Goal: Information Seeking & Learning: Learn about a topic

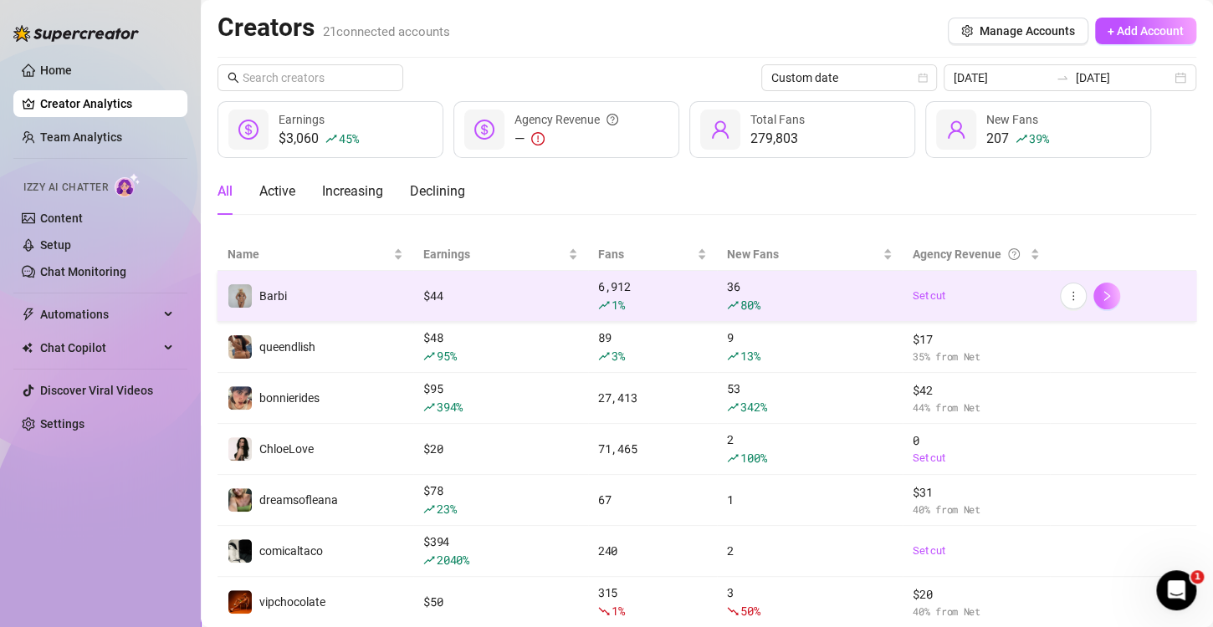
click at [1101, 294] on icon "right" at bounding box center [1107, 296] width 12 height 12
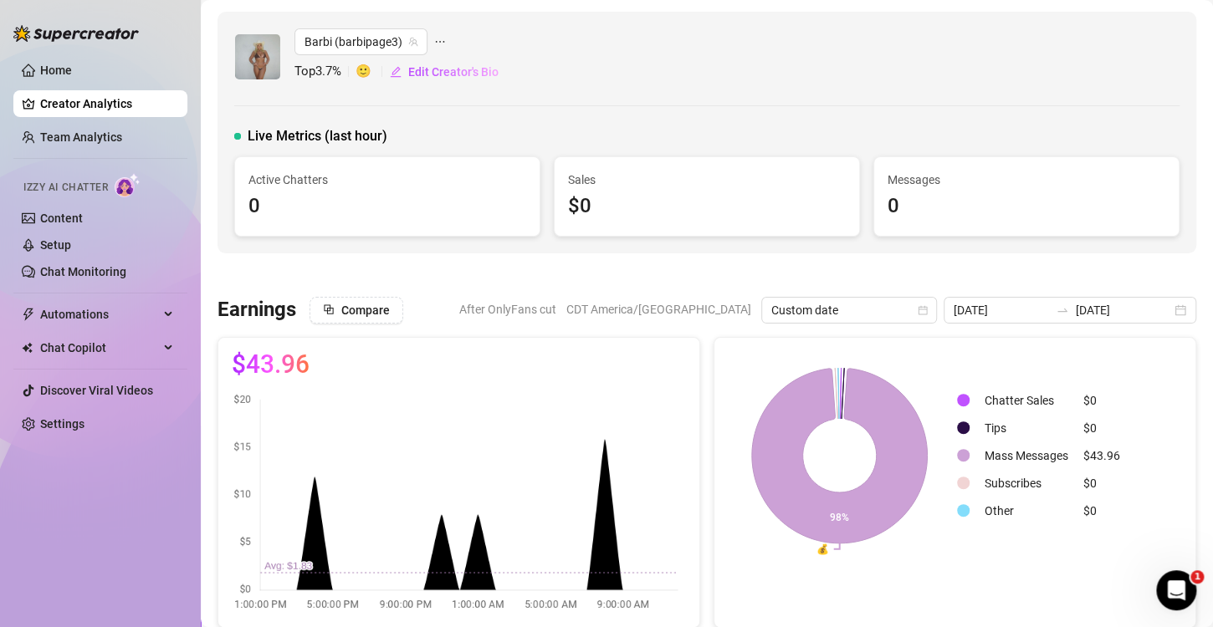
click at [95, 139] on link "Team Analytics" at bounding box center [81, 136] width 82 height 13
click at [122, 130] on link "Team Analytics" at bounding box center [81, 136] width 82 height 13
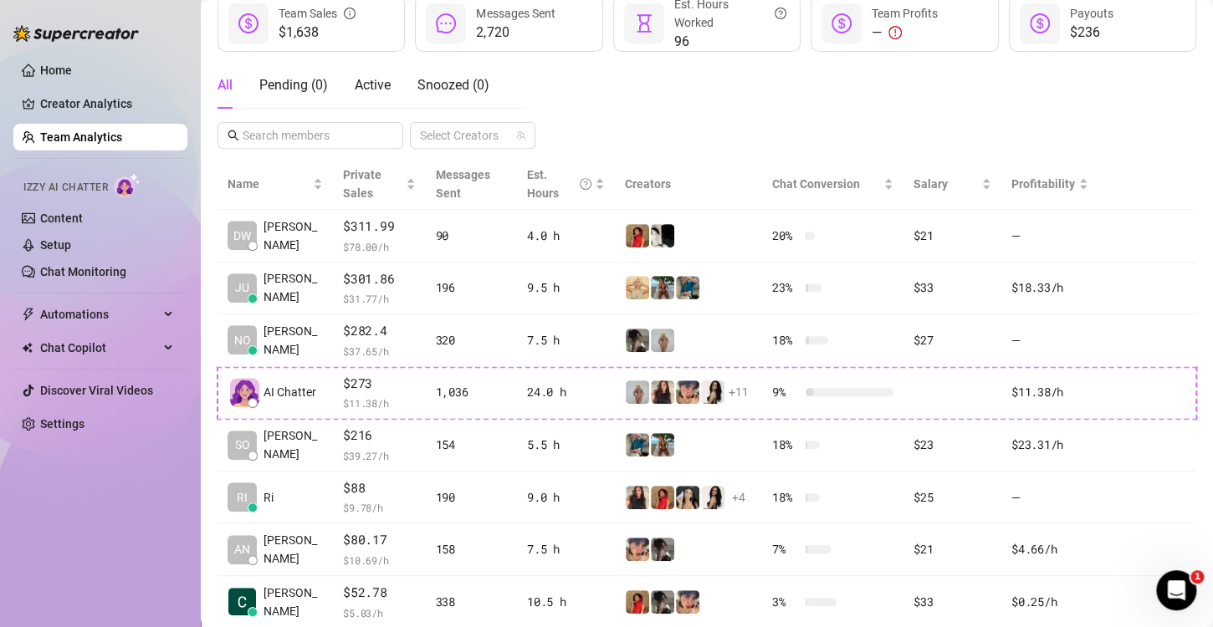
scroll to position [251, 0]
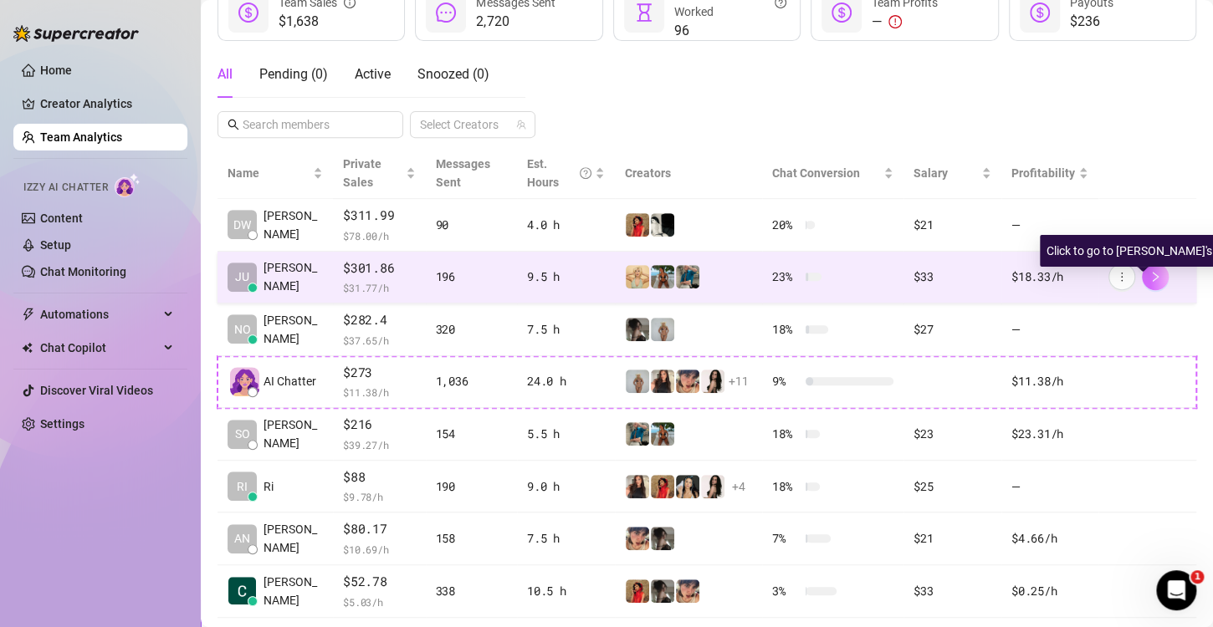
click at [1153, 275] on icon "right" at bounding box center [1156, 277] width 6 height 10
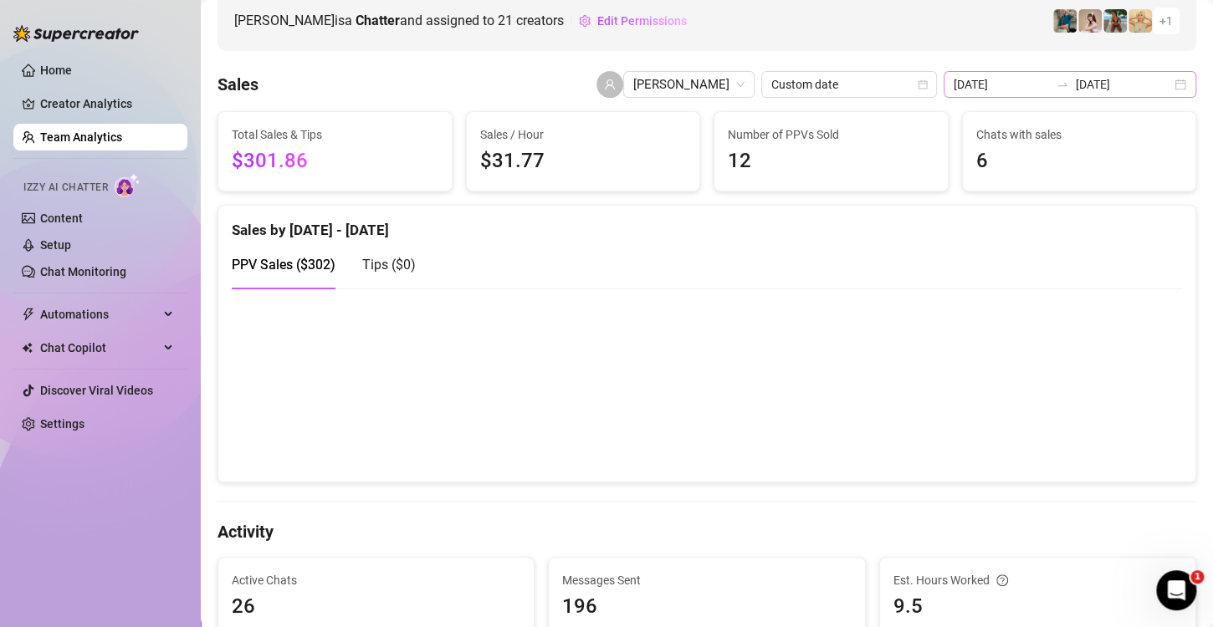
click at [1169, 87] on div "[DATE] [DATE]" at bounding box center [1070, 84] width 253 height 27
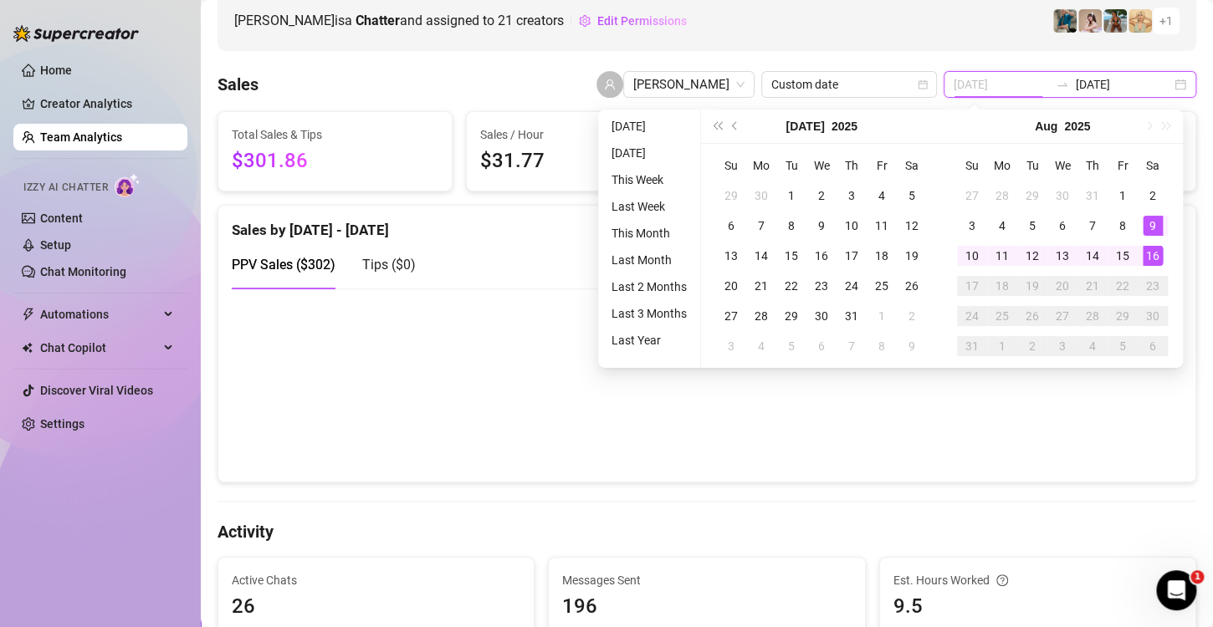
type input "[DATE]"
click at [1152, 255] on div "16" at bounding box center [1153, 256] width 20 height 20
click at [1154, 252] on div "16" at bounding box center [1153, 256] width 20 height 20
type input "[DATE]"
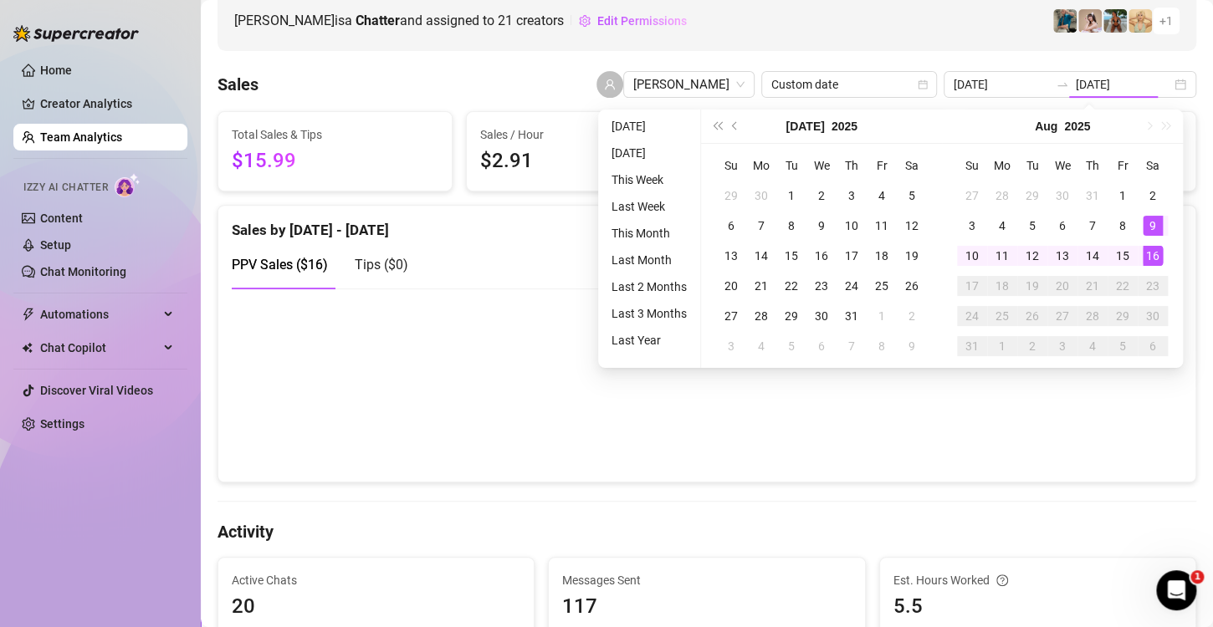
type input "[DATE]"
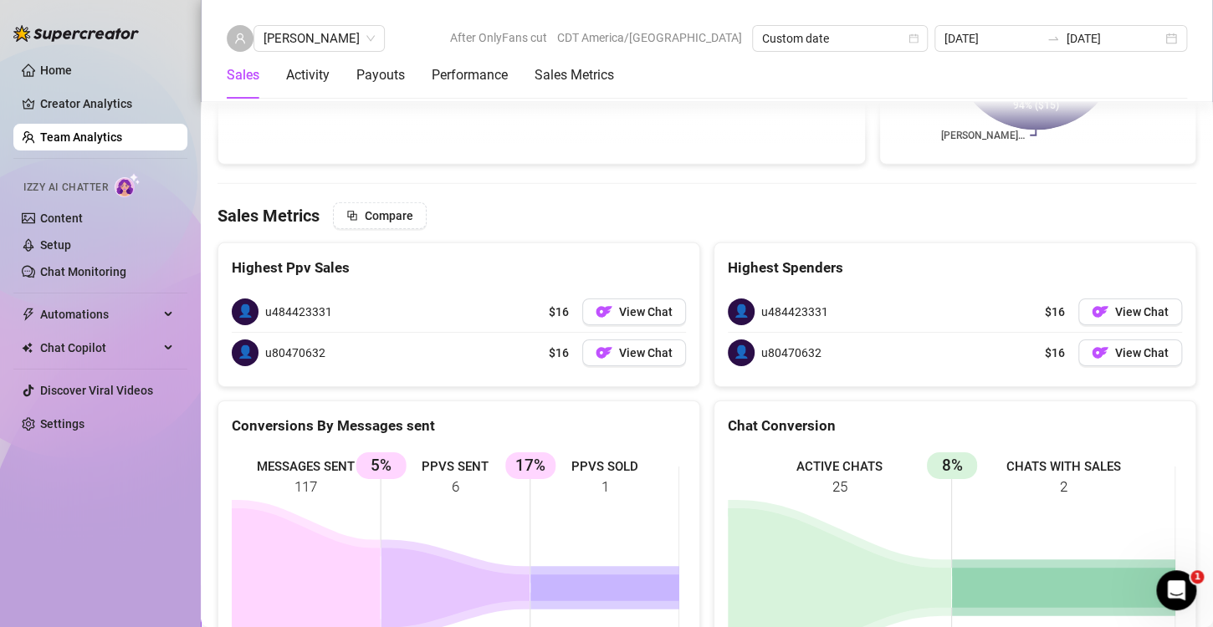
scroll to position [2382, 0]
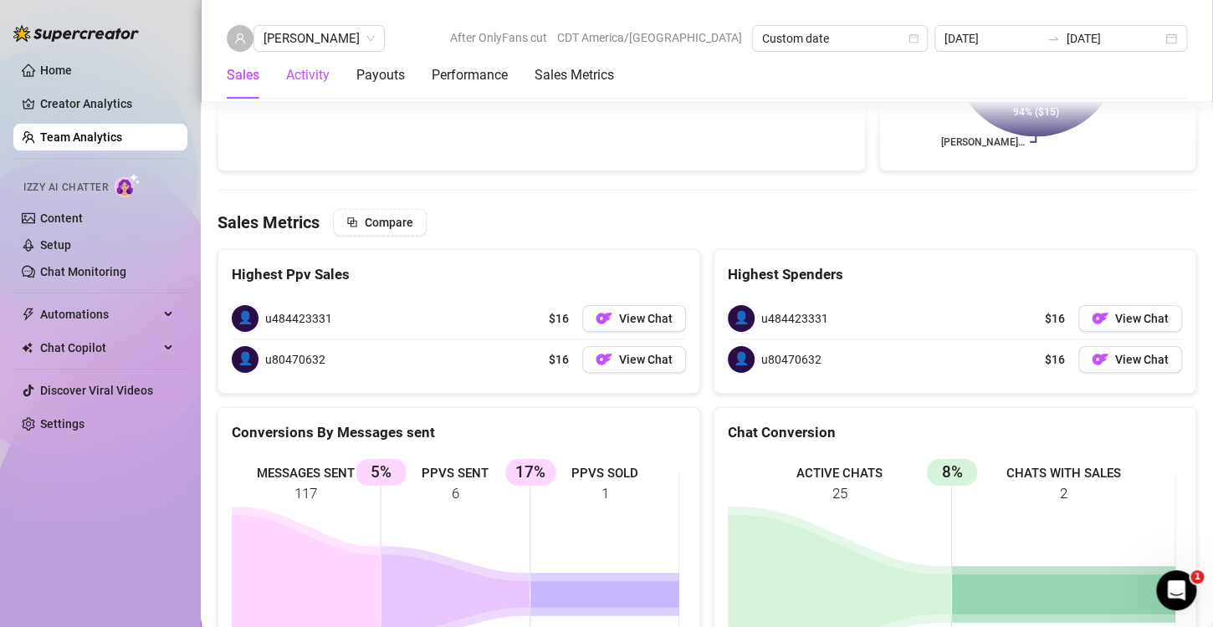
click at [317, 71] on div "Activity" at bounding box center [307, 75] width 43 height 20
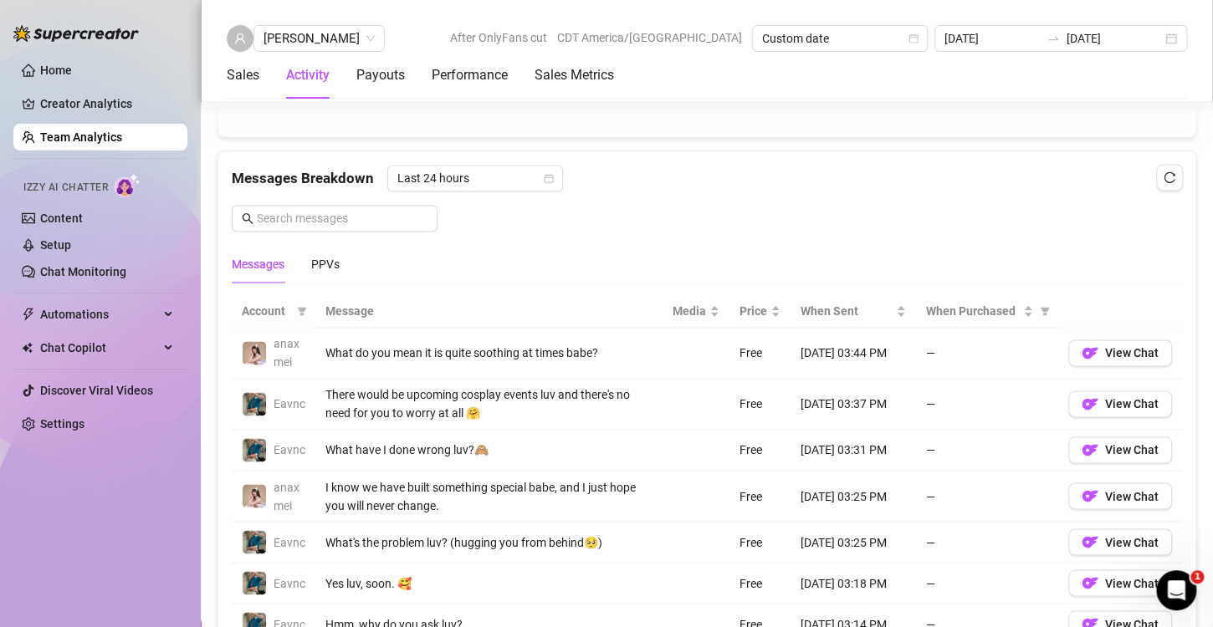
scroll to position [994, 0]
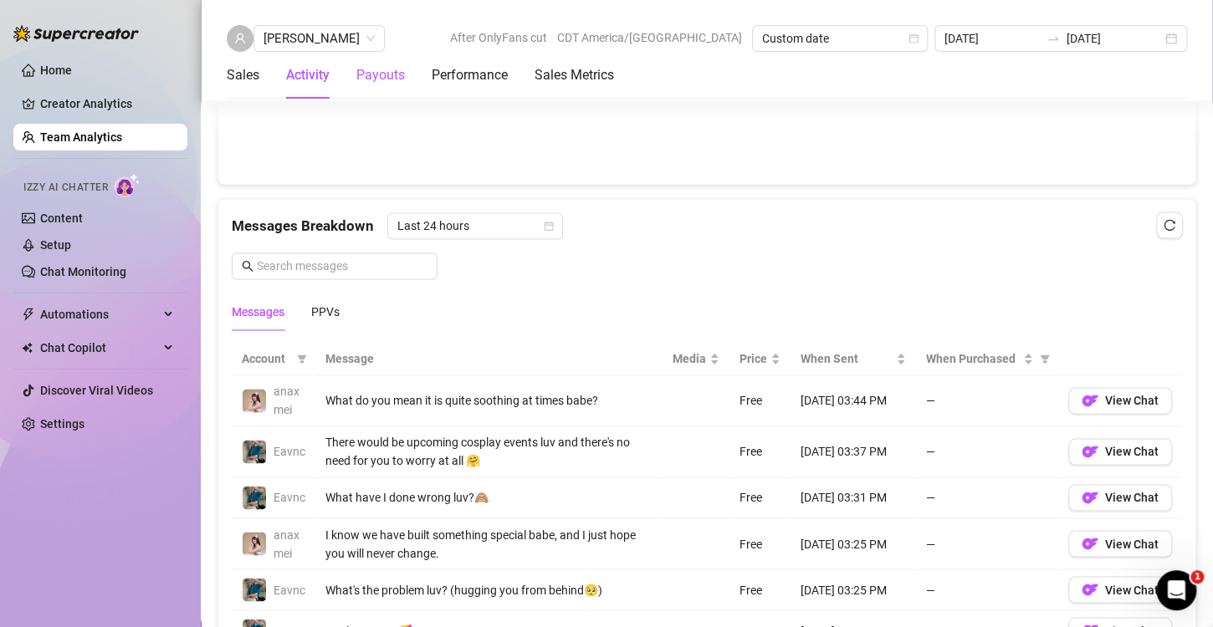
click at [390, 69] on div "Payouts" at bounding box center [380, 75] width 49 height 20
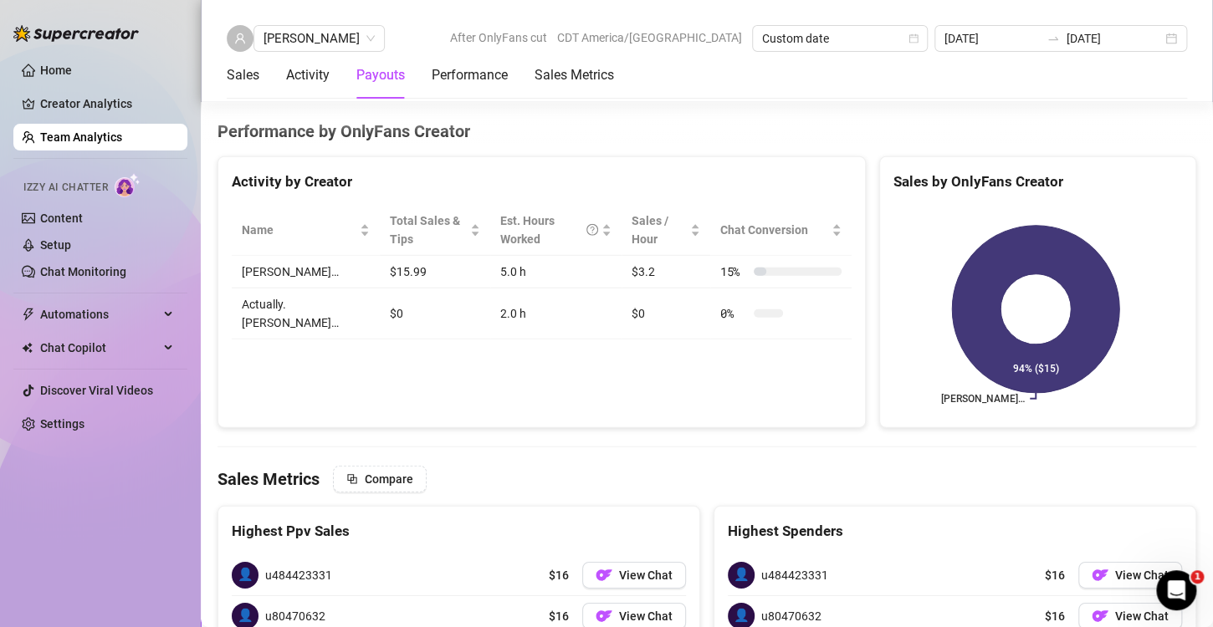
scroll to position [2126, 0]
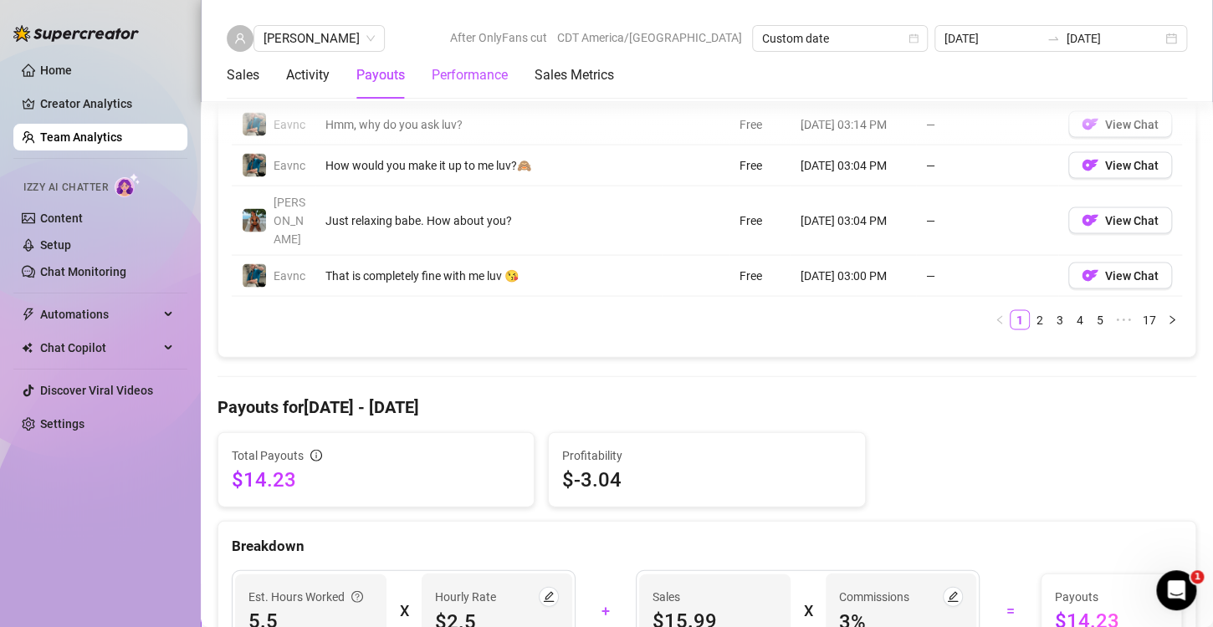
drag, startPoint x: 473, startPoint y: 77, endPoint x: 641, endPoint y: 69, distance: 168.3
click at [480, 78] on div "Performance" at bounding box center [470, 75] width 76 height 20
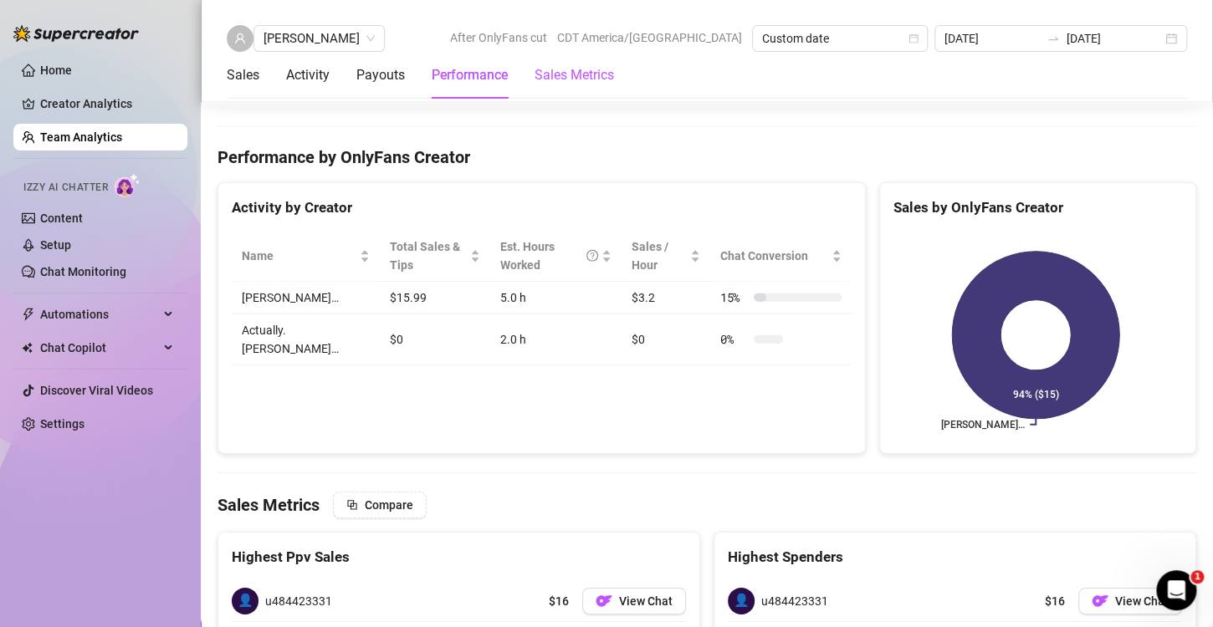
click at [552, 68] on Metrics "Sales Metrics" at bounding box center [574, 75] width 79 height 20
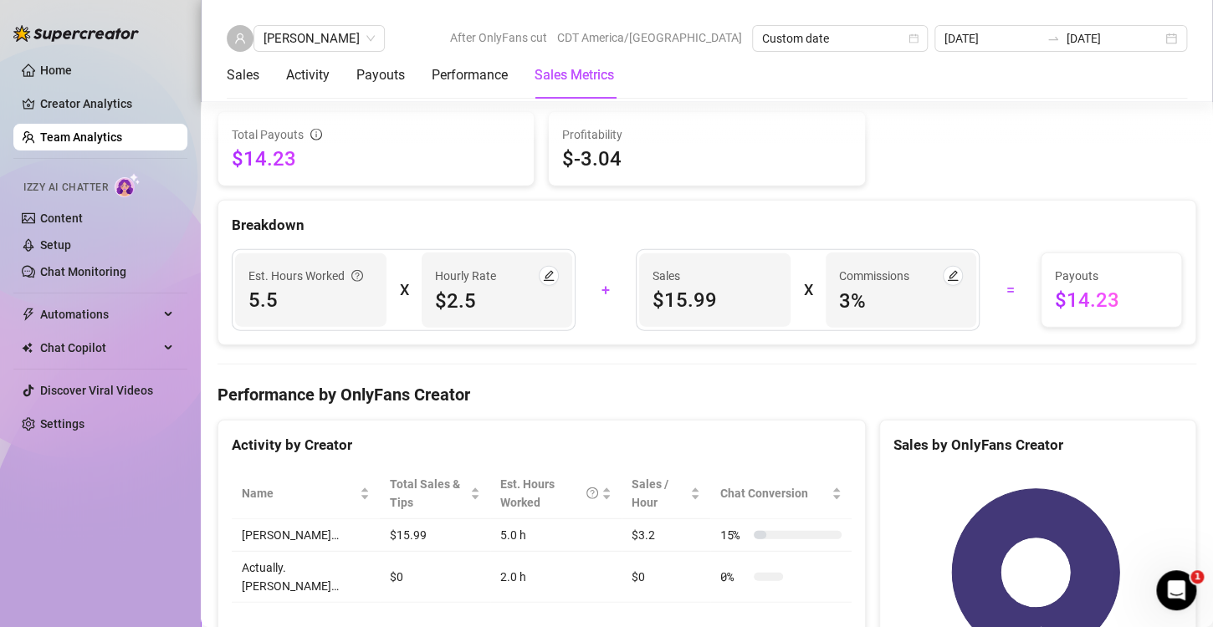
scroll to position [2280, 0]
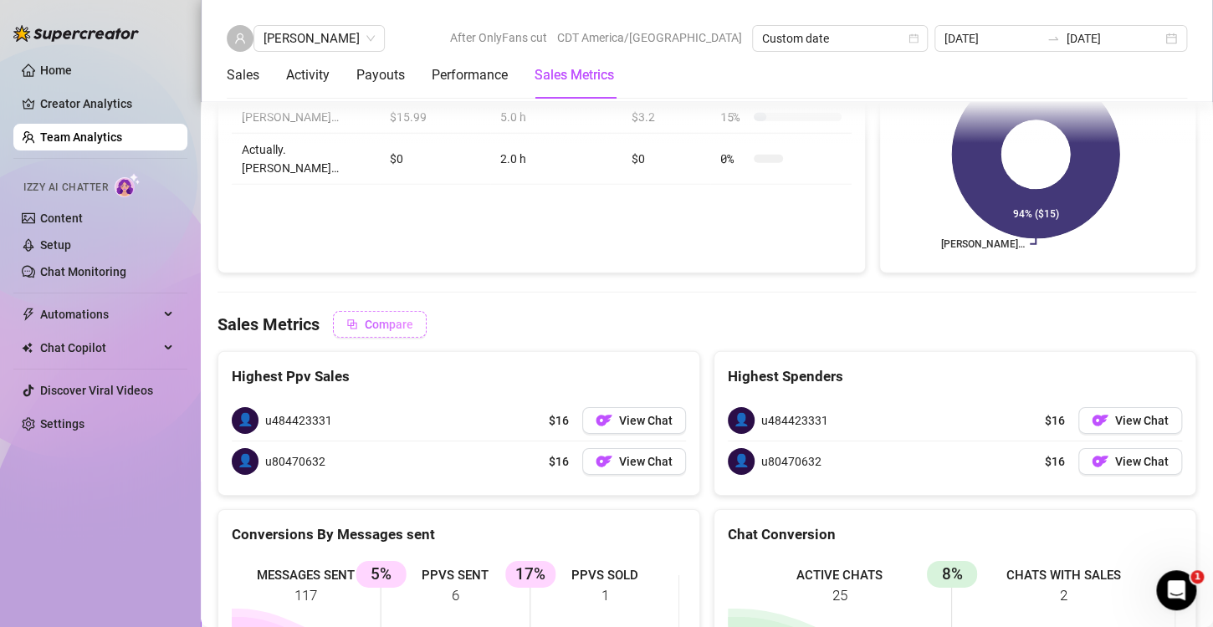
click at [365, 318] on span "Compare" at bounding box center [389, 324] width 49 height 13
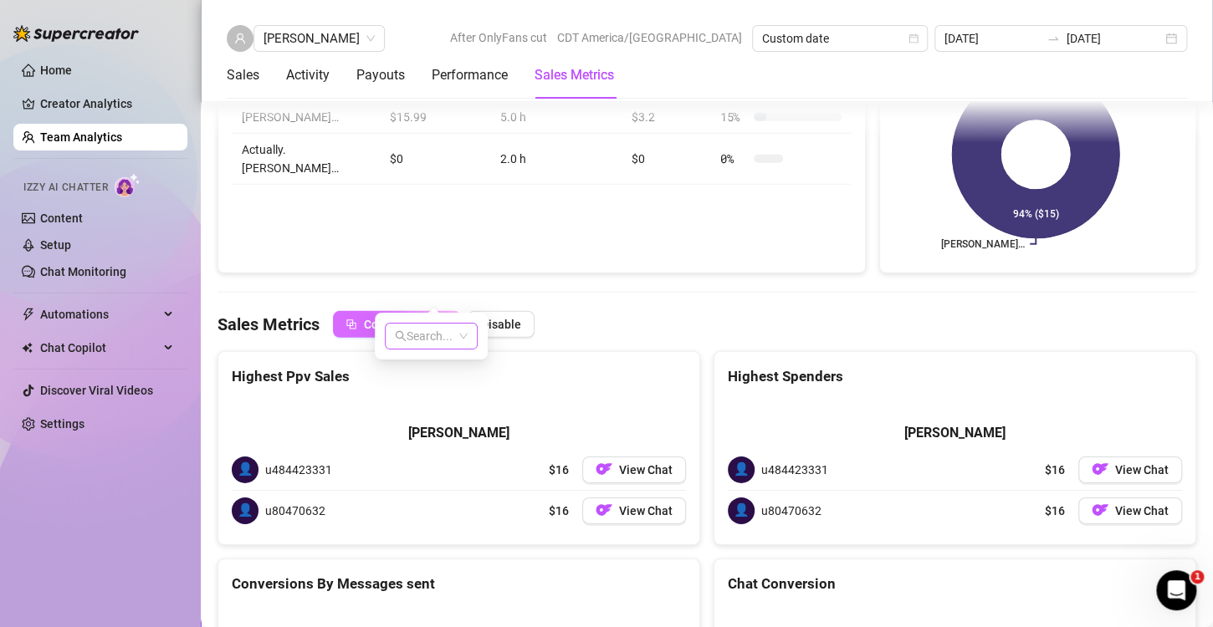
click at [474, 334] on div "Search..." at bounding box center [431, 336] width 93 height 27
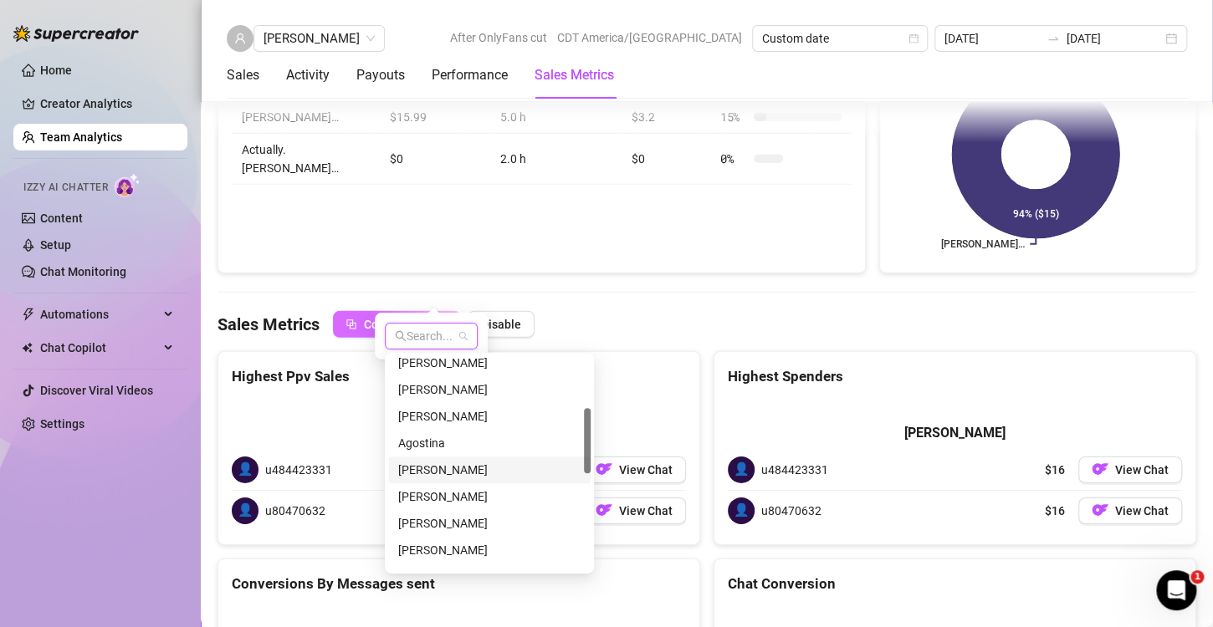
scroll to position [84, 0]
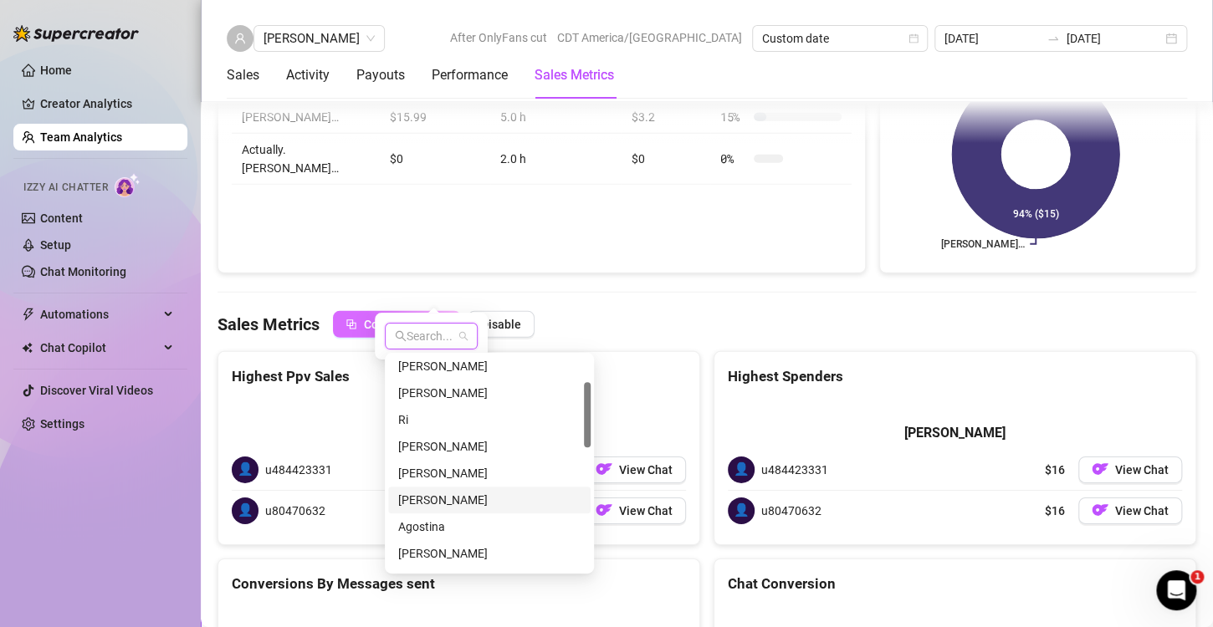
click at [435, 502] on div "[PERSON_NAME]" at bounding box center [489, 500] width 182 height 18
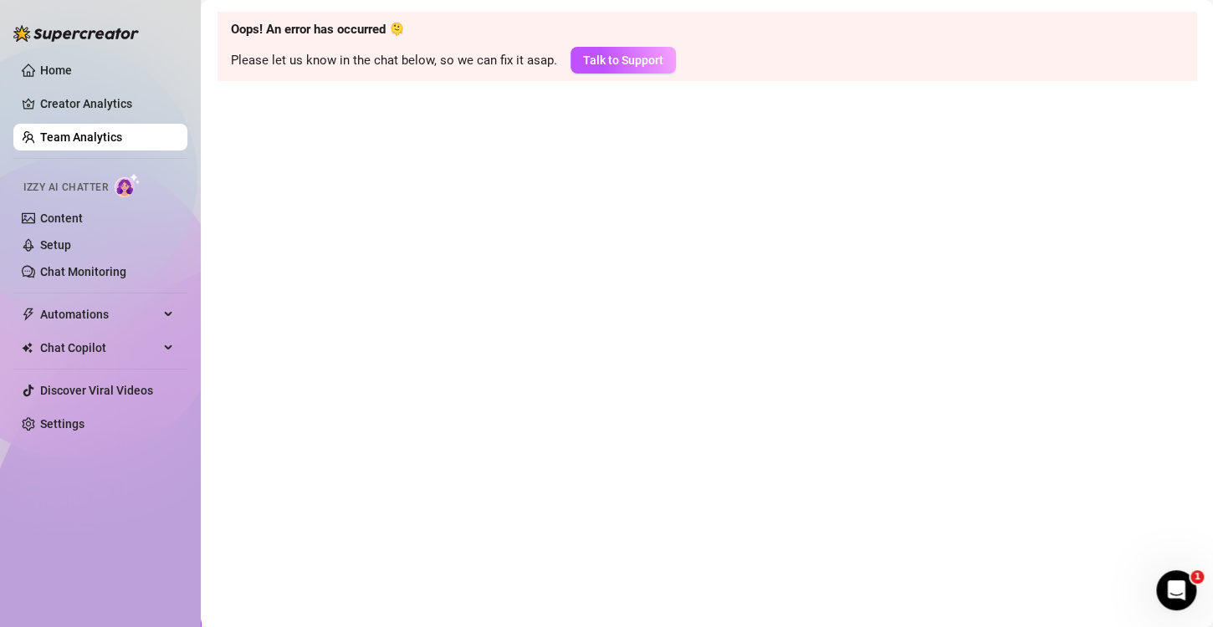
scroll to position [0, 0]
click at [93, 138] on link "Team Analytics" at bounding box center [81, 136] width 82 height 13
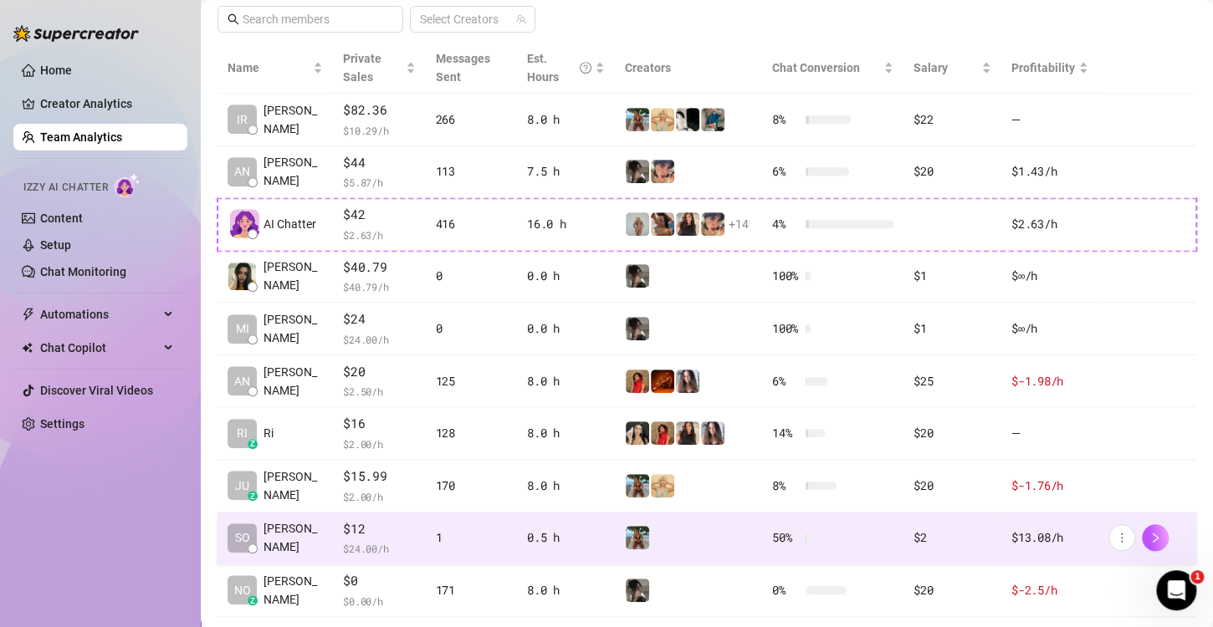
scroll to position [440, 0]
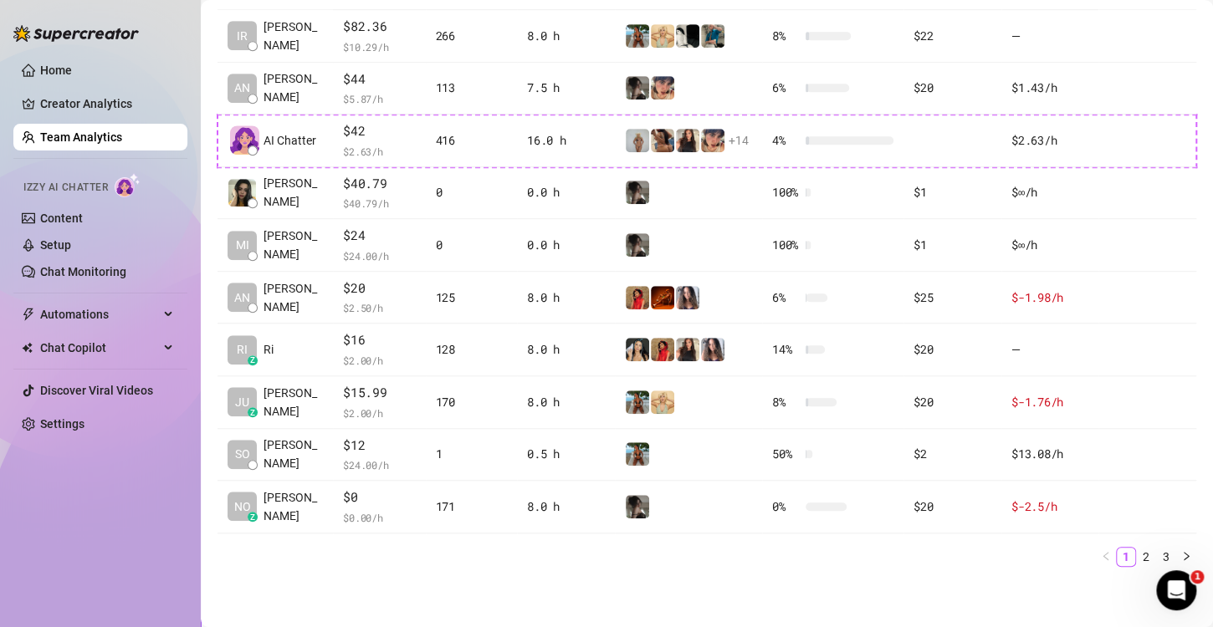
drag, startPoint x: 1134, startPoint y: 549, endPoint x: 807, endPoint y: 619, distance: 334.5
click at [1137, 549] on link "2" at bounding box center [1146, 557] width 18 height 18
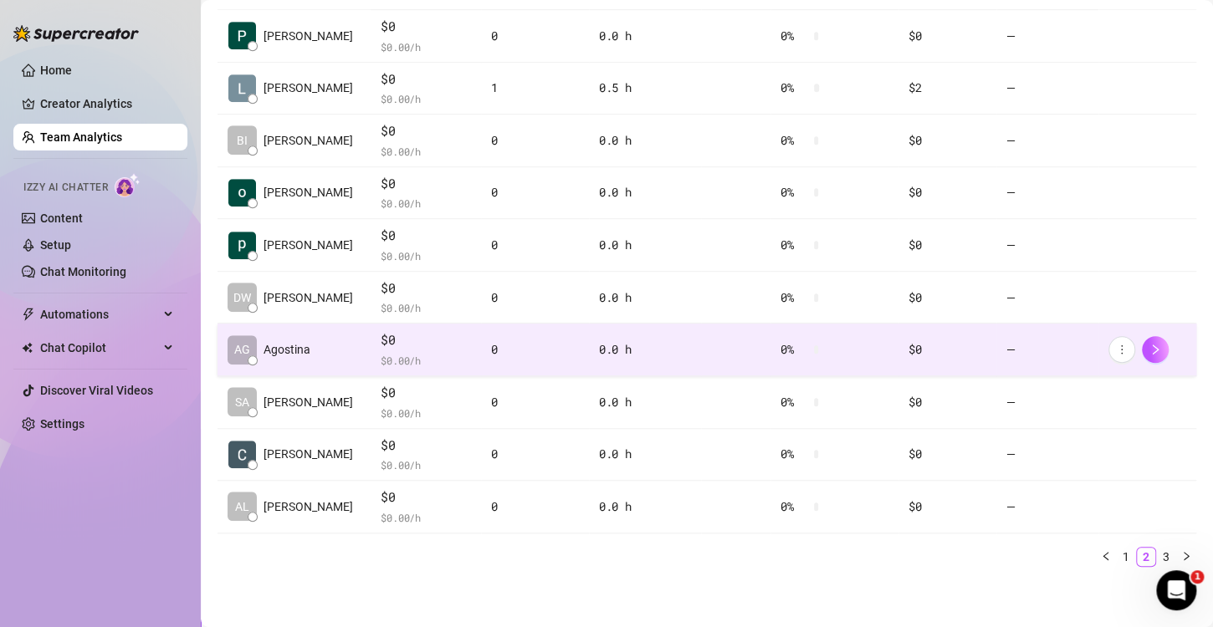
scroll to position [422, 0]
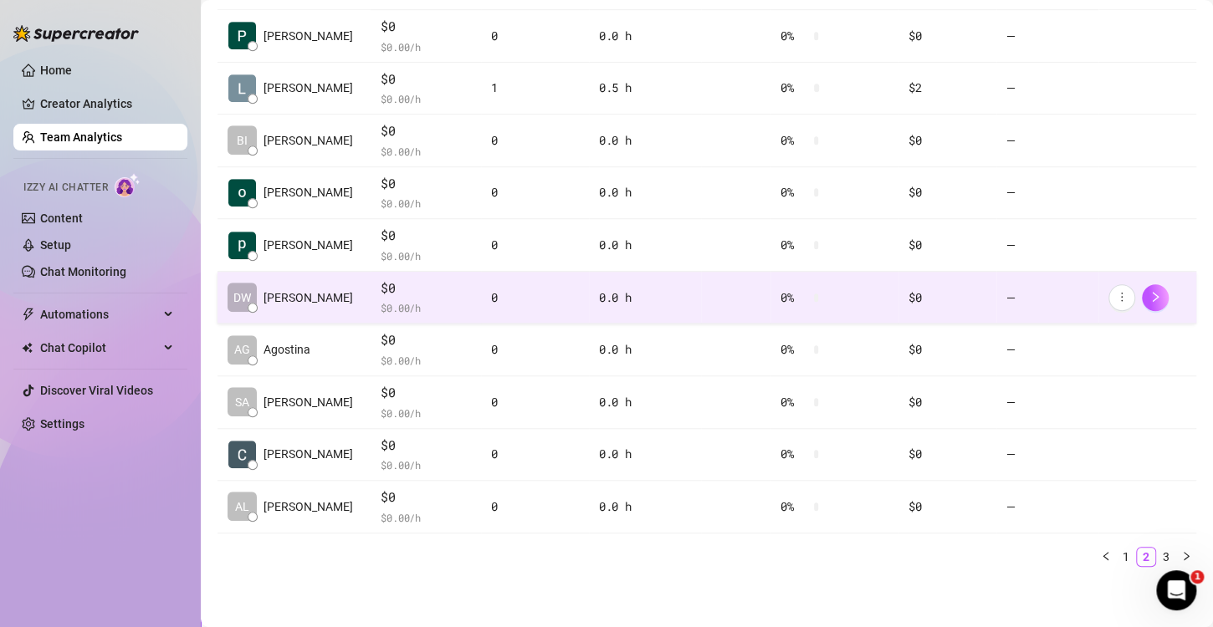
drag, startPoint x: 1150, startPoint y: 552, endPoint x: 869, endPoint y: 437, distance: 303.9
click at [1157, 552] on link "3" at bounding box center [1166, 557] width 18 height 18
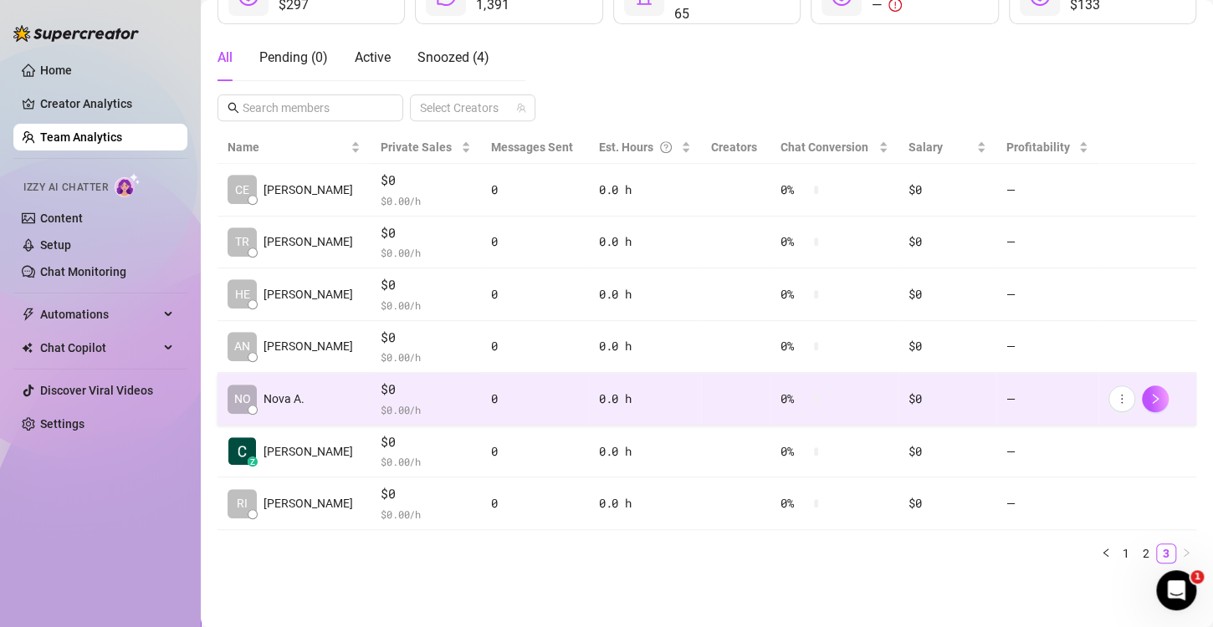
scroll to position [265, 0]
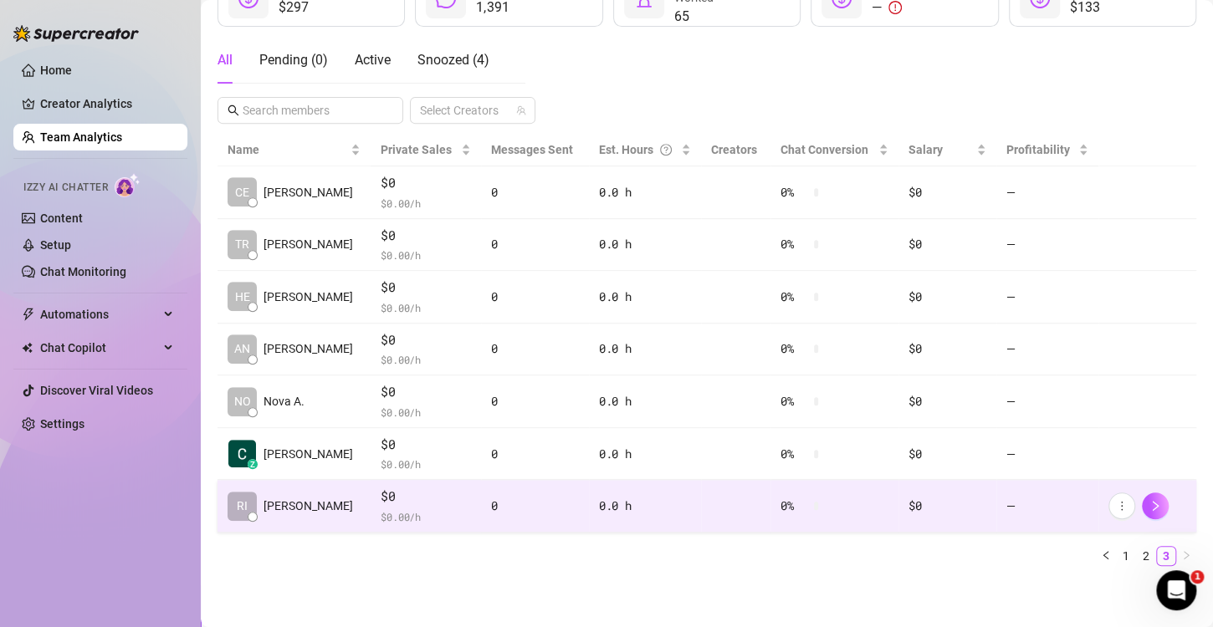
drag, startPoint x: 1115, startPoint y: 556, endPoint x: 981, endPoint y: 495, distance: 147.1
click at [1117, 556] on link "1" at bounding box center [1126, 556] width 18 height 18
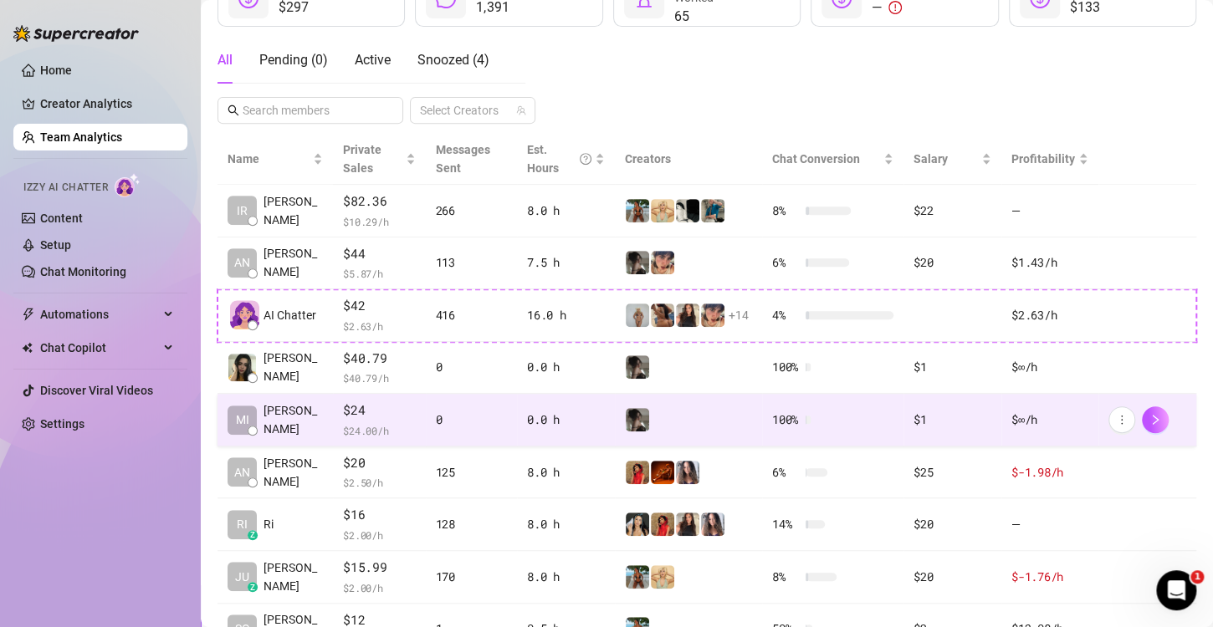
scroll to position [98, 0]
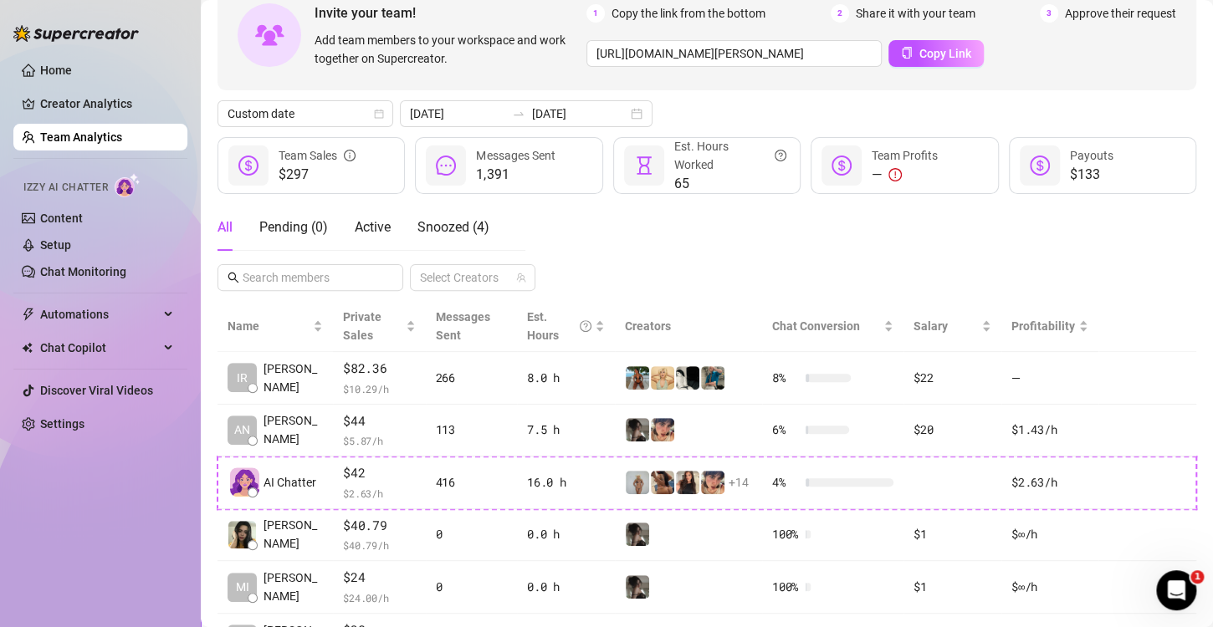
click at [571, 228] on div "All Pending ( 0 ) Active Snoozed ( 4 ) Select Creators" at bounding box center [706, 247] width 979 height 87
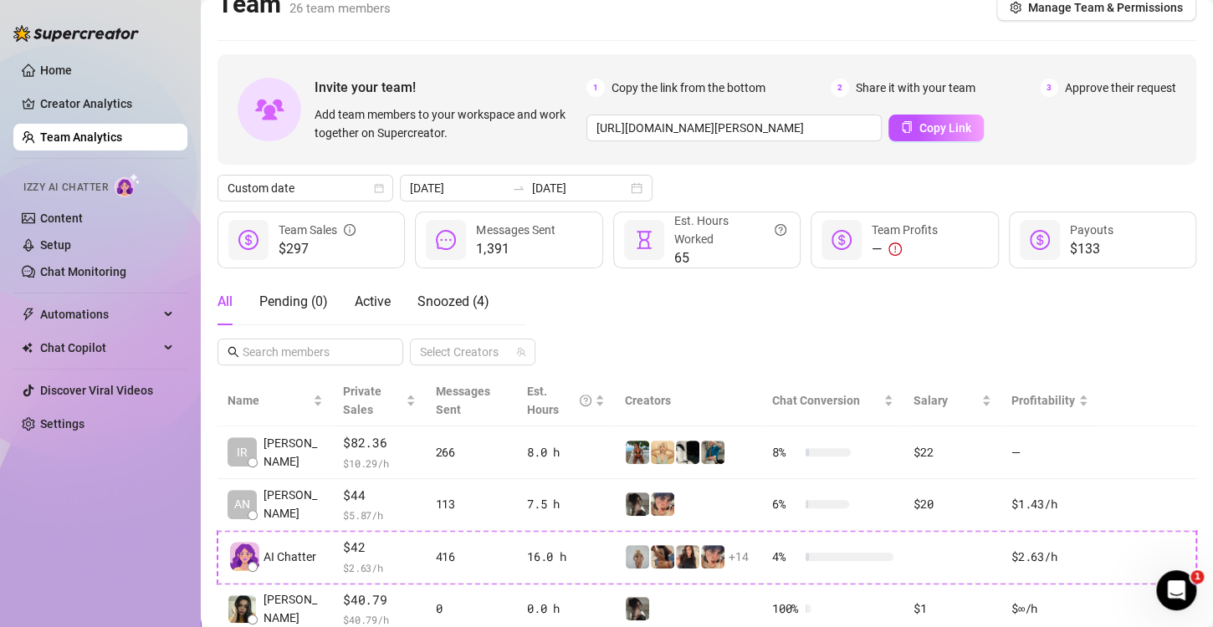
scroll to position [14, 0]
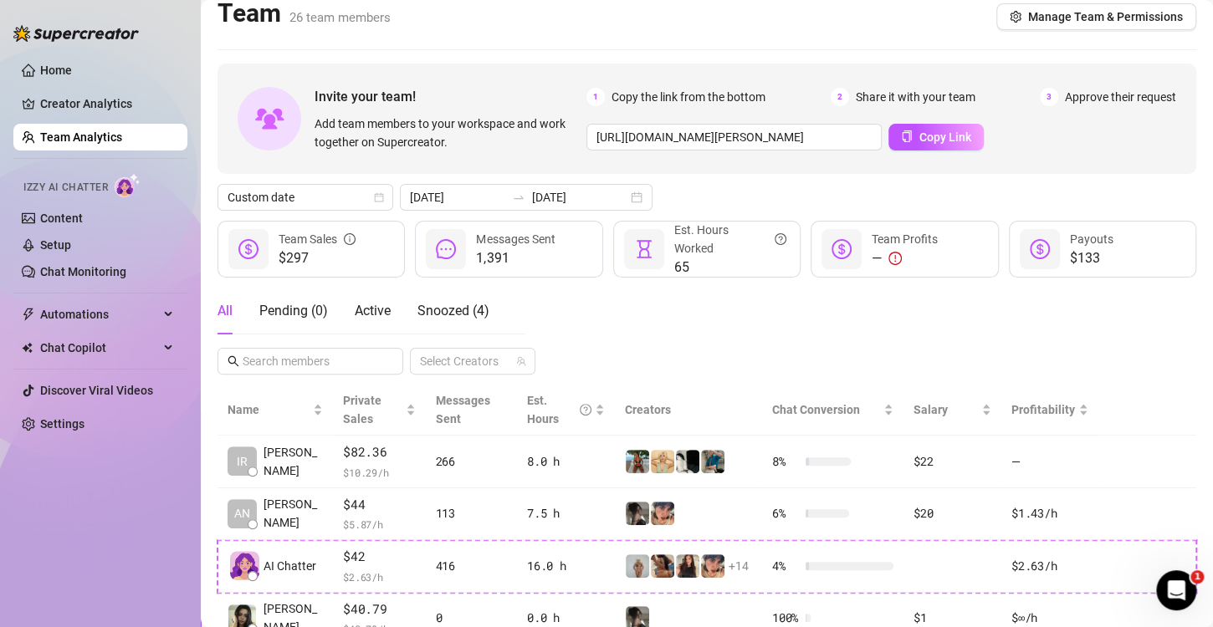
click at [294, 243] on div "Team Sales" at bounding box center [317, 239] width 77 height 18
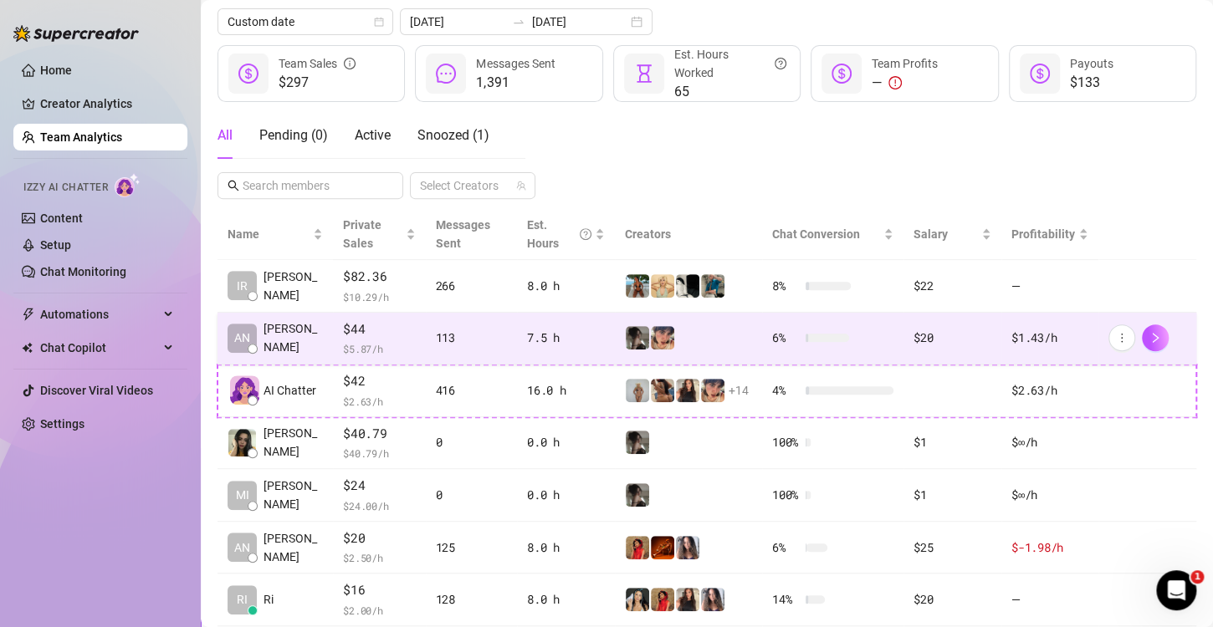
scroll to position [189, 0]
click at [1116, 333] on icon "more" at bounding box center [1122, 339] width 12 height 12
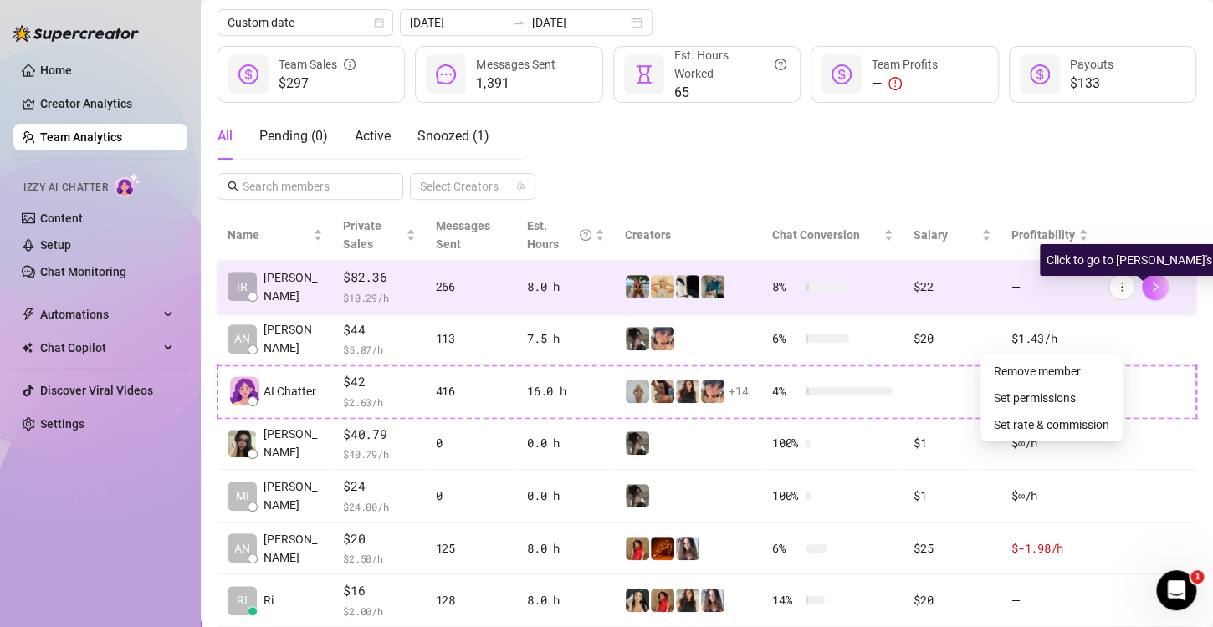
click at [1149, 281] on icon "right" at bounding box center [1155, 287] width 12 height 12
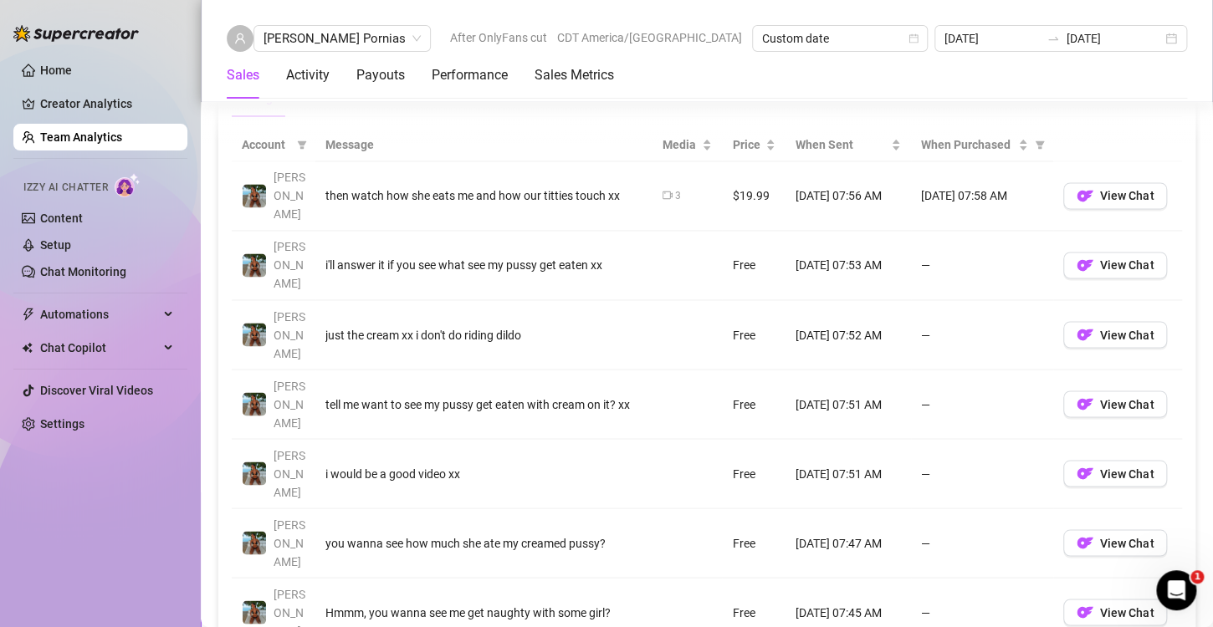
scroll to position [1087, 0]
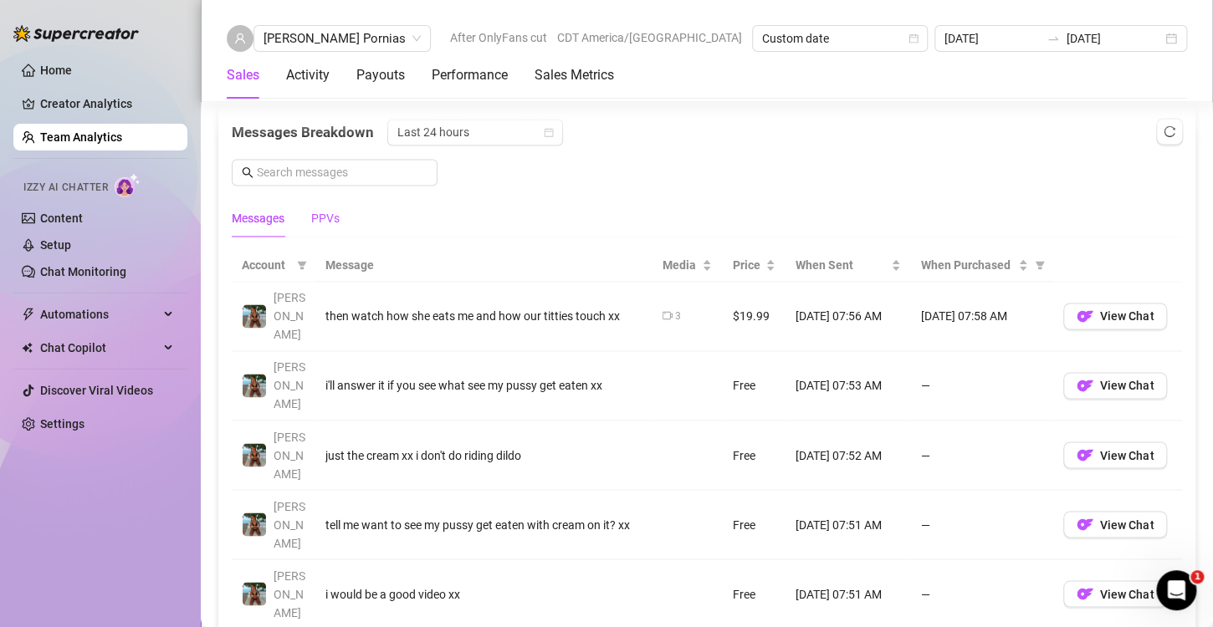
click at [327, 214] on div "PPVs" at bounding box center [325, 218] width 28 height 18
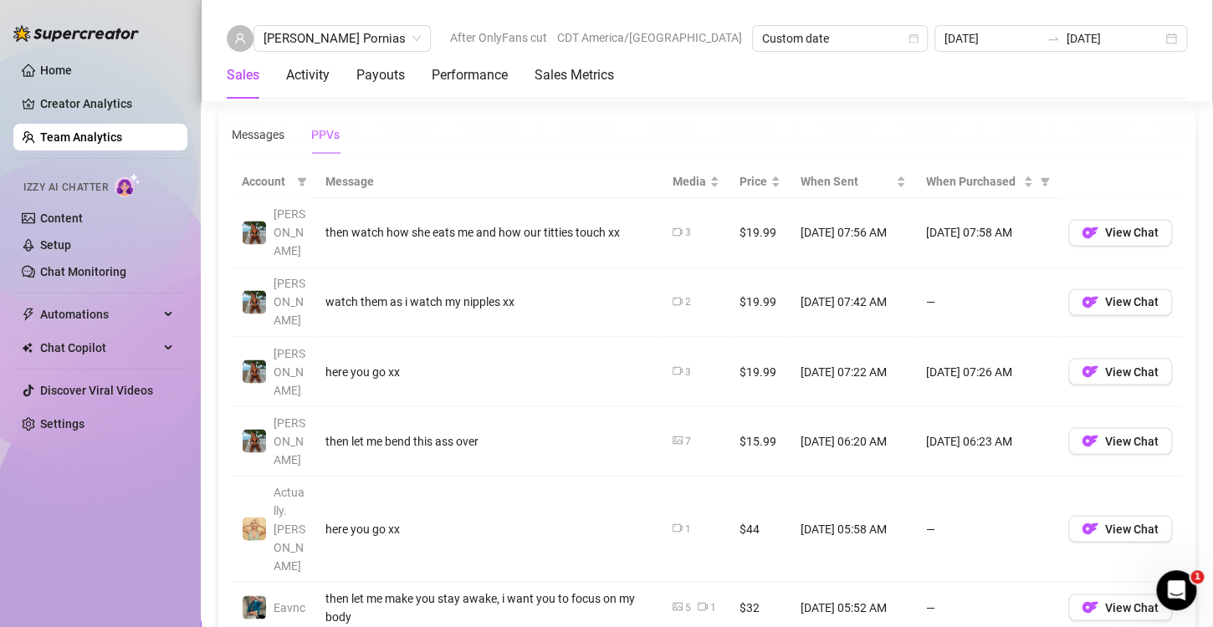
scroll to position [1255, 0]
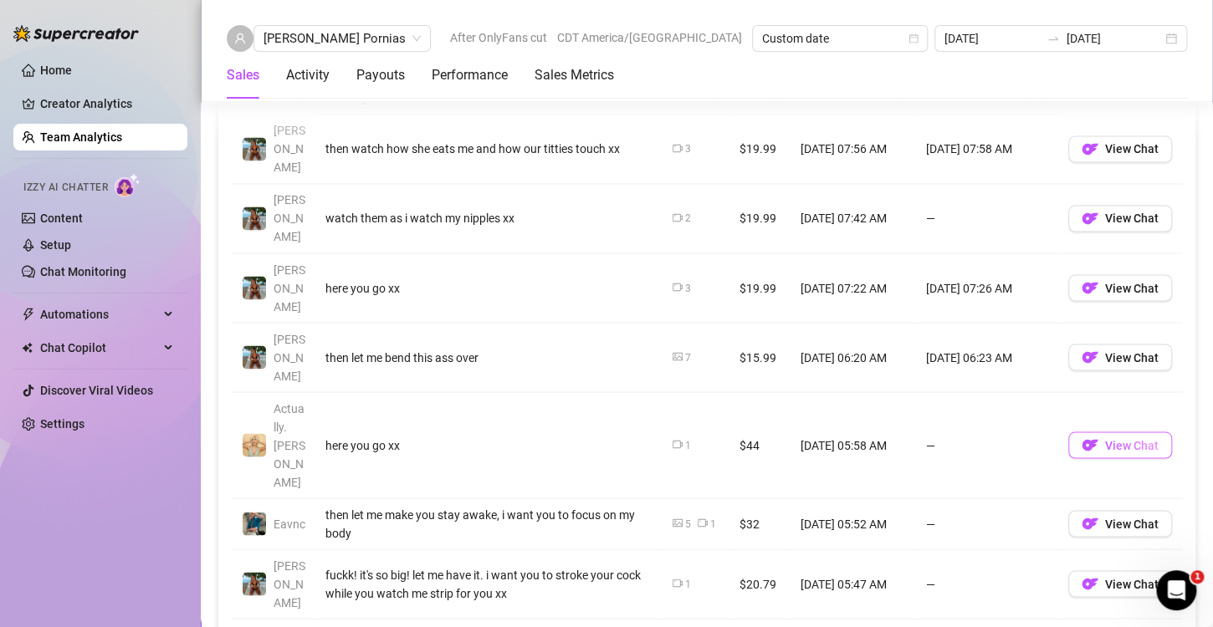
click at [1108, 438] on span "View Chat" at bounding box center [1132, 444] width 54 height 13
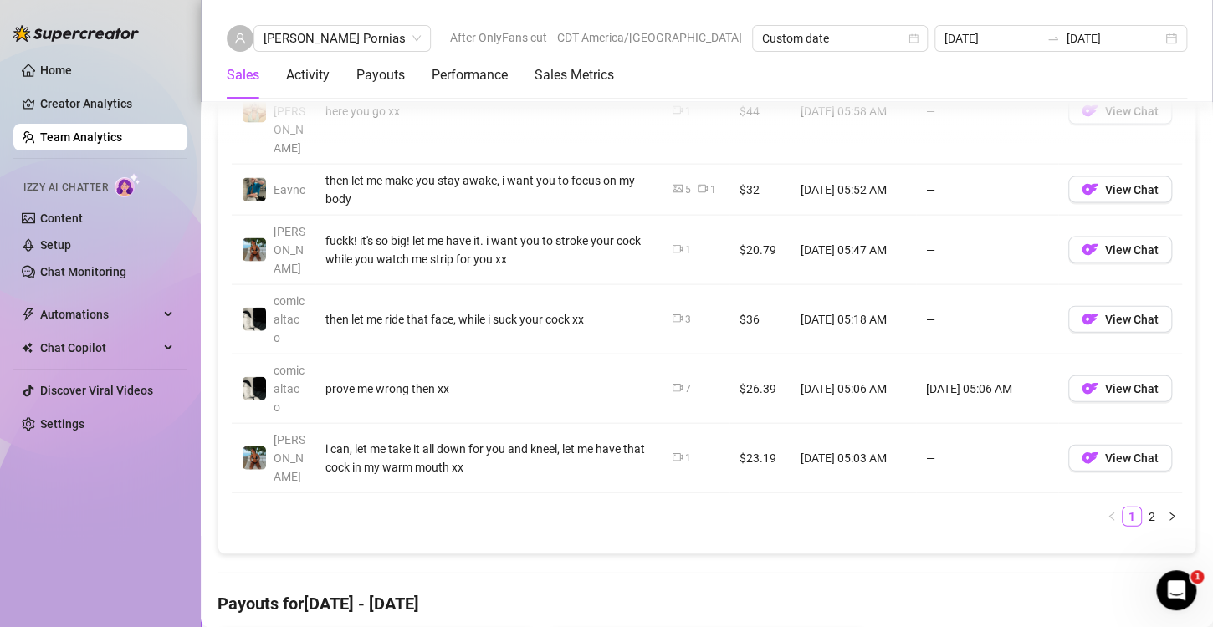
scroll to position [1589, 0]
click at [1143, 507] on link "2" at bounding box center [1152, 516] width 18 height 18
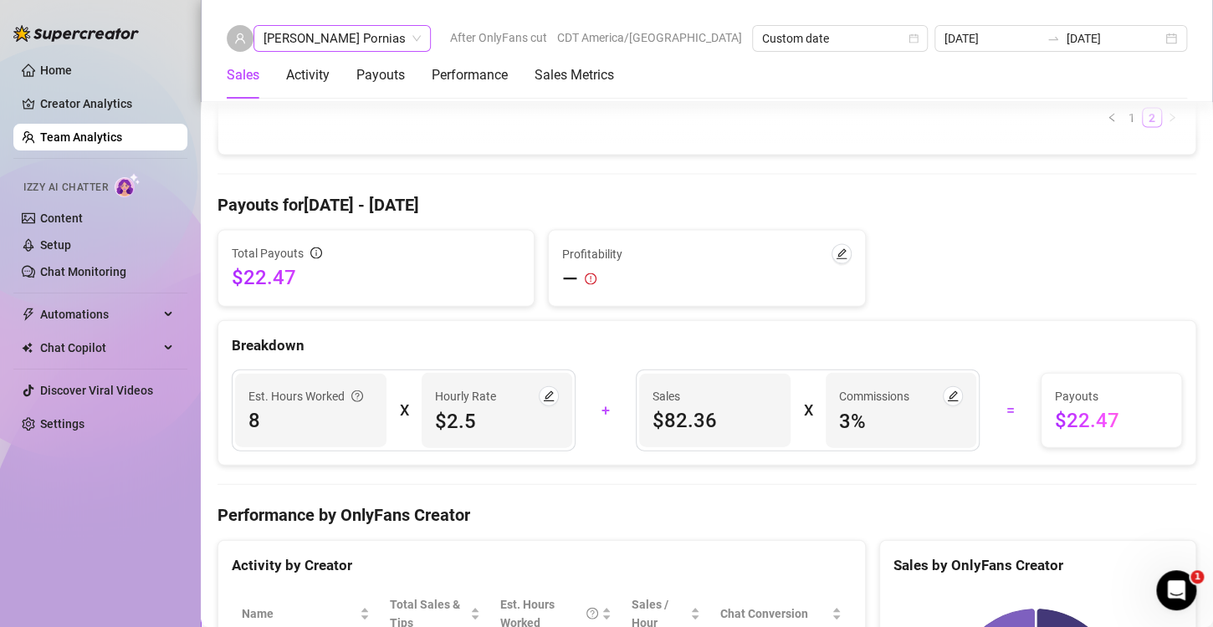
click at [315, 37] on span "[PERSON_NAME] Pornias" at bounding box center [342, 38] width 157 height 25
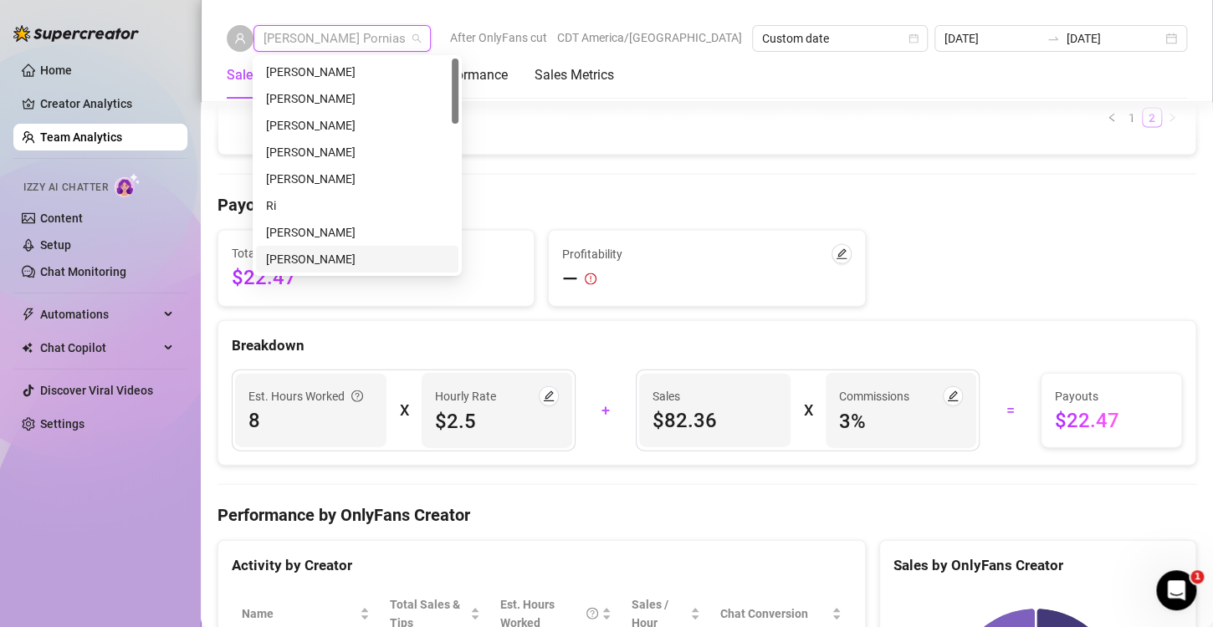
scroll to position [84, 0]
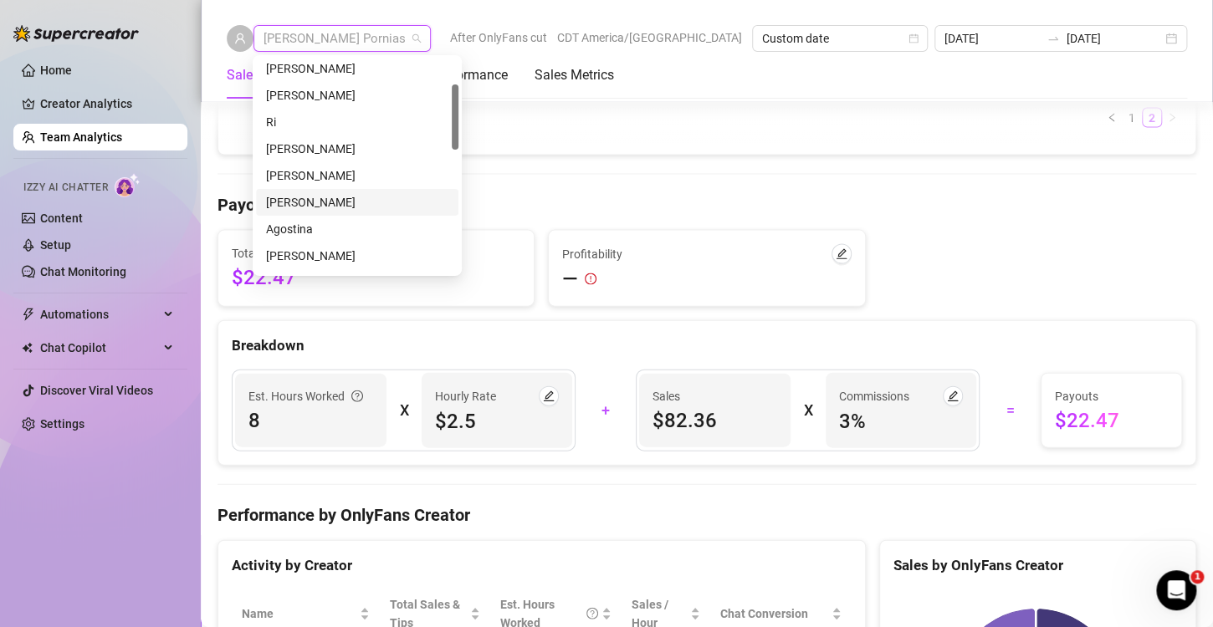
click at [289, 200] on div "[PERSON_NAME]" at bounding box center [357, 202] width 182 height 18
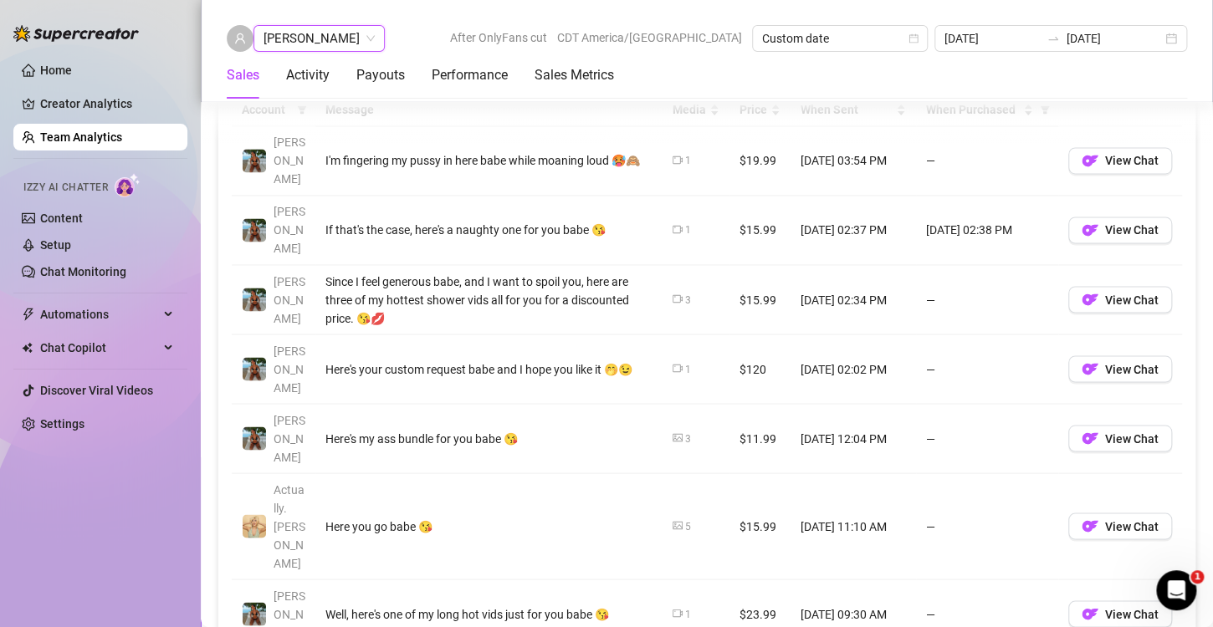
scroll to position [1284, 0]
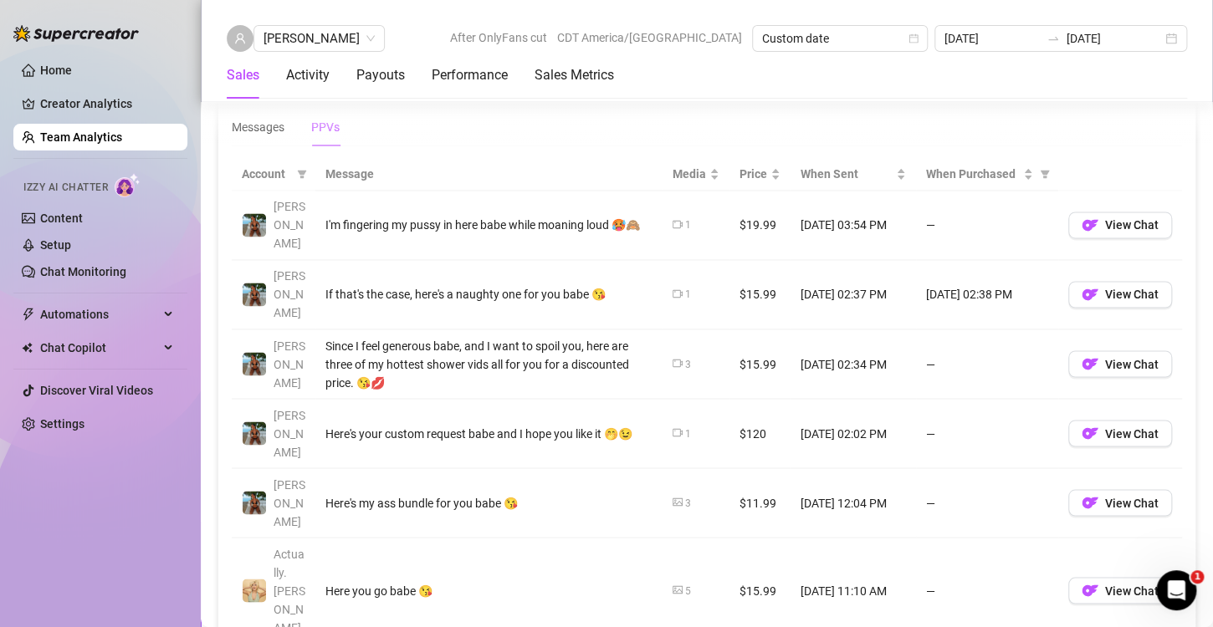
scroll to position [1117, 0]
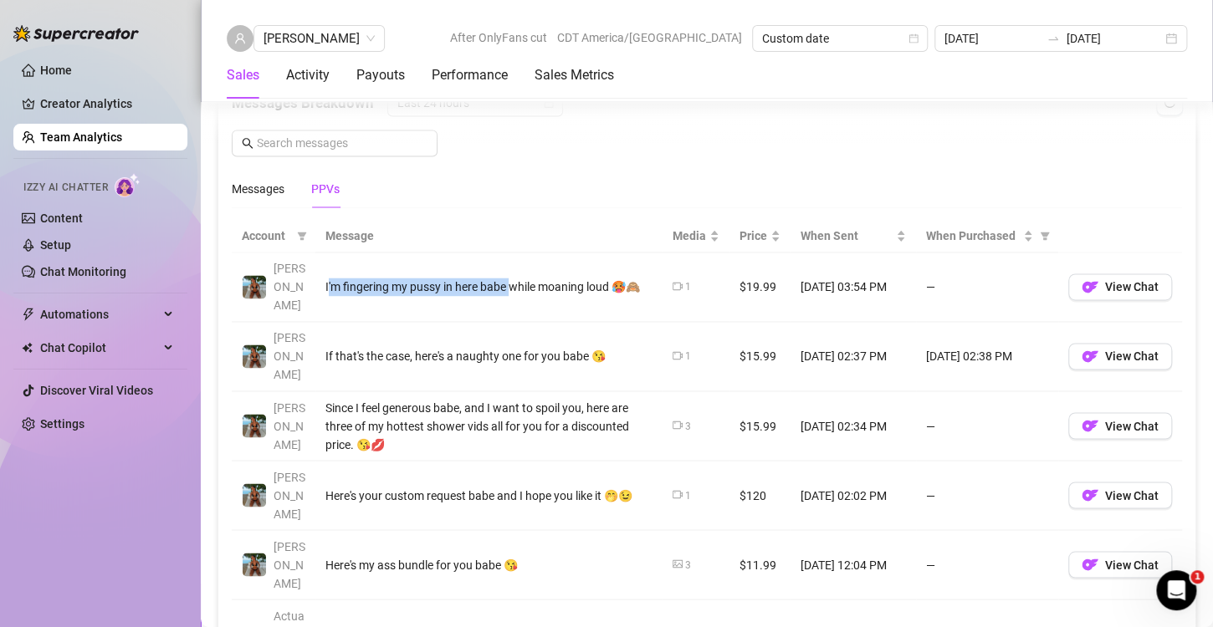
drag, startPoint x: 329, startPoint y: 264, endPoint x: 495, endPoint y: 401, distance: 215.7
click at [525, 278] on div "I'm fingering my pussy in here babe while moaning loud 🥵🙈" at bounding box center [488, 287] width 327 height 18
click at [391, 398] on div "Since I feel generous babe, and I want to spoil you, here are three of my hotte…" at bounding box center [488, 425] width 327 height 55
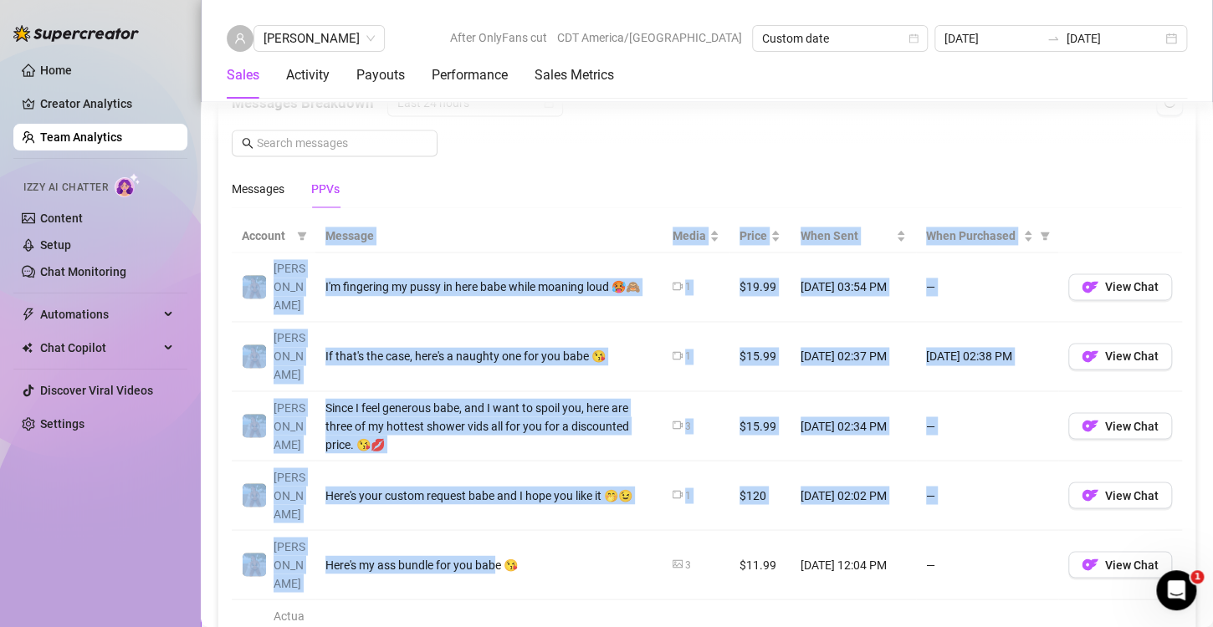
drag, startPoint x: 427, startPoint y: 327, endPoint x: 497, endPoint y: 473, distance: 161.3
click at [497, 473] on table "Account Message Media Price When Sent When Purchased [PERSON_NAME] I'm fingerin…" at bounding box center [707, 602] width 950 height 764
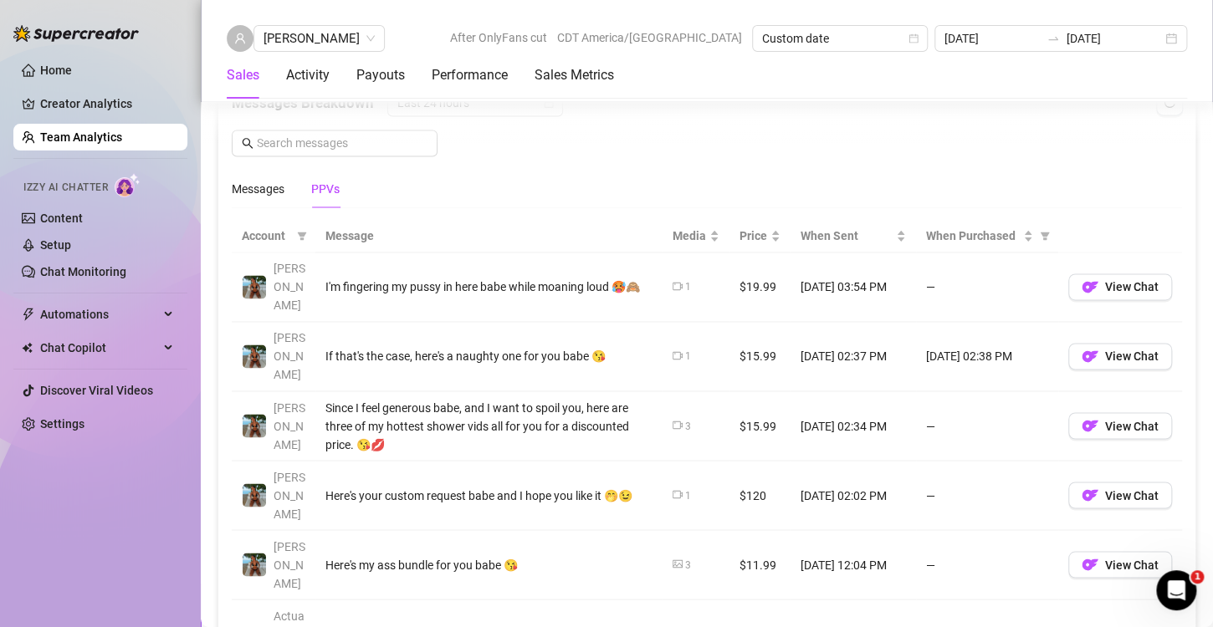
drag, startPoint x: 504, startPoint y: 499, endPoint x: 535, endPoint y: 444, distance: 63.3
click at [509, 489] on tbody "[PERSON_NAME] I'm fingering my pussy in here babe while moaning loud 🥵🙈 1 $19.9…" at bounding box center [707, 618] width 950 height 731
click at [453, 399] on div "Since I feel generous babe, and I want to spoil you, here are three of my hotte…" at bounding box center [488, 425] width 327 height 55
click at [497, 220] on th "Message" at bounding box center [488, 236] width 347 height 33
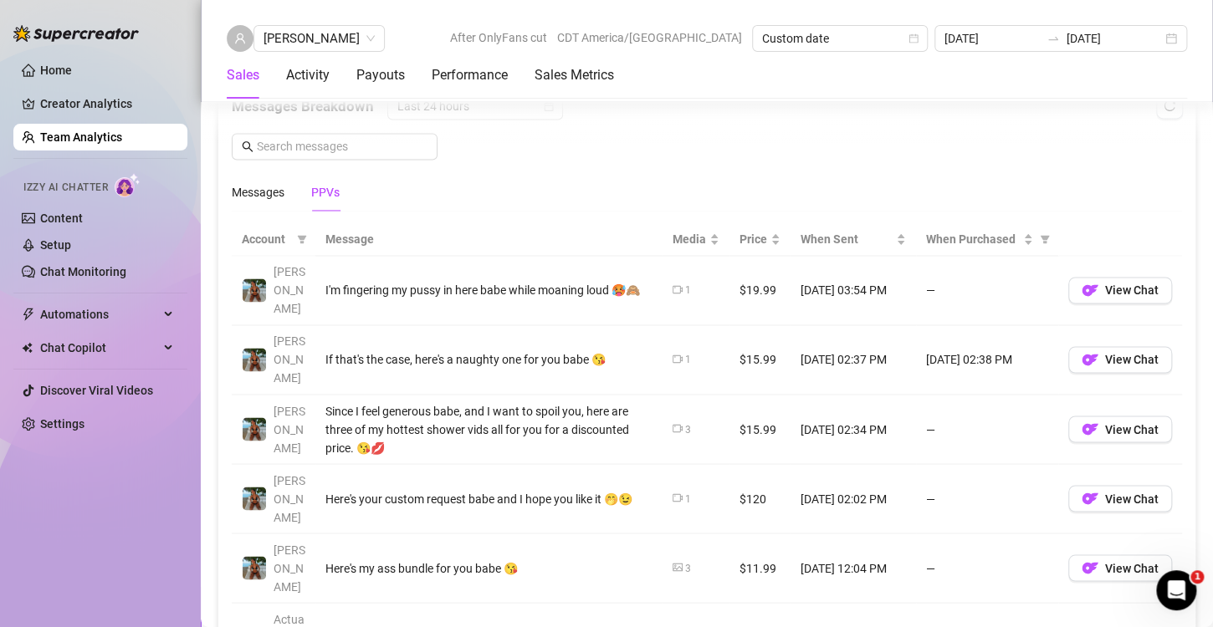
scroll to position [1033, 0]
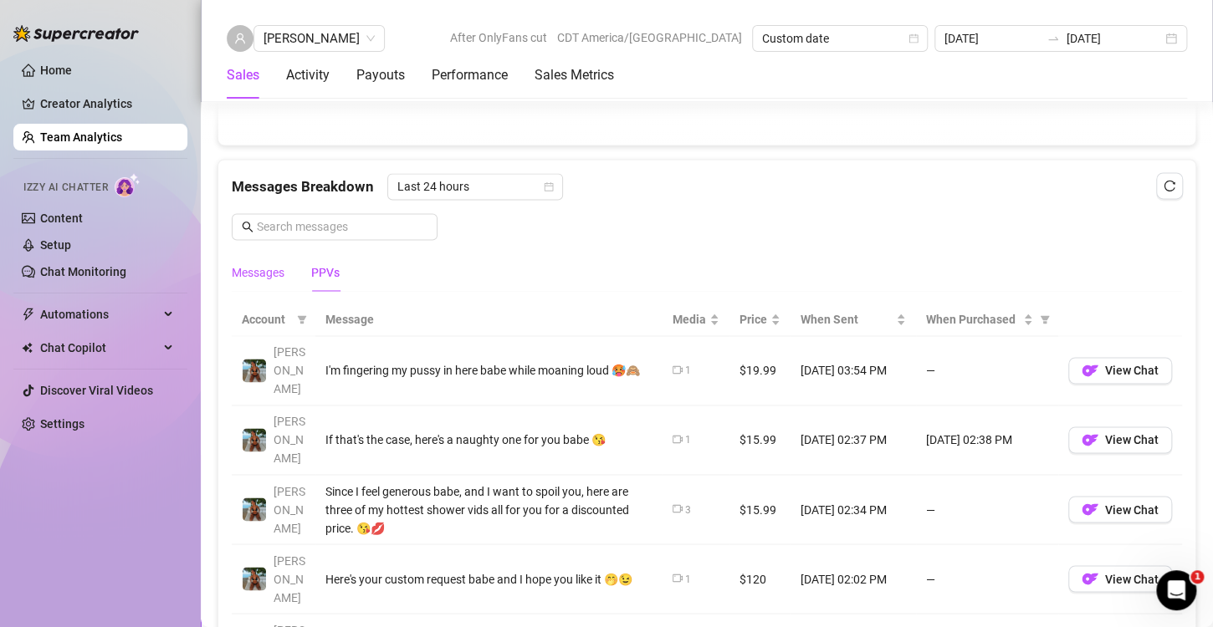
click at [261, 270] on div "Messages" at bounding box center [258, 273] width 53 height 18
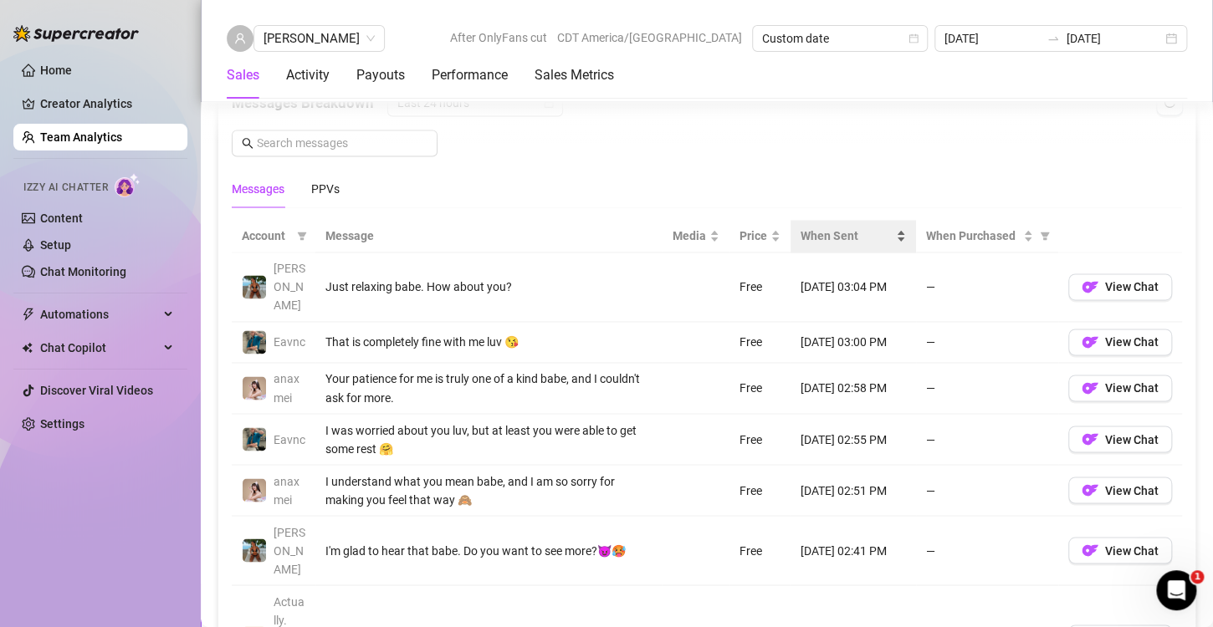
scroll to position [949, 0]
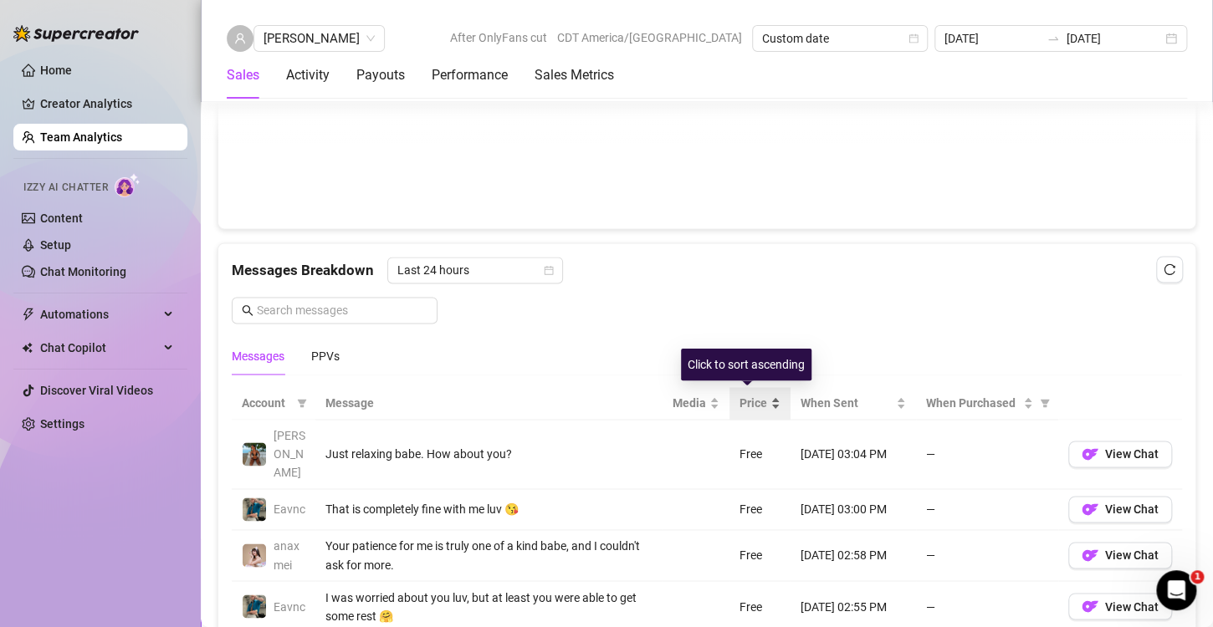
click at [762, 398] on div "Price" at bounding box center [759, 403] width 41 height 18
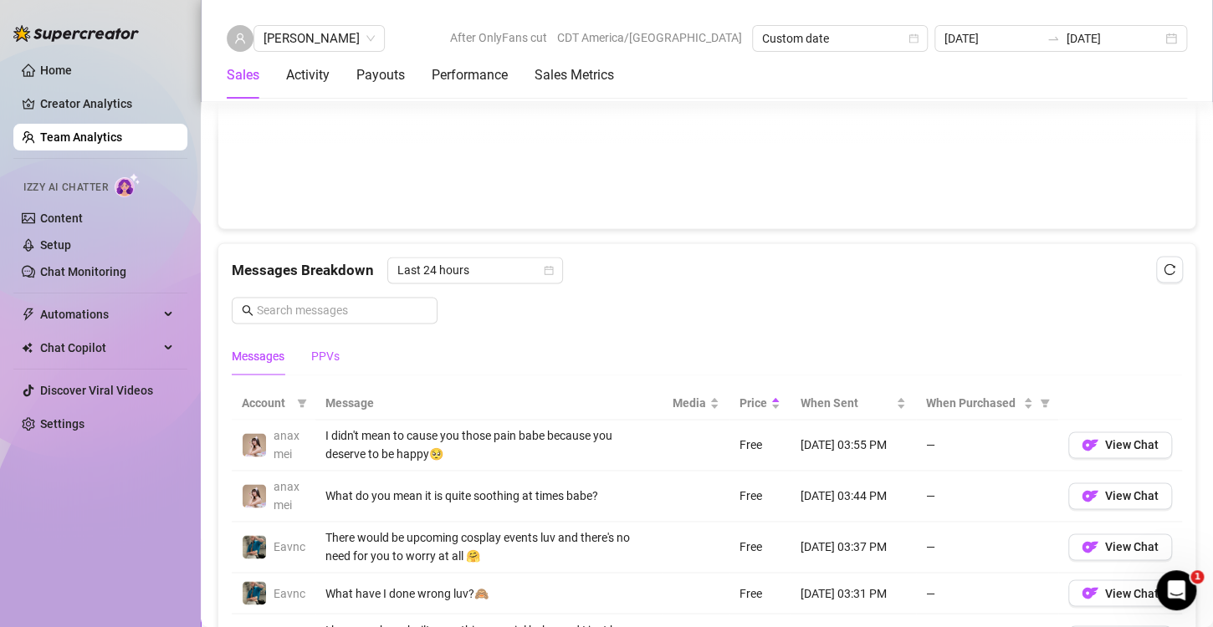
click at [328, 356] on div "PPVs" at bounding box center [325, 356] width 28 height 18
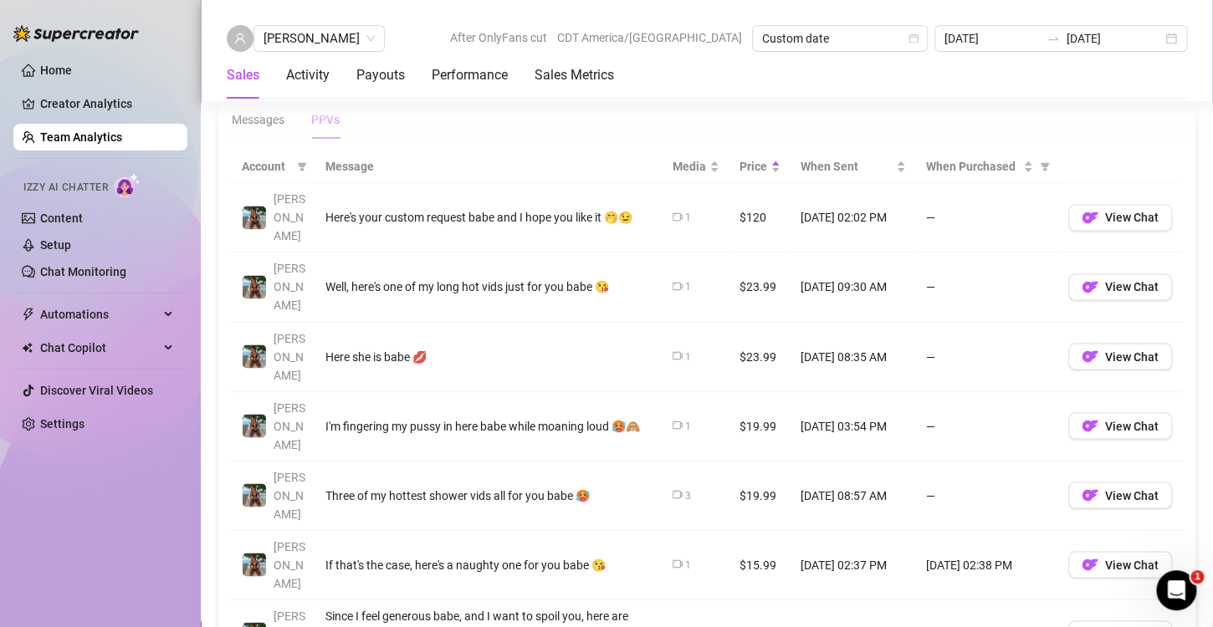
scroll to position [1284, 0]
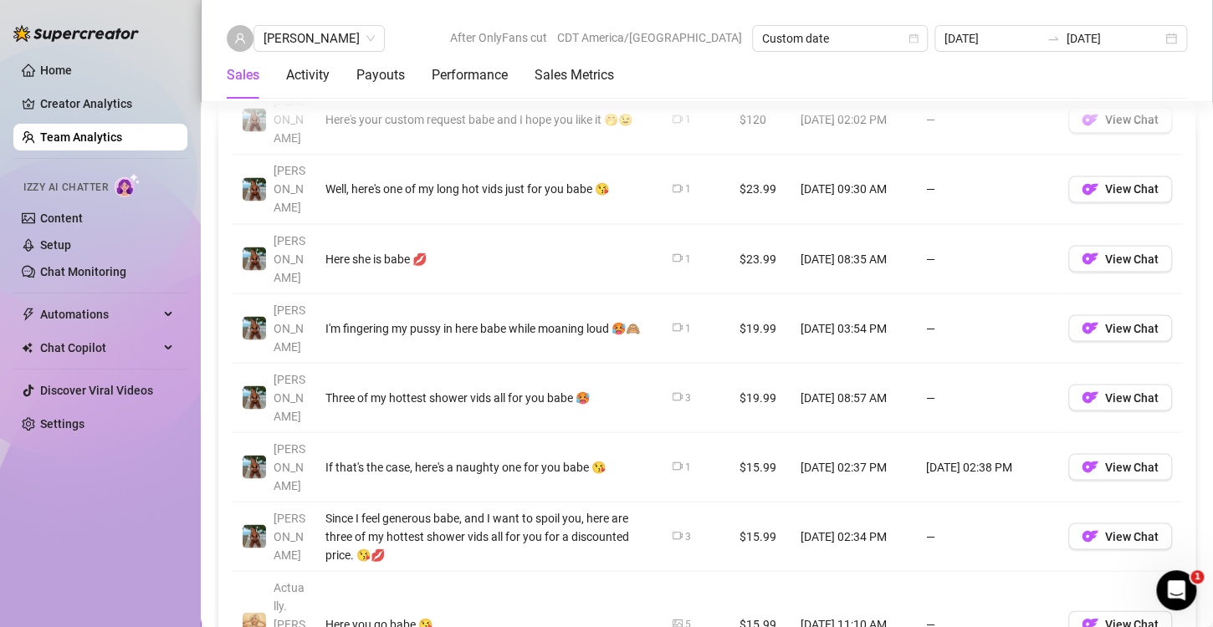
click at [618, 615] on div "Here you go babe 😘" at bounding box center [488, 624] width 327 height 18
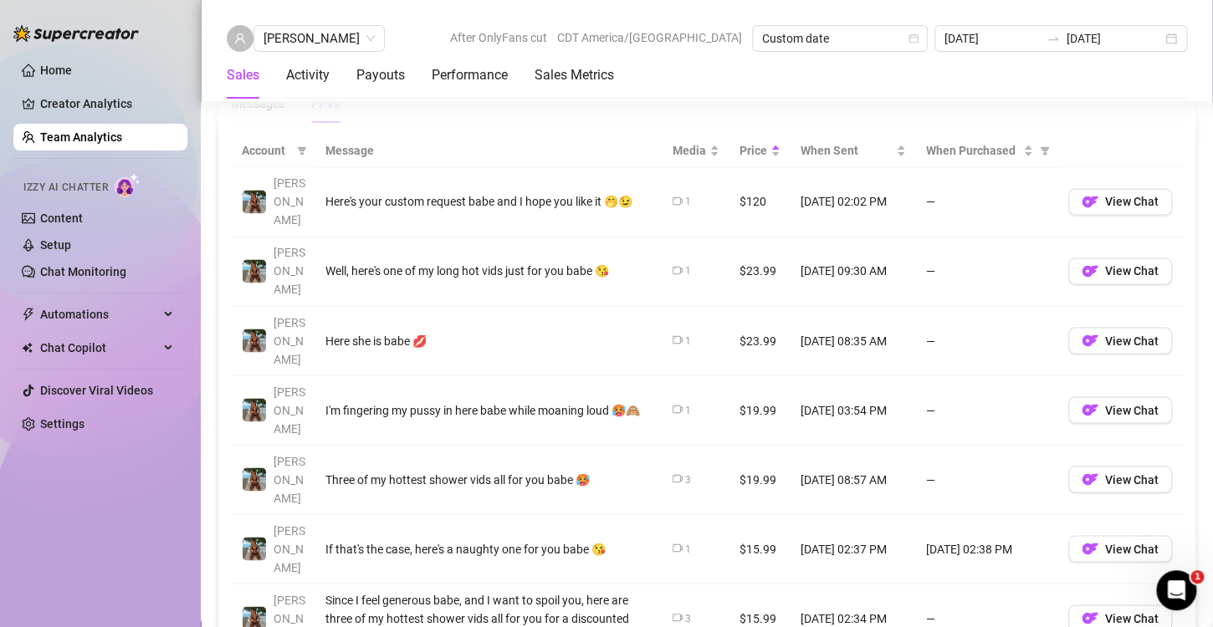
scroll to position [1117, 0]
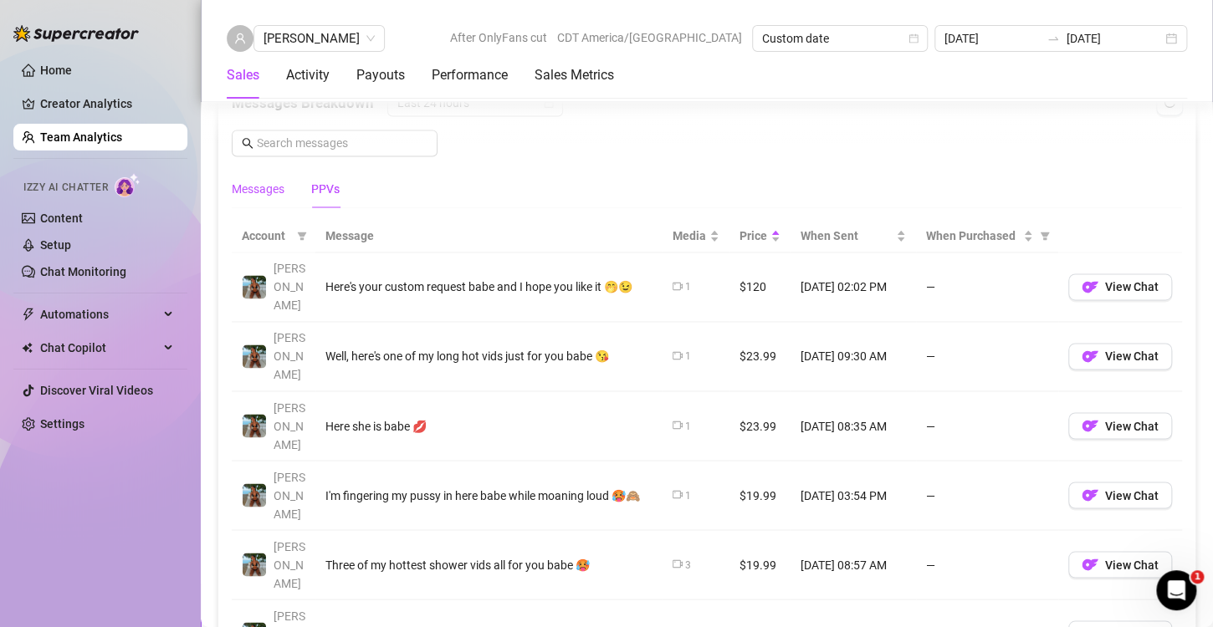
click at [272, 184] on div "Messages" at bounding box center [258, 189] width 53 height 18
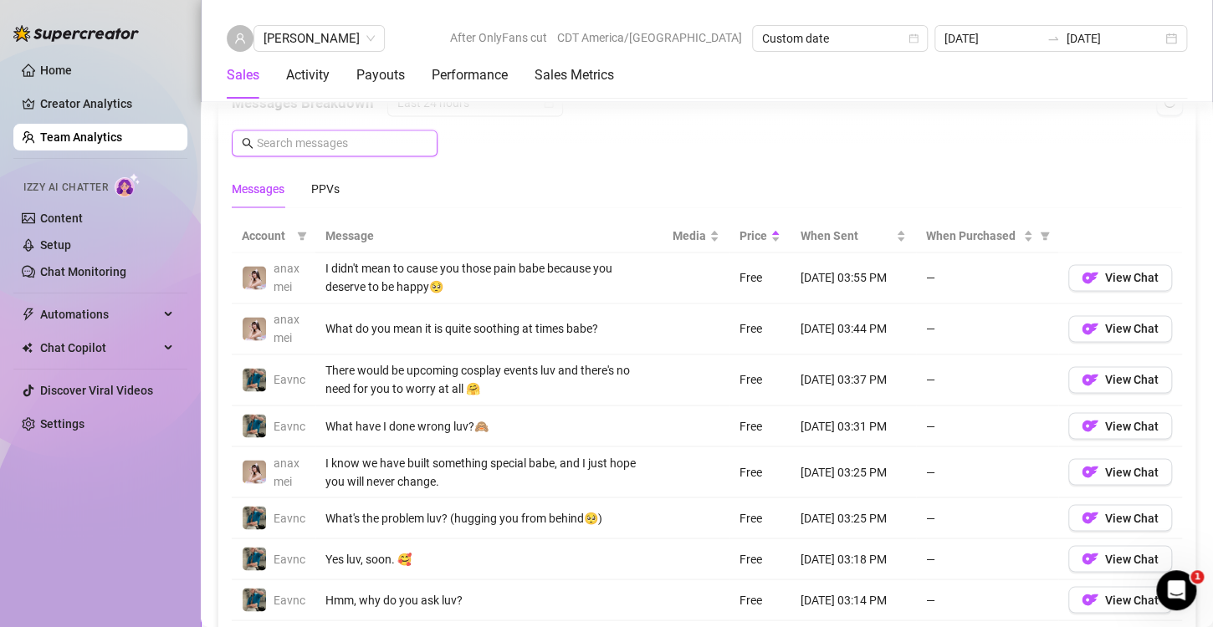
click at [359, 141] on input "text" at bounding box center [342, 143] width 171 height 18
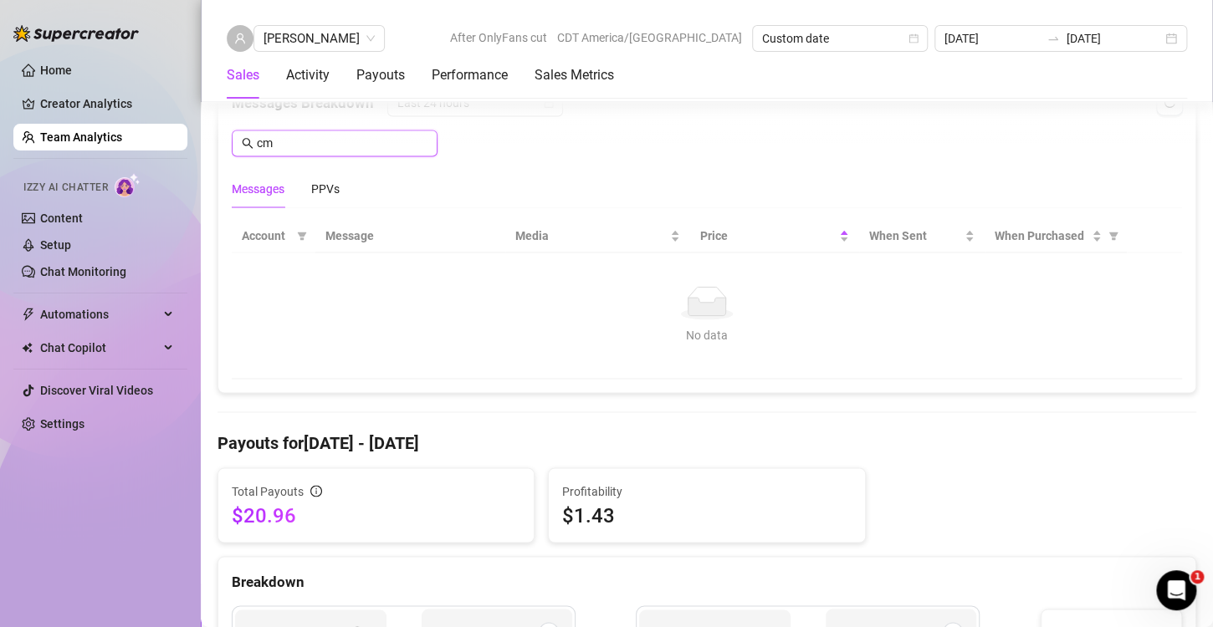
type input "c"
type input "s"
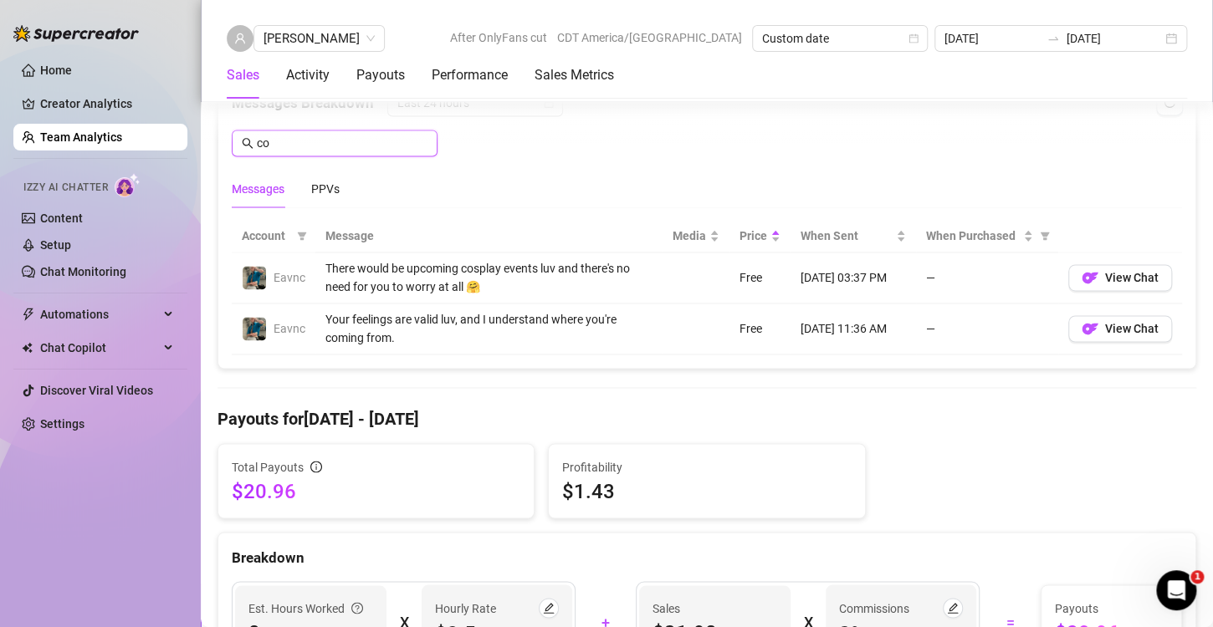
type input "c"
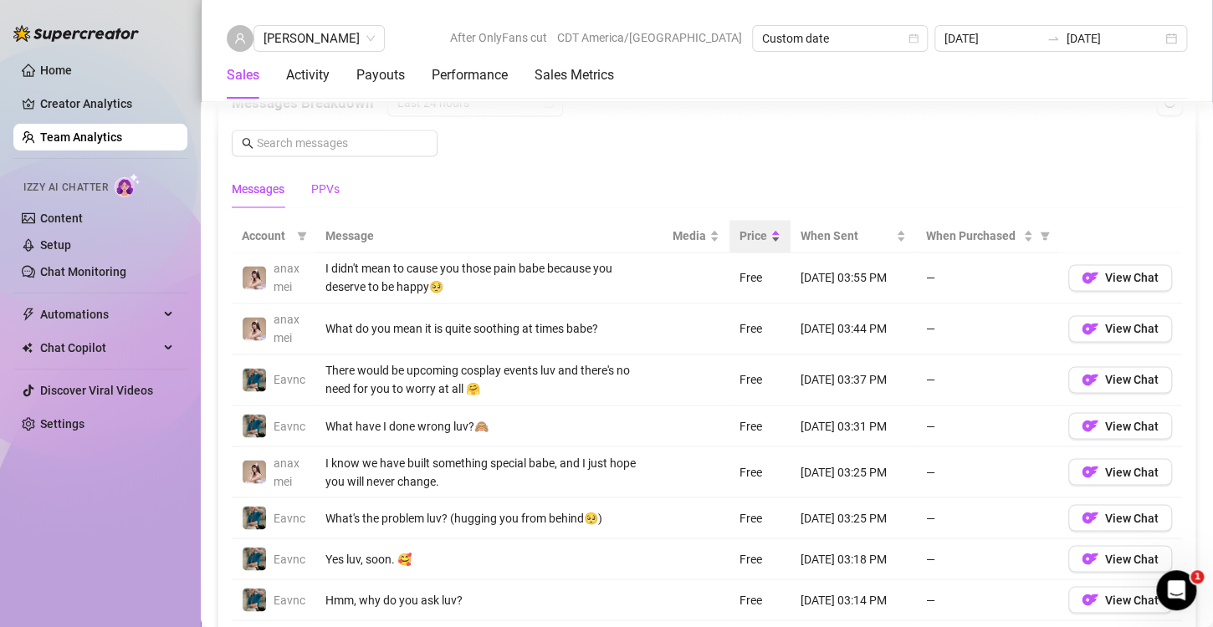
drag, startPoint x: 327, startPoint y: 182, endPoint x: 751, endPoint y: 232, distance: 427.1
click at [337, 187] on div "PPVs" at bounding box center [325, 189] width 28 height 18
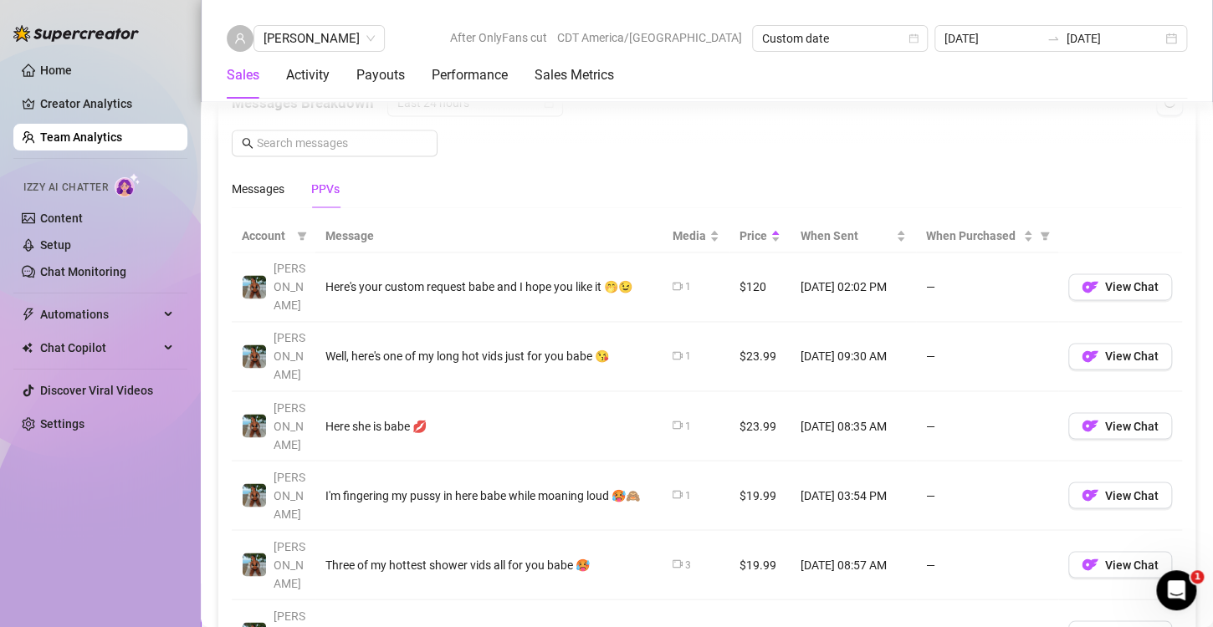
click at [571, 203] on div "Messages PPVs" at bounding box center [707, 189] width 950 height 38
click at [562, 179] on div "Messages PPVs" at bounding box center [707, 189] width 950 height 38
click at [520, 192] on div "Messages PPVs" at bounding box center [707, 189] width 950 height 38
click at [543, 211] on div "Account Message Media Price When Sent When Purchased [PERSON_NAME] Here's your …" at bounding box center [706, 602] width 977 height 791
click at [524, 197] on div "Messages PPVs" at bounding box center [707, 189] width 950 height 38
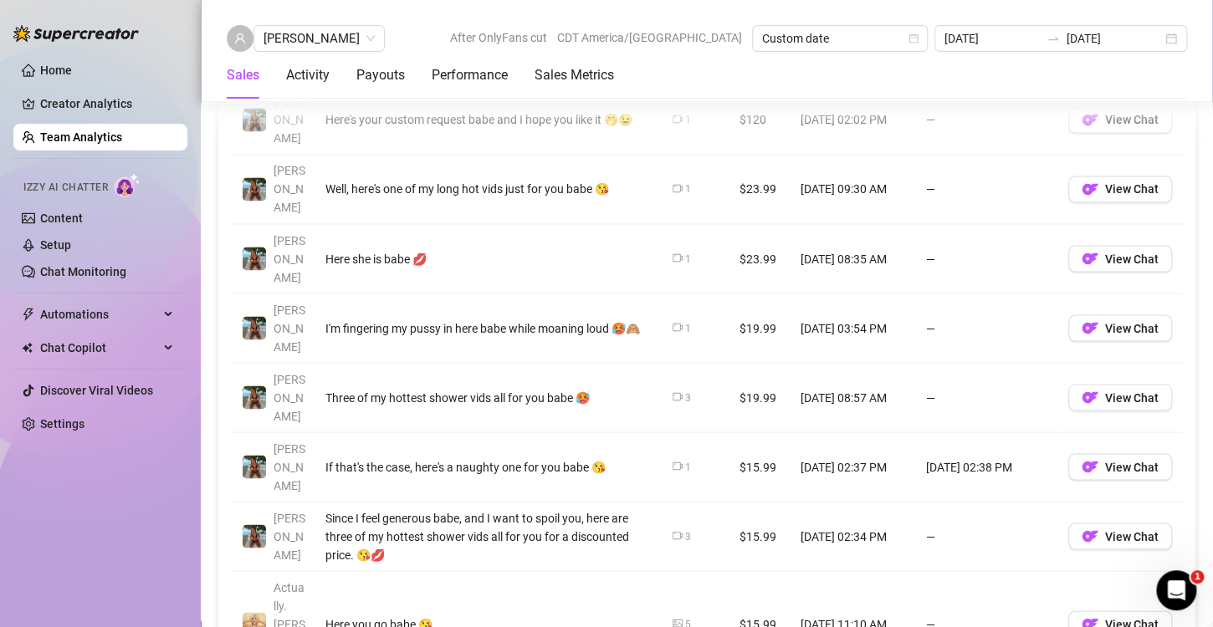
scroll to position [1033, 0]
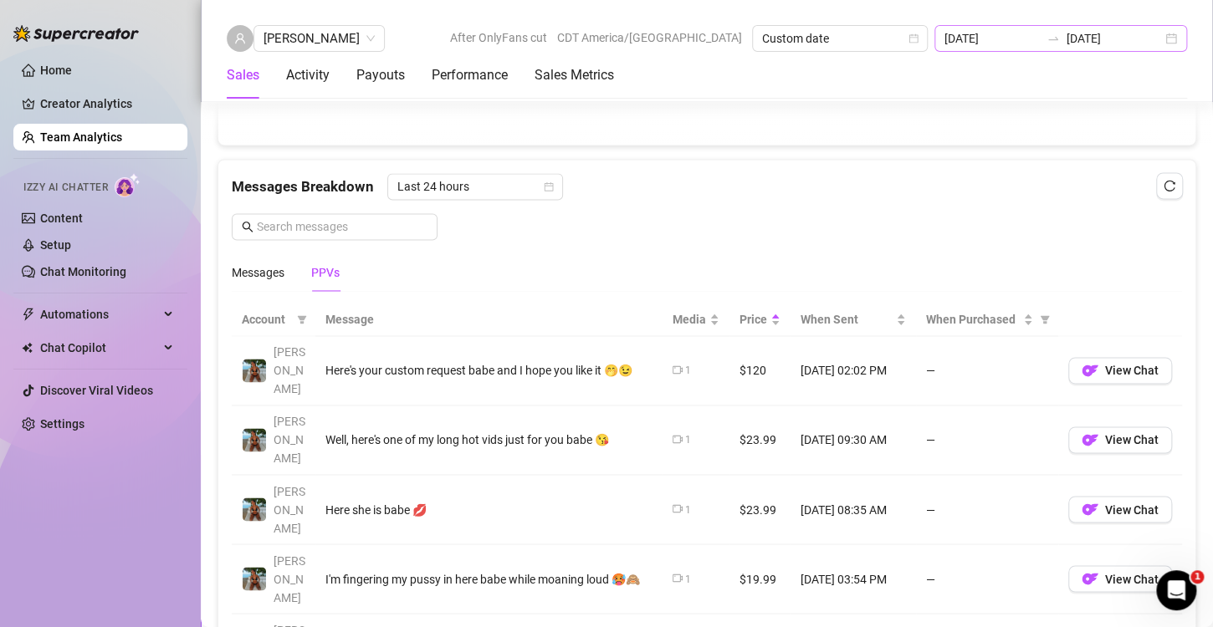
click at [1173, 39] on div "[DATE] [DATE]" at bounding box center [1060, 38] width 253 height 27
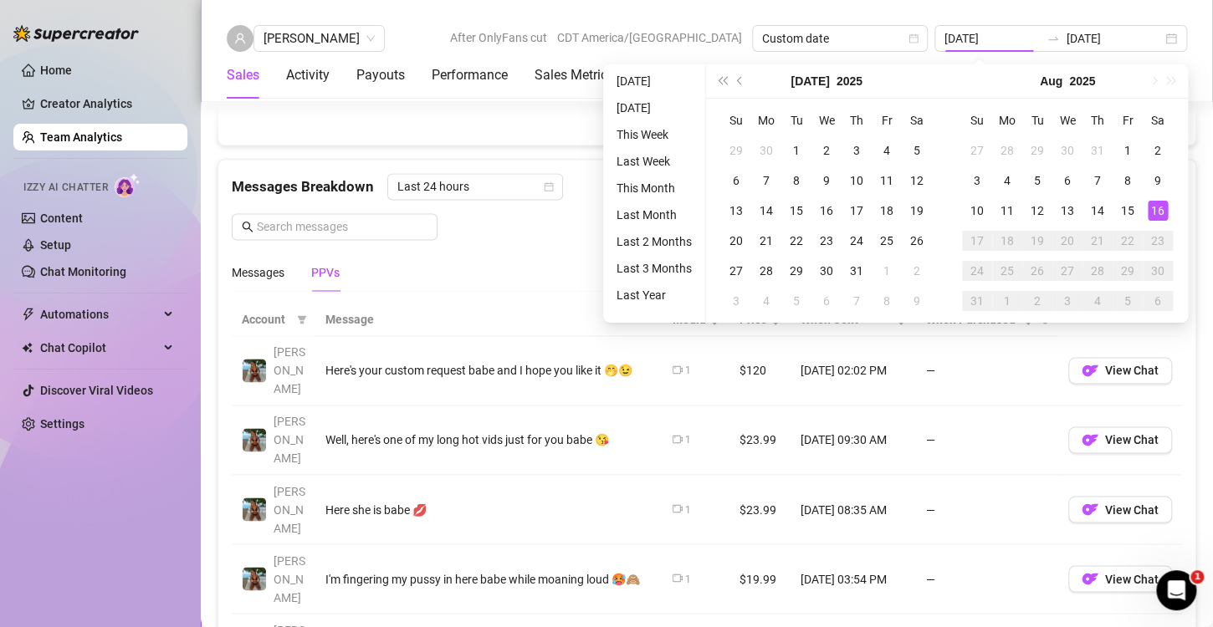
click at [975, 241] on div "17" at bounding box center [977, 241] width 20 height 20
click at [1164, 210] on div "16" at bounding box center [1158, 211] width 20 height 20
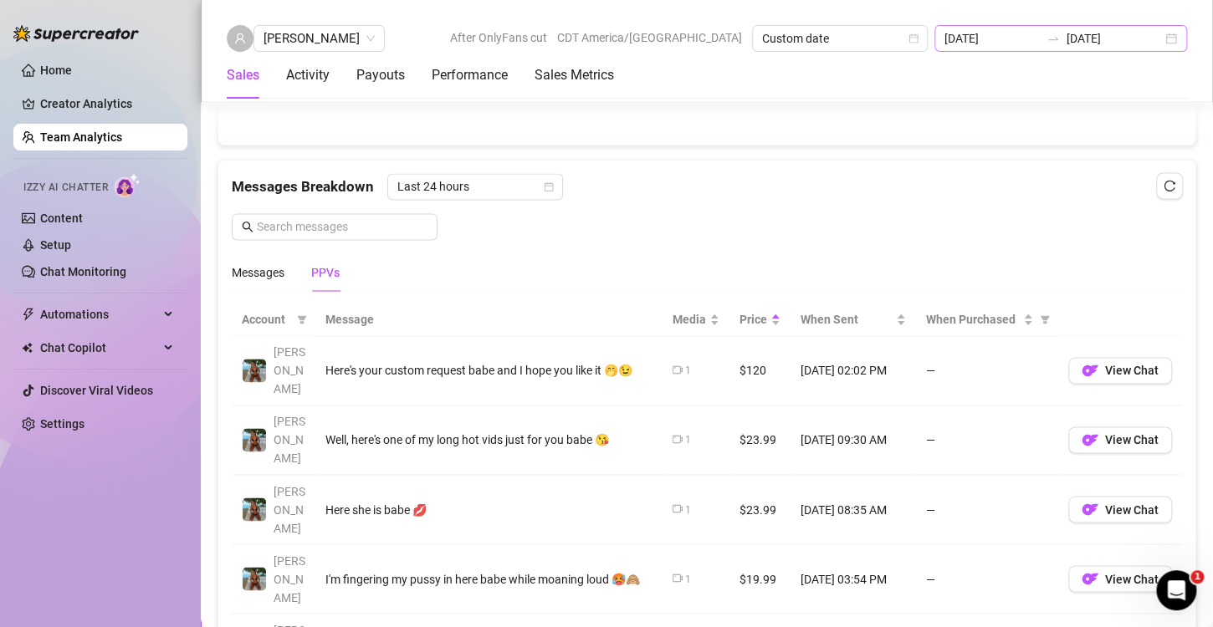
click at [1170, 37] on div "[DATE] [DATE]" at bounding box center [1060, 38] width 253 height 27
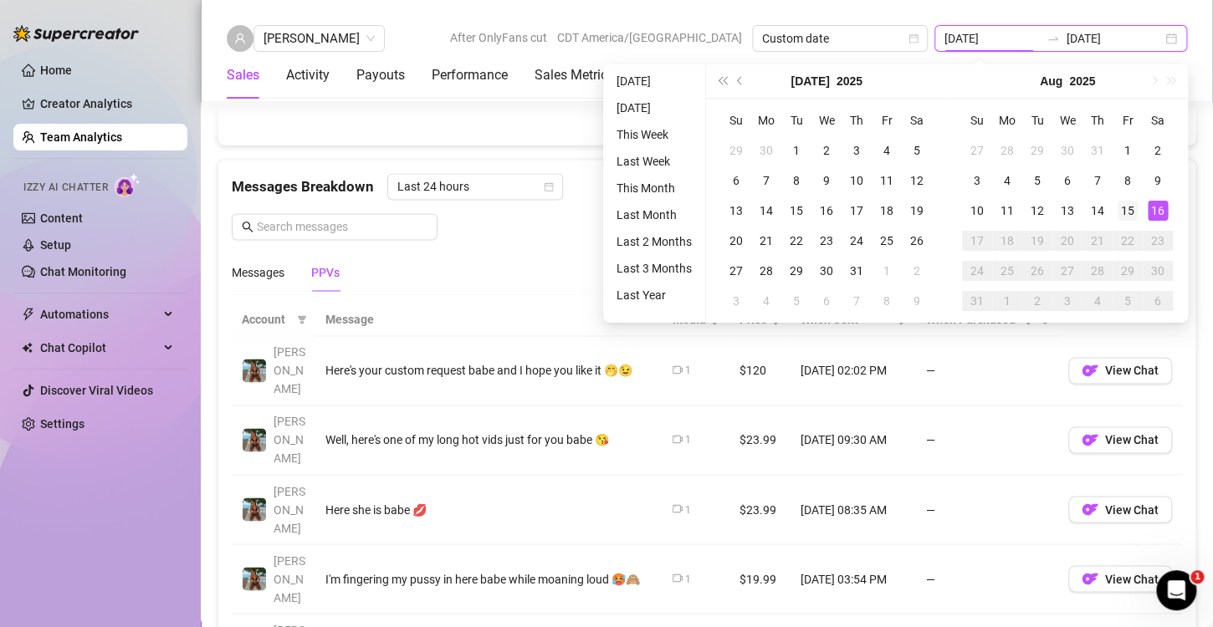
type input "[DATE]"
click at [1133, 214] on div "15" at bounding box center [1128, 211] width 20 height 20
click at [1160, 209] on div "16" at bounding box center [1158, 211] width 20 height 20
type input "[DATE]"
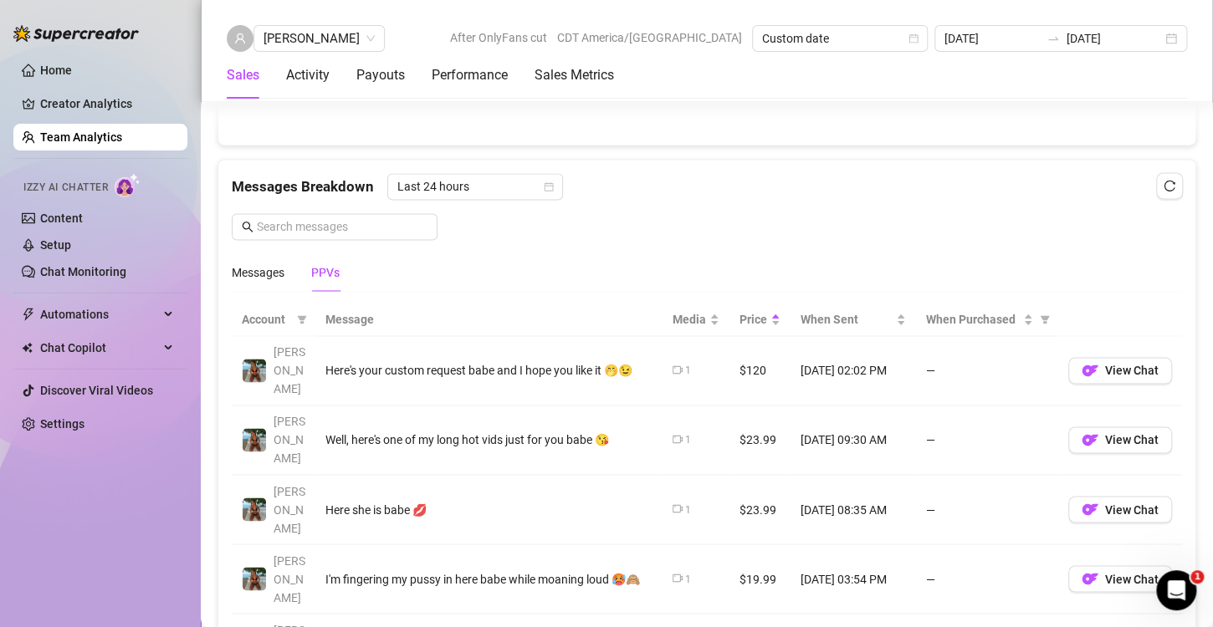
click at [578, 234] on div "Messages Breakdown Last 24 hours Messages PPVs" at bounding box center [707, 232] width 950 height 118
click at [639, 268] on div "Messages PPVs" at bounding box center [707, 272] width 950 height 38
click at [568, 304] on th "Message" at bounding box center [488, 320] width 347 height 33
click at [607, 263] on div "Messages PPVs" at bounding box center [707, 272] width 950 height 38
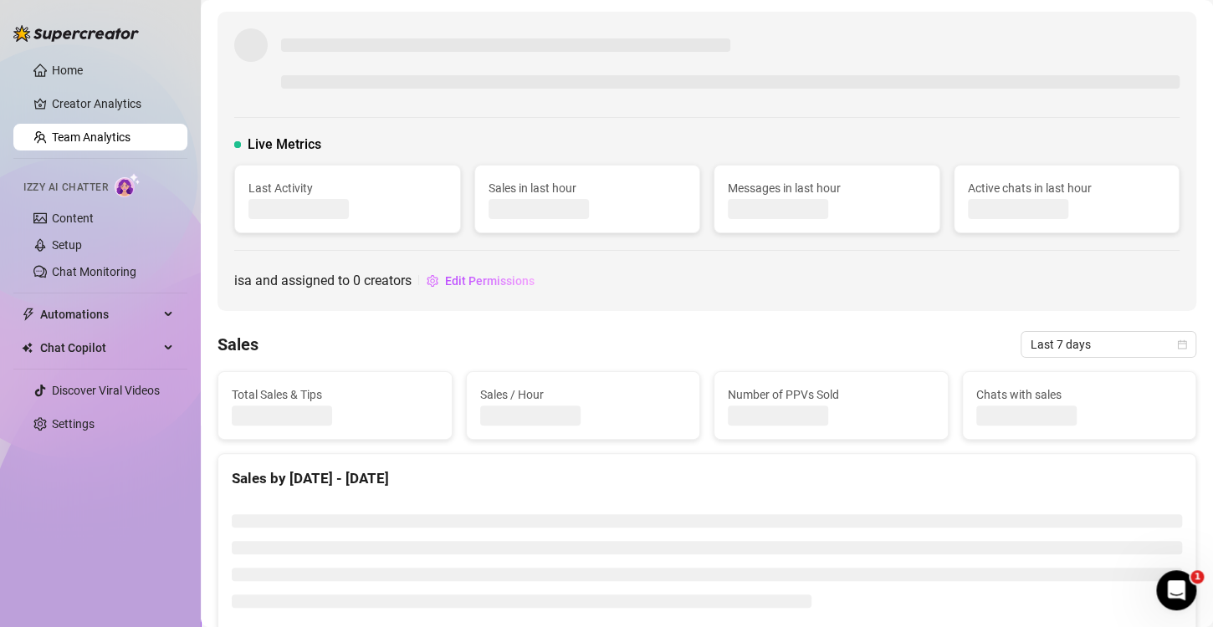
click at [718, 291] on div "is a and assigned to 0 creators Edit Permissions" at bounding box center [706, 281] width 945 height 27
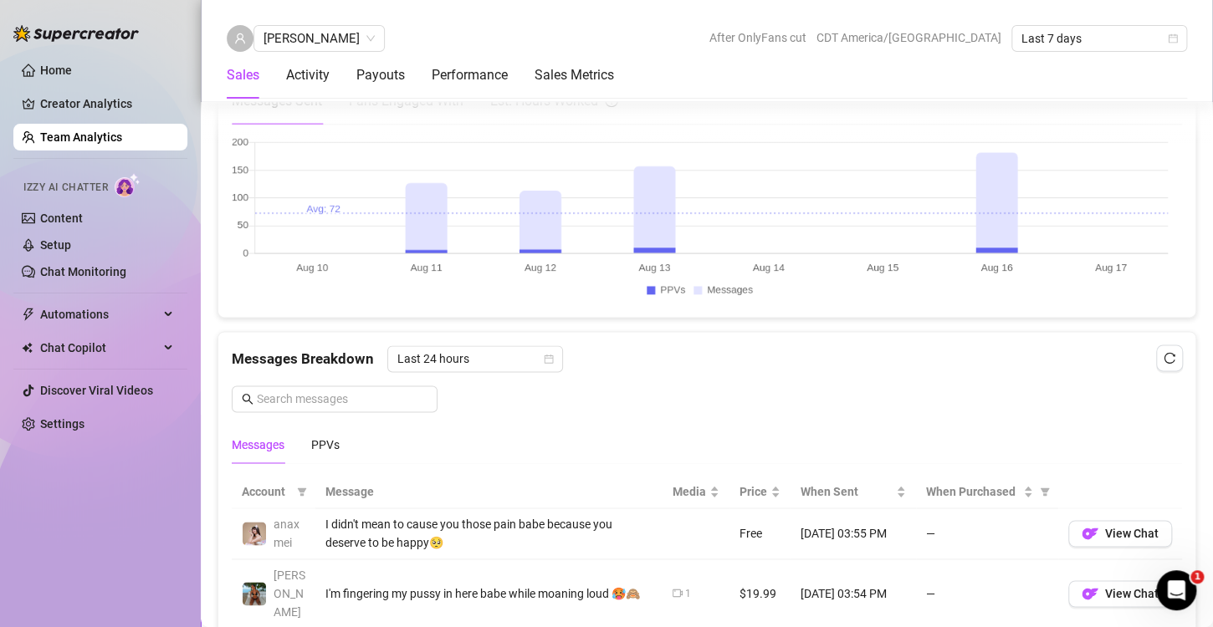
scroll to position [936, 0]
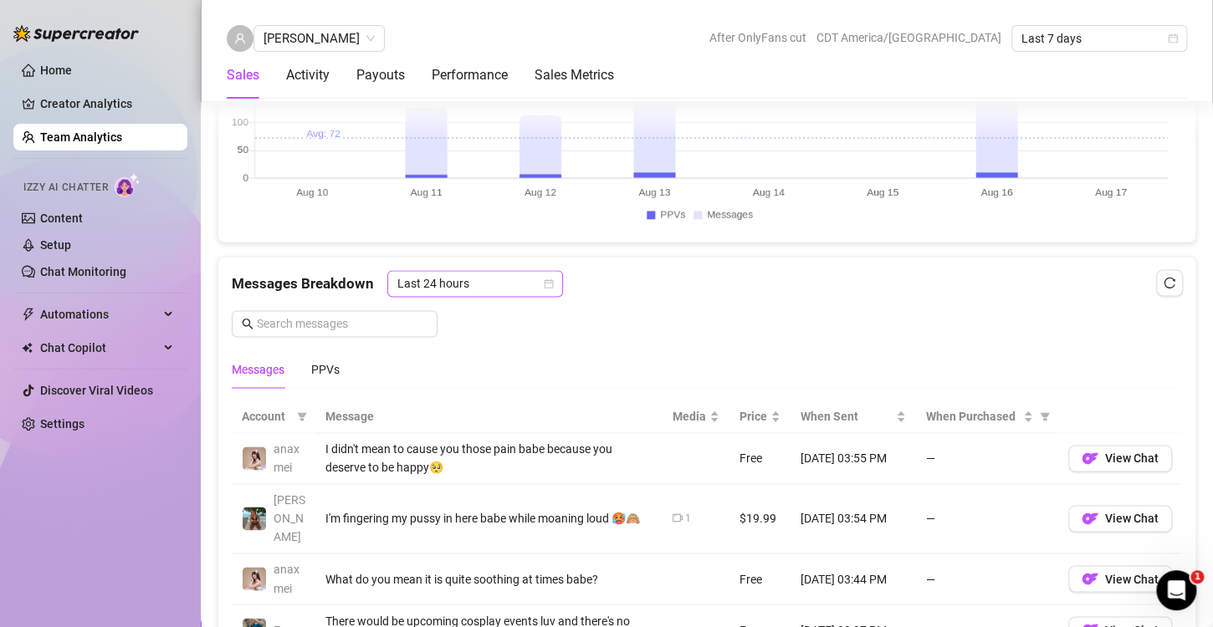
click at [551, 282] on icon "calendar" at bounding box center [549, 283] width 9 height 9
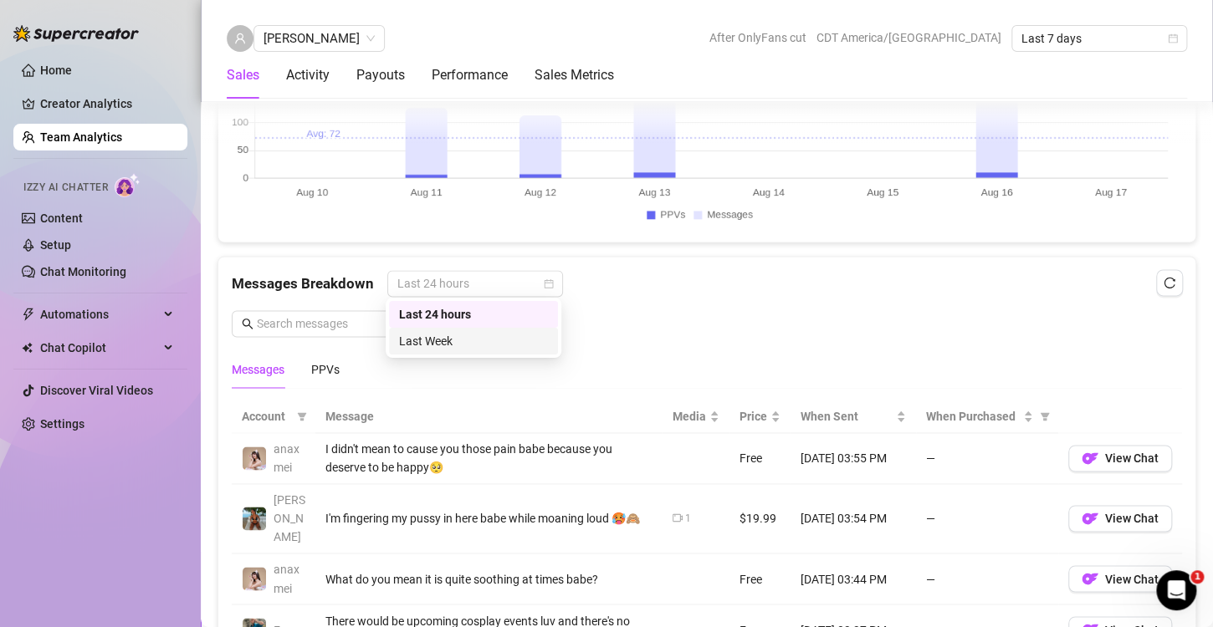
click at [707, 333] on div "Messages Breakdown Last 24 hours Messages PPVs" at bounding box center [707, 329] width 950 height 118
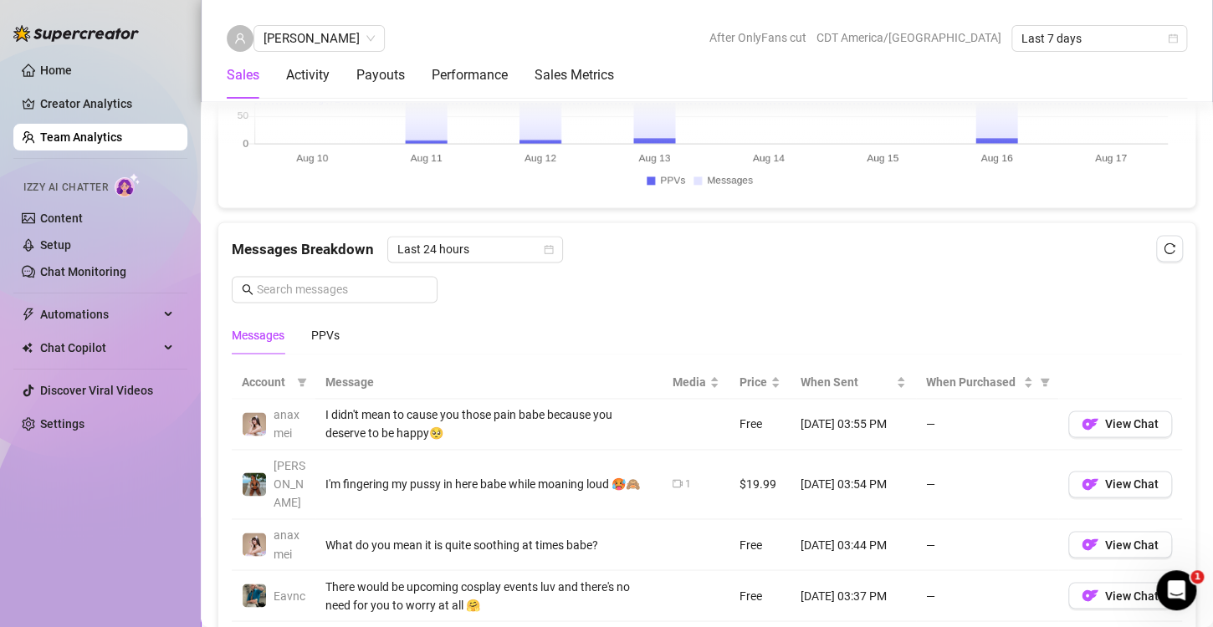
scroll to position [1087, 0]
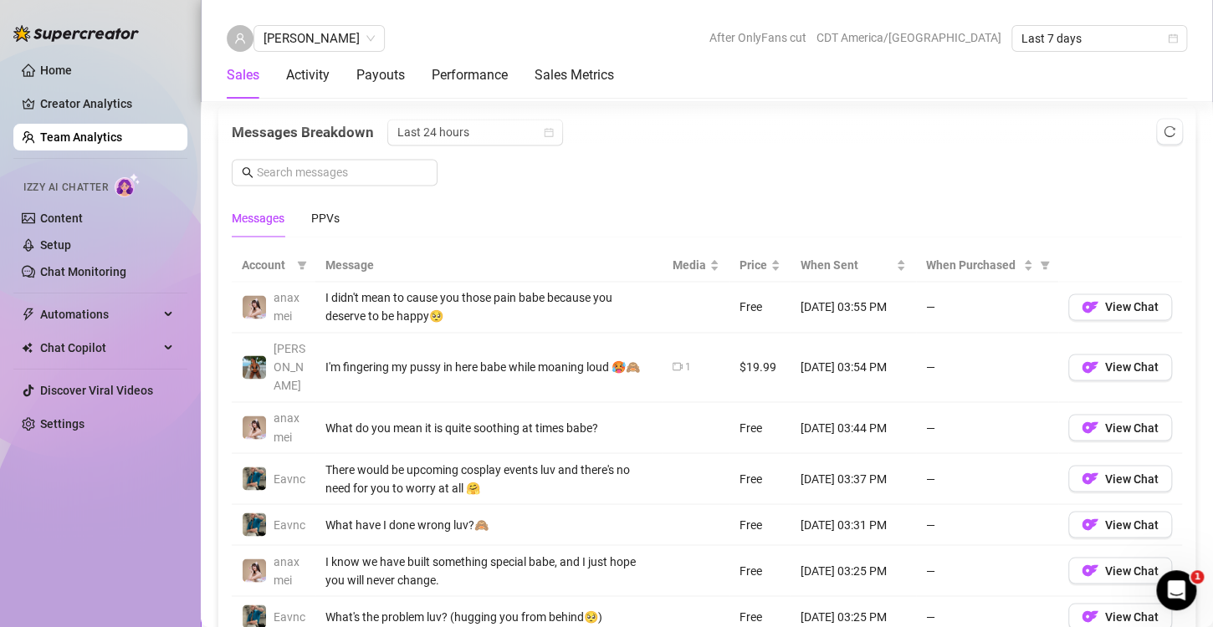
click at [689, 184] on div "Messages Breakdown Last 24 hours Messages PPVs" at bounding box center [707, 178] width 950 height 118
click at [527, 130] on span "Last 24 hours" at bounding box center [475, 132] width 156 height 25
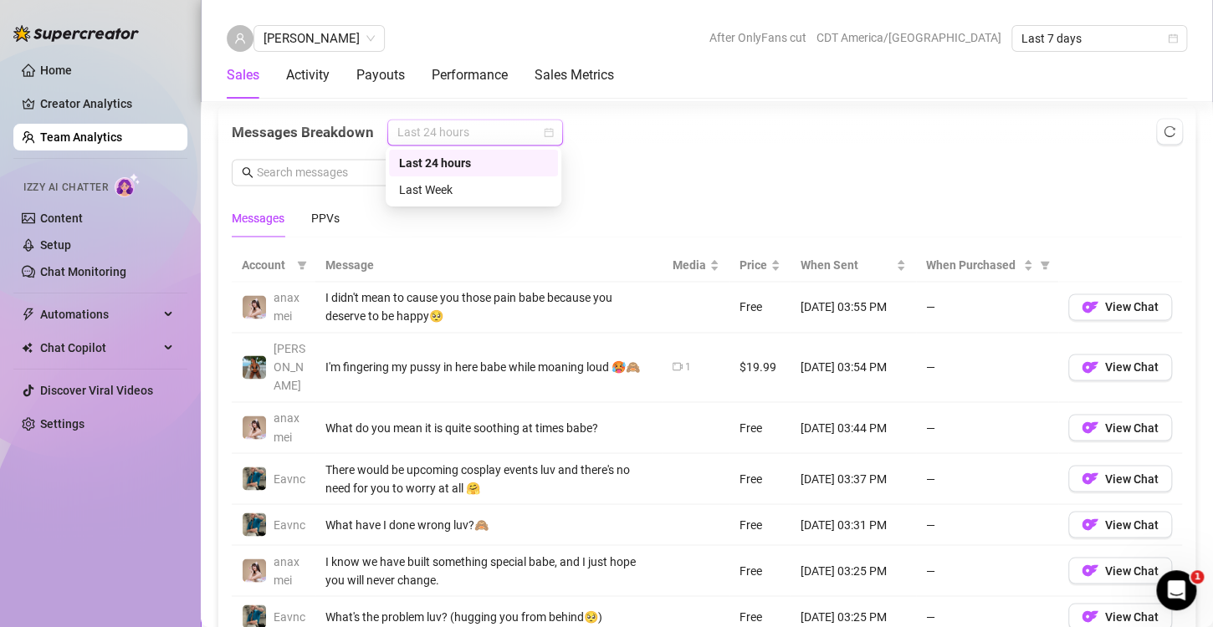
click at [1035, 161] on div "Messages Breakdown Last 24 hours Messages PPVs" at bounding box center [707, 178] width 950 height 118
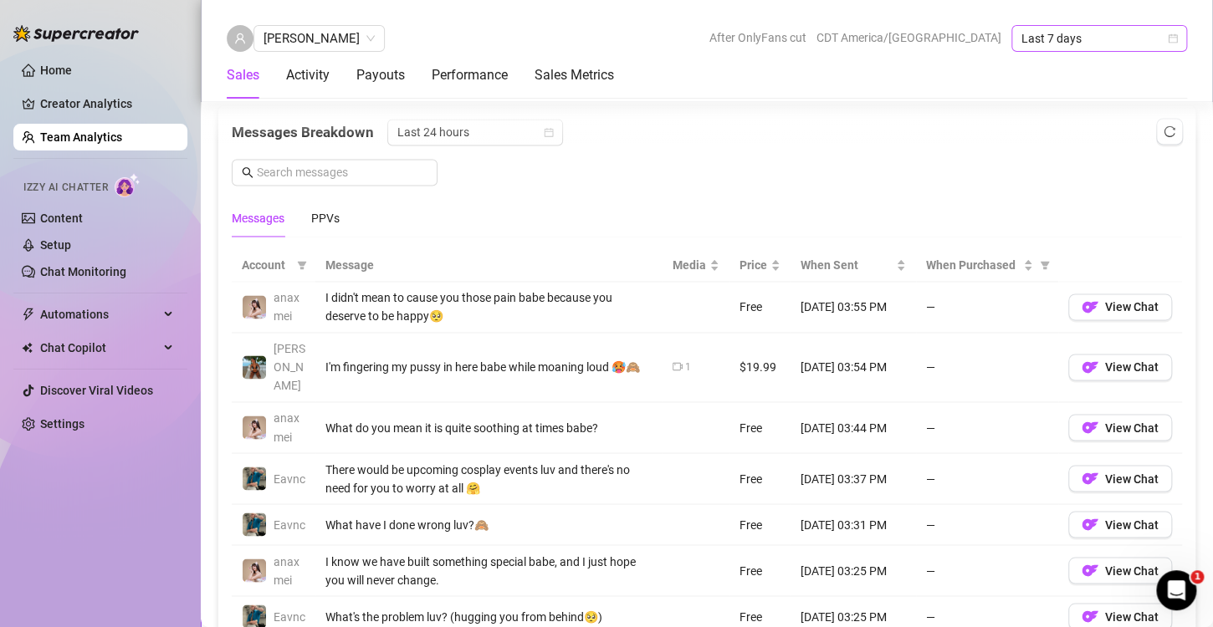
click at [1174, 38] on icon "calendar" at bounding box center [1173, 38] width 10 height 10
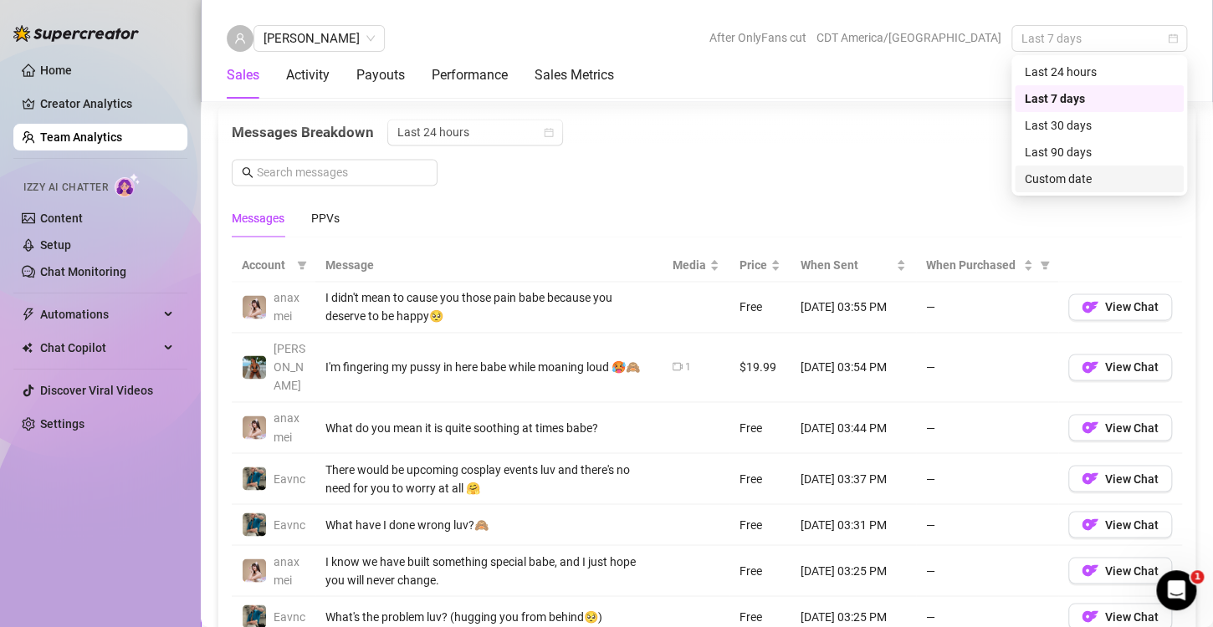
click at [1088, 174] on div "Custom date" at bounding box center [1099, 179] width 149 height 18
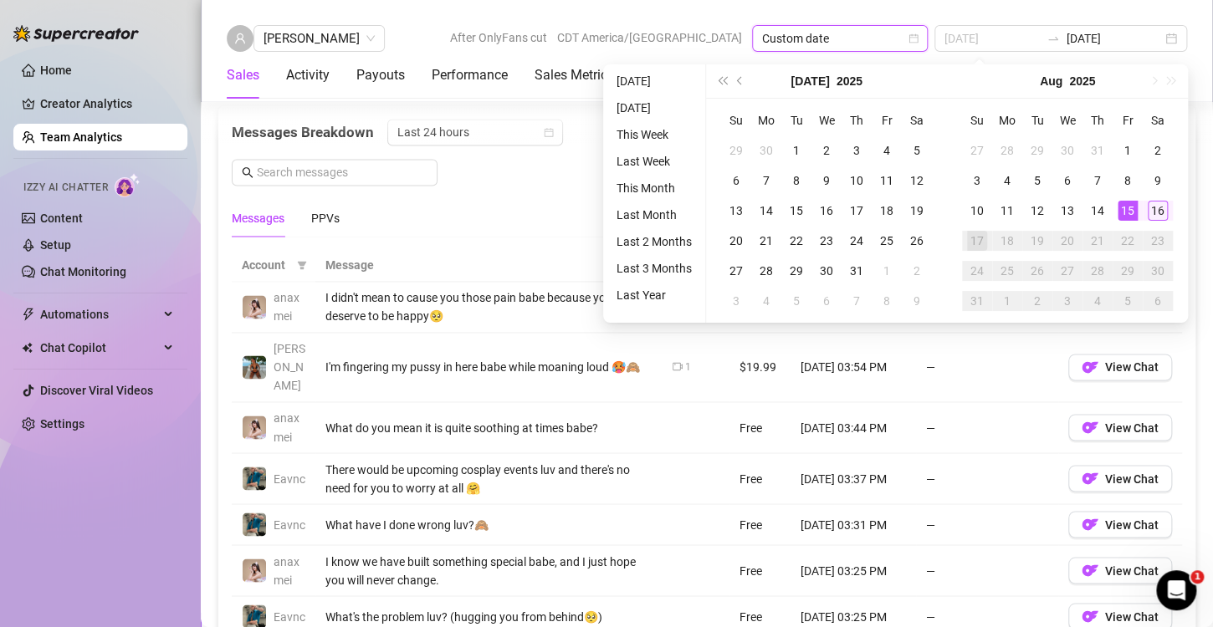
type input "[DATE]"
click at [1136, 203] on div "15" at bounding box center [1128, 211] width 20 height 20
type input "[DATE]"
click at [1157, 217] on div "16" at bounding box center [1158, 211] width 20 height 20
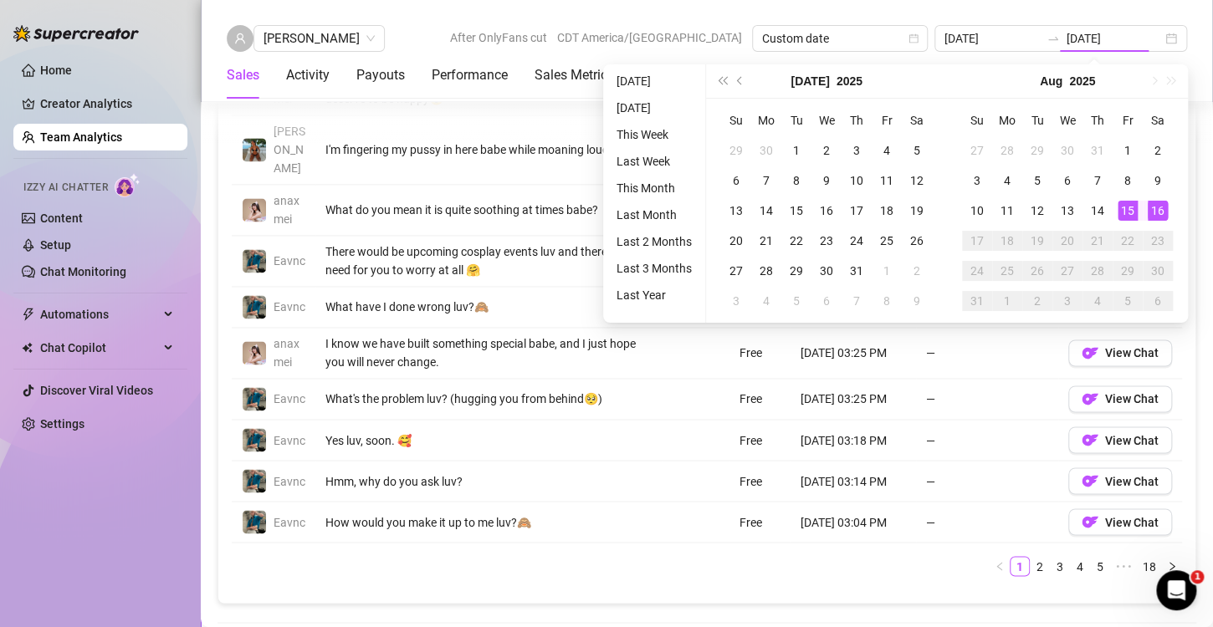
type input "[DATE]"
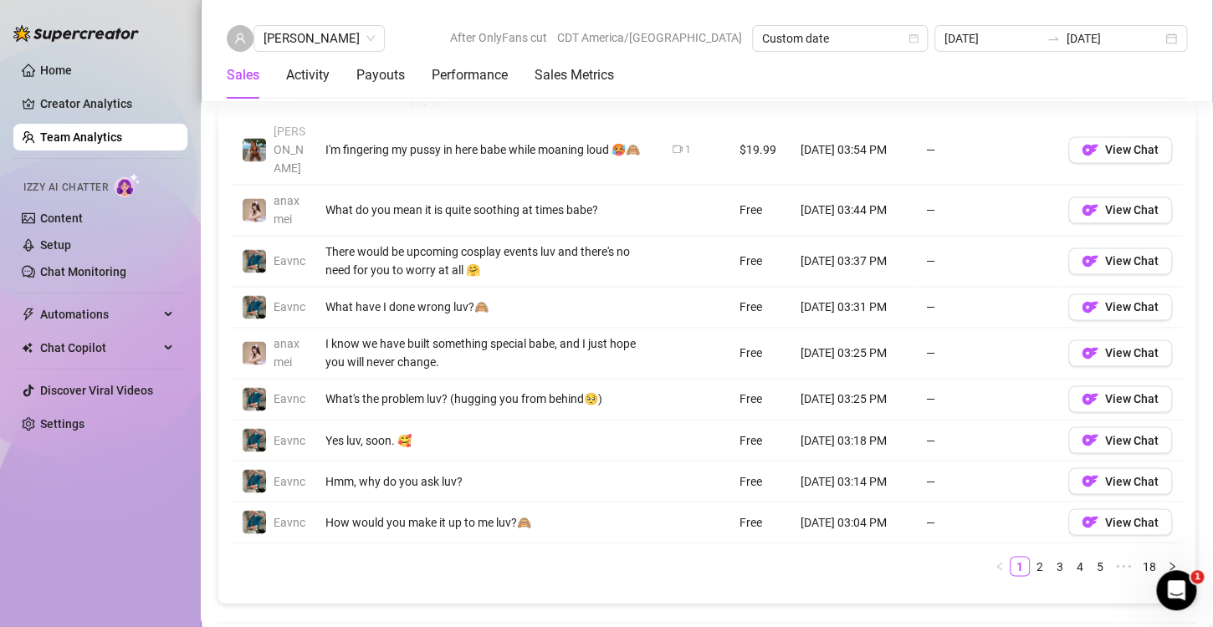
click at [611, 571] on div "Account Message Media Price When Sent When Purchased anaxmei I didn't mean to c…" at bounding box center [706, 310] width 977 height 585
click at [632, 563] on div "Account Message Media Price When Sent When Purchased anaxmei I didn't mean to c…" at bounding box center [707, 311] width 950 height 558
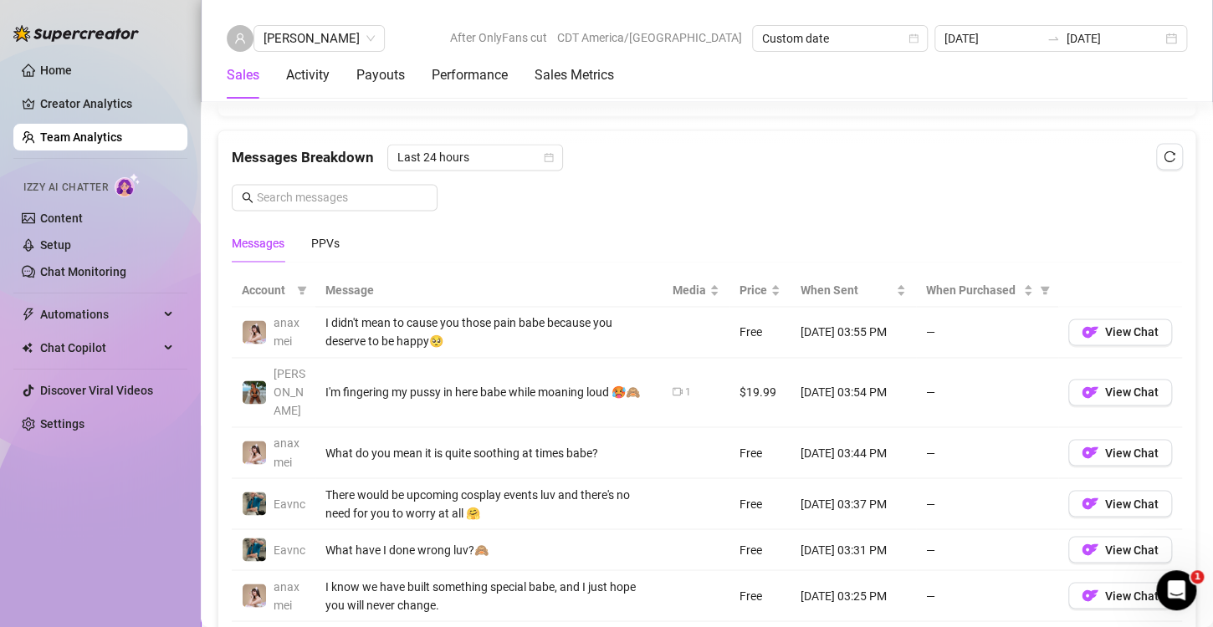
scroll to position [1098, 0]
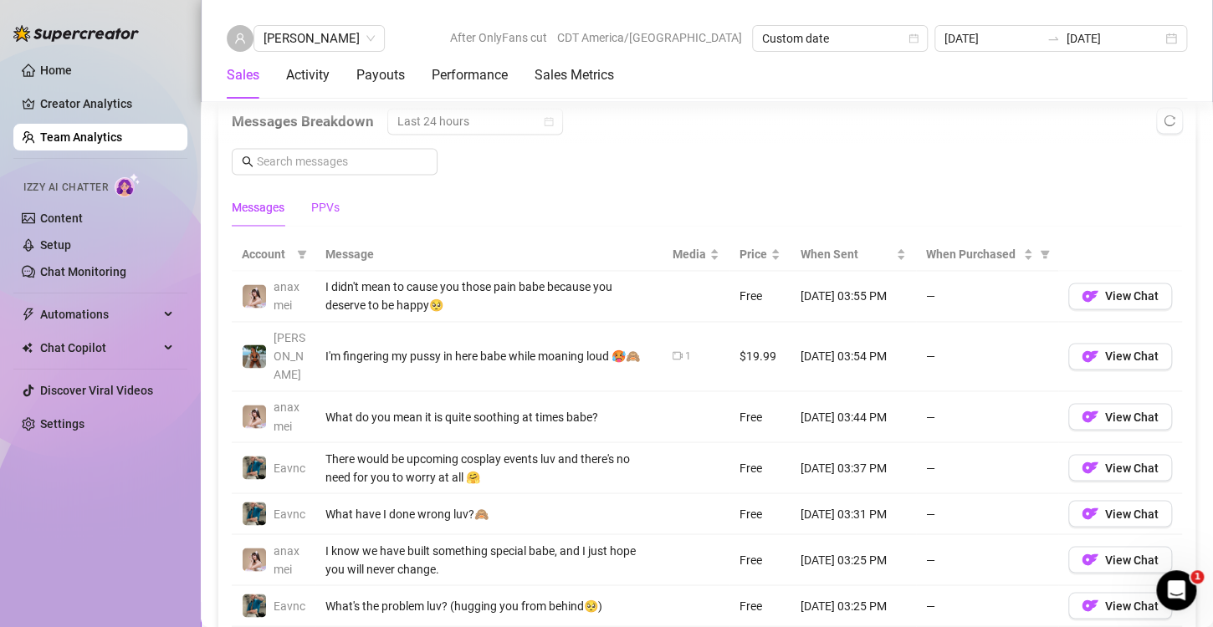
click at [331, 202] on div "PPVs" at bounding box center [325, 207] width 28 height 18
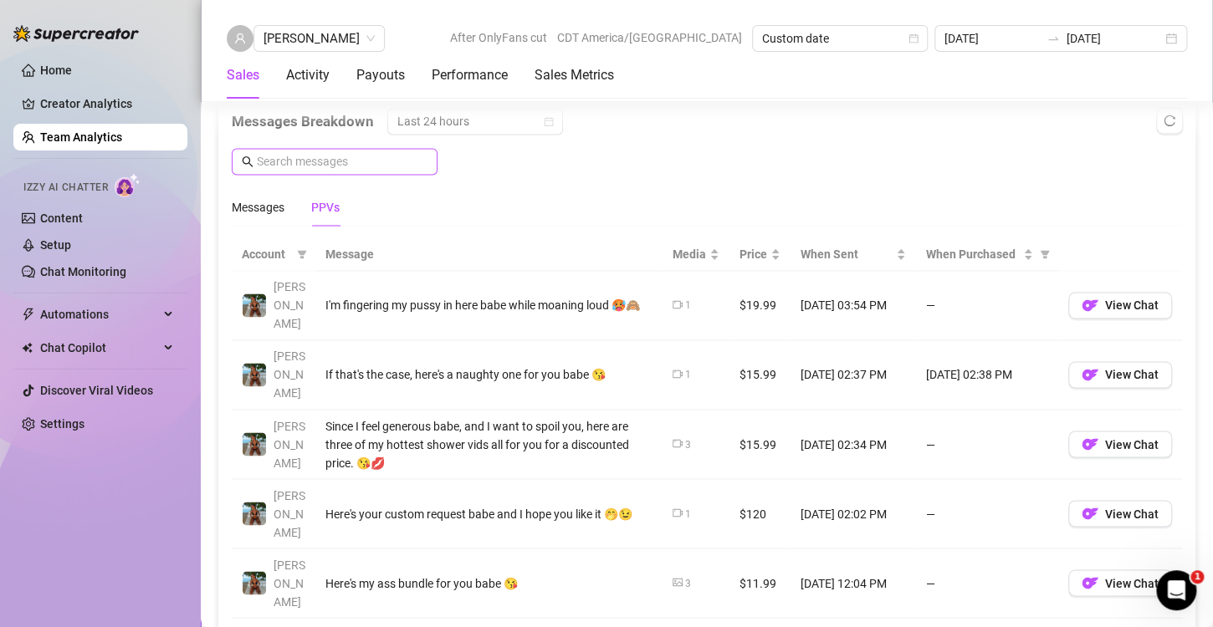
click at [387, 148] on span at bounding box center [335, 161] width 206 height 27
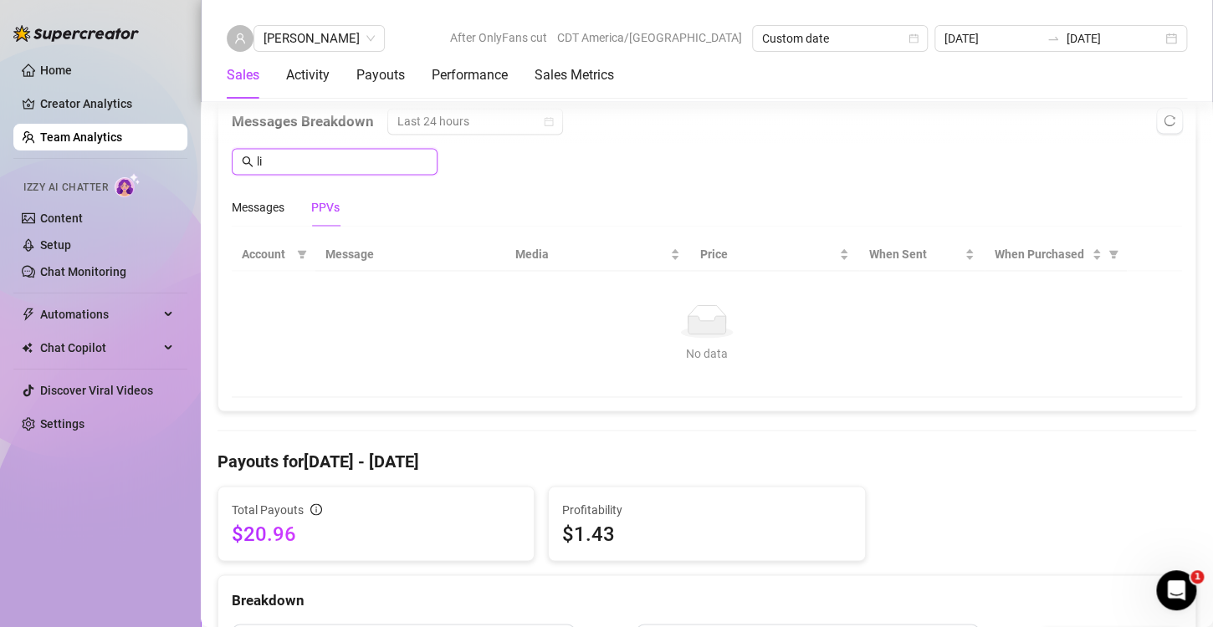
type input "l"
type input "y"
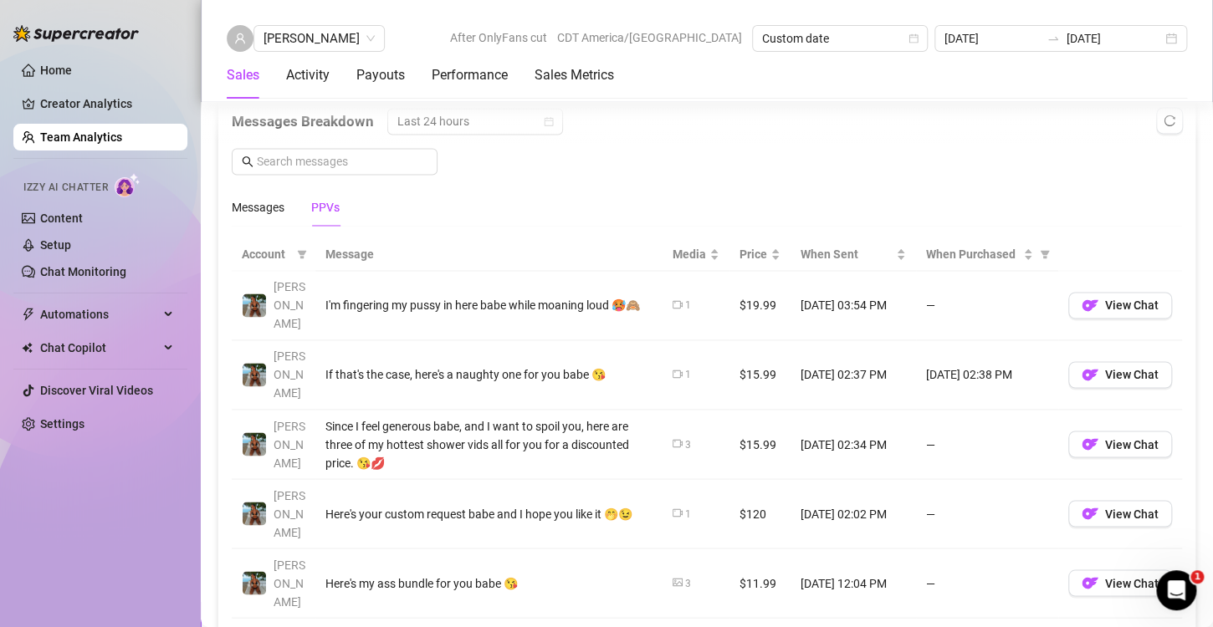
click at [648, 165] on div "Messages Breakdown Last 24 hours Messages PPVs" at bounding box center [707, 167] width 950 height 118
click at [601, 192] on div "Messages PPVs" at bounding box center [707, 207] width 950 height 38
click at [611, 204] on div "Messages PPVs" at bounding box center [707, 207] width 950 height 38
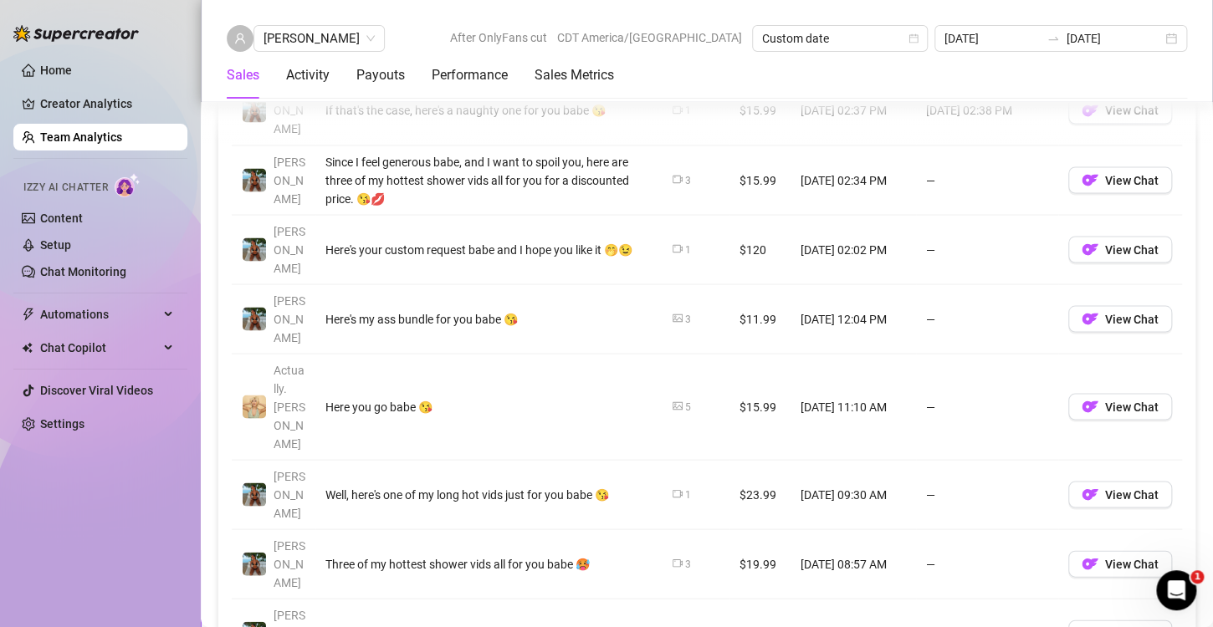
scroll to position [1517, 0]
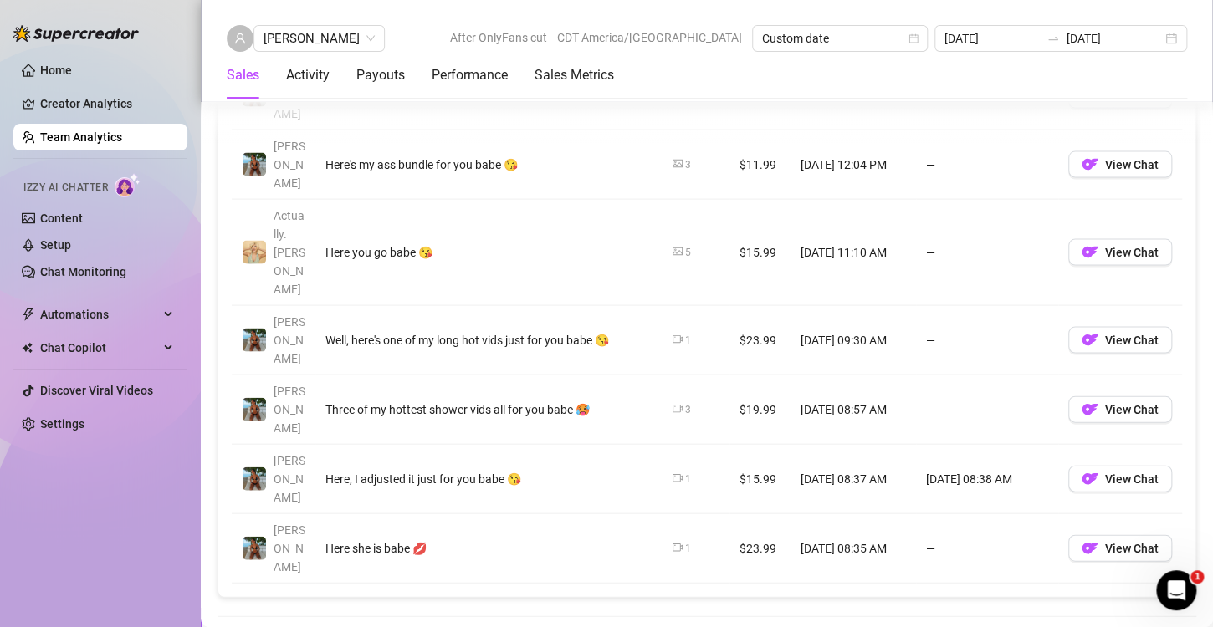
click at [714, 351] on div "Total Sales & Tips $31.98 Sales / Hour $4 Number of PPVs Sold 2 Chats with sale…" at bounding box center [706, 479] width 979 height 3267
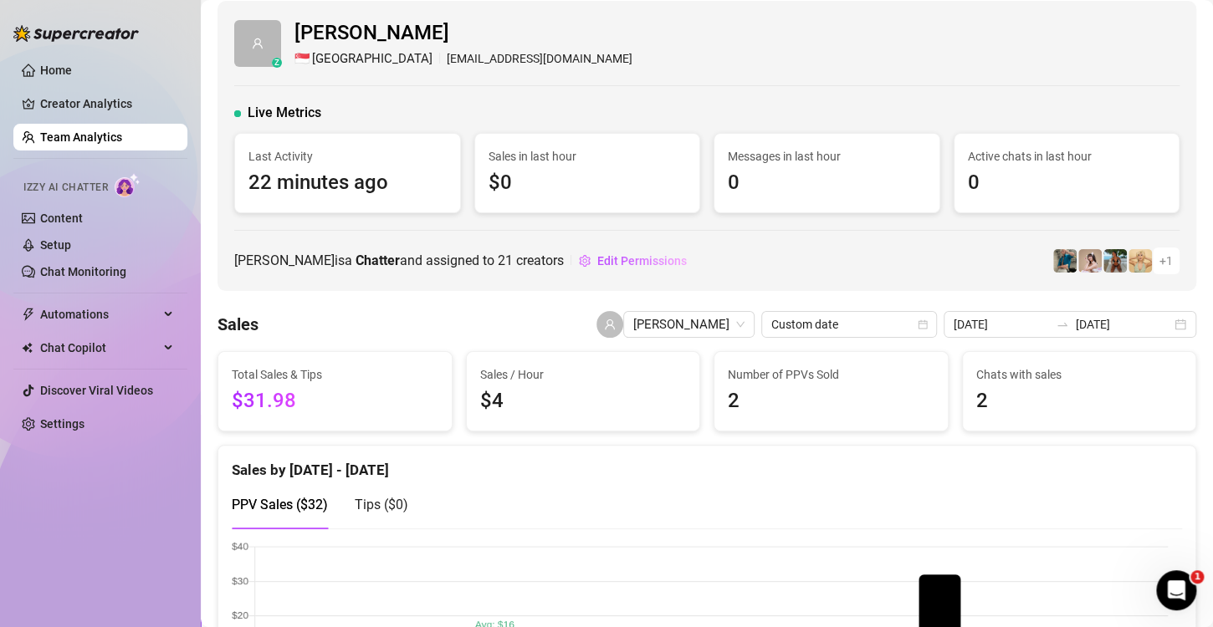
scroll to position [0, 0]
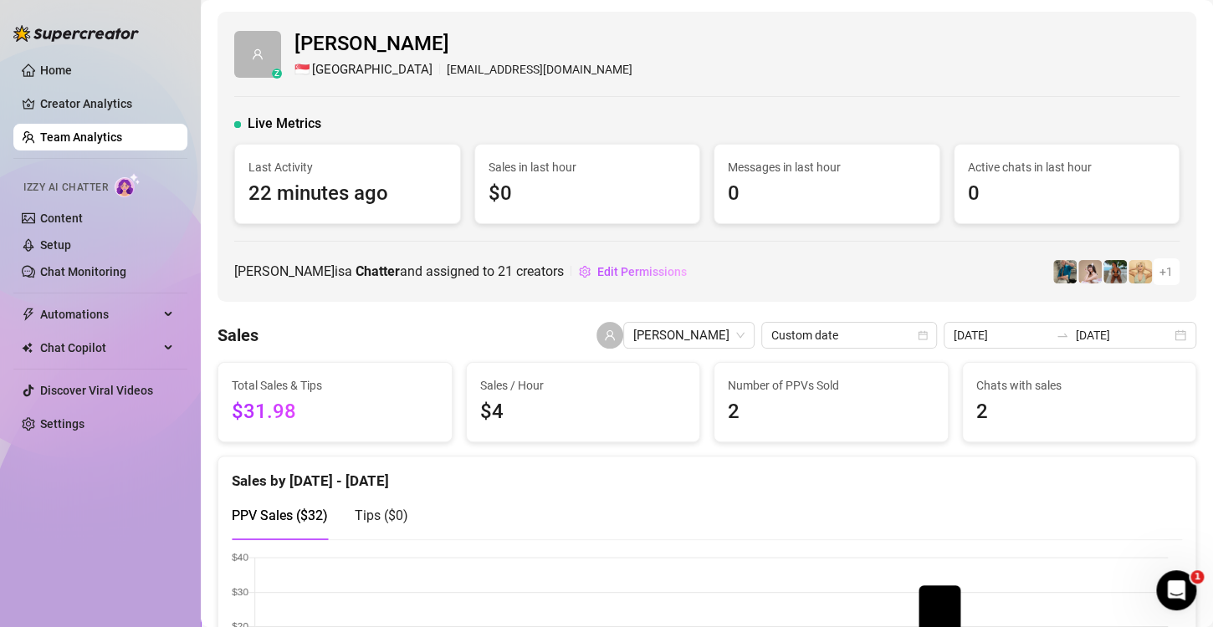
click at [886, 275] on div "Julius is a Chatter and assigned to 21 creators Edit Permissions + 1" at bounding box center [706, 271] width 945 height 27
click at [90, 144] on link "Team Analytics" at bounding box center [81, 136] width 82 height 13
click at [84, 137] on link "Team Analytics" at bounding box center [81, 136] width 82 height 13
click at [120, 138] on link "Team Analytics" at bounding box center [81, 136] width 82 height 13
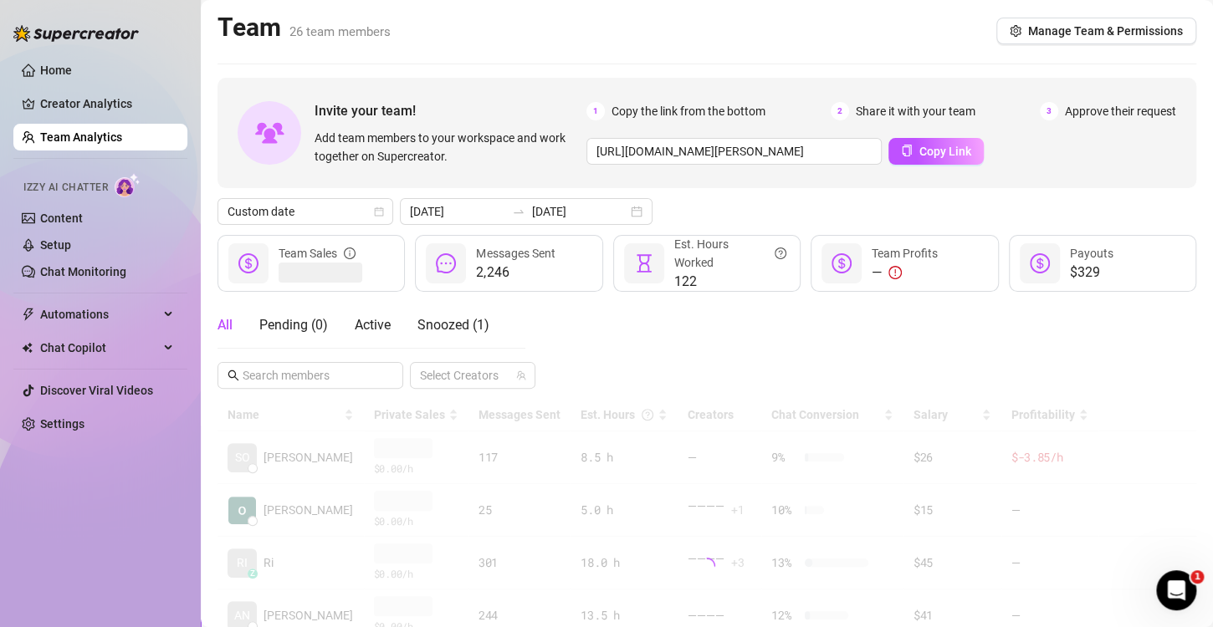
scroll to position [251, 0]
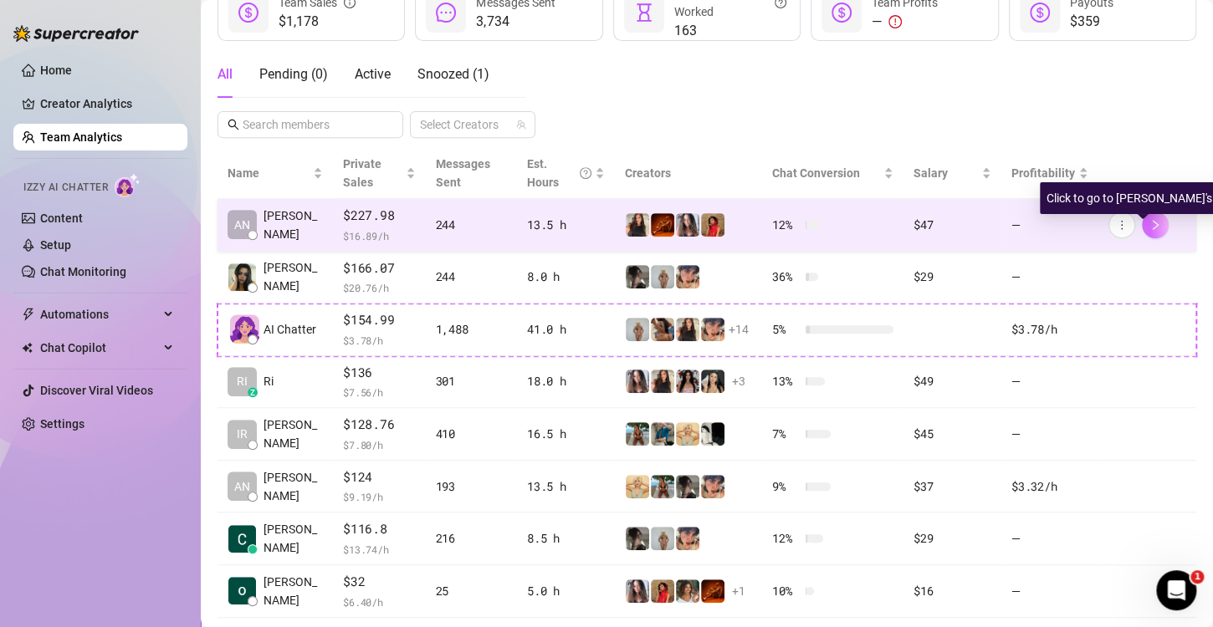
click at [1149, 223] on icon "right" at bounding box center [1155, 225] width 12 height 12
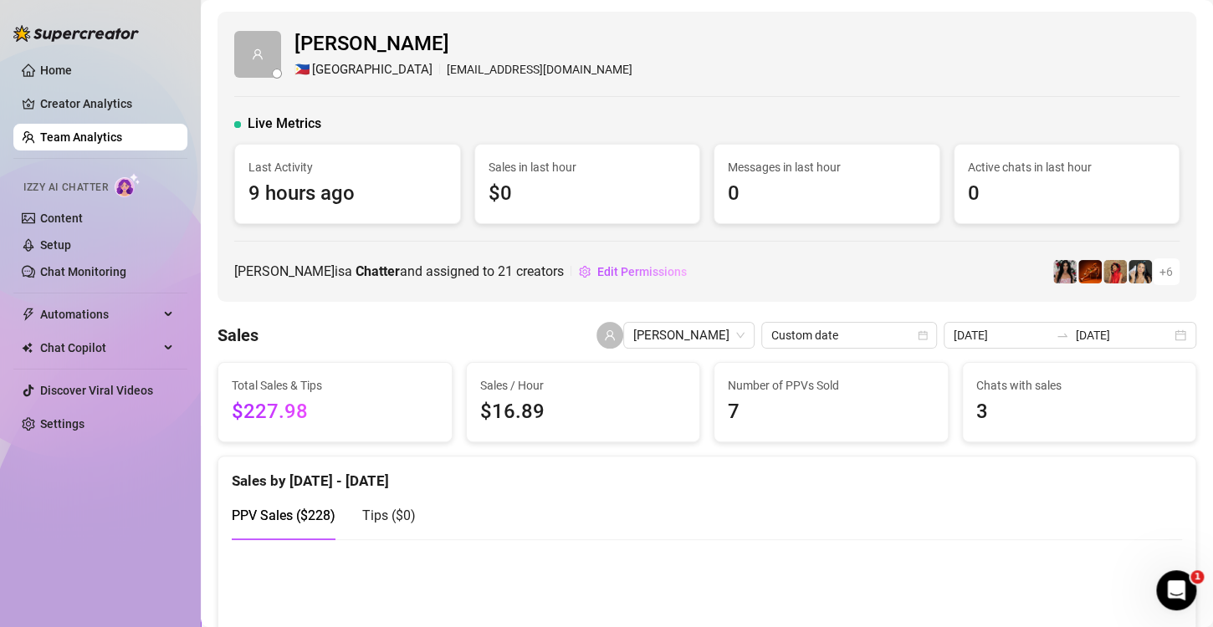
click at [84, 138] on link "Team Analytics" at bounding box center [81, 136] width 82 height 13
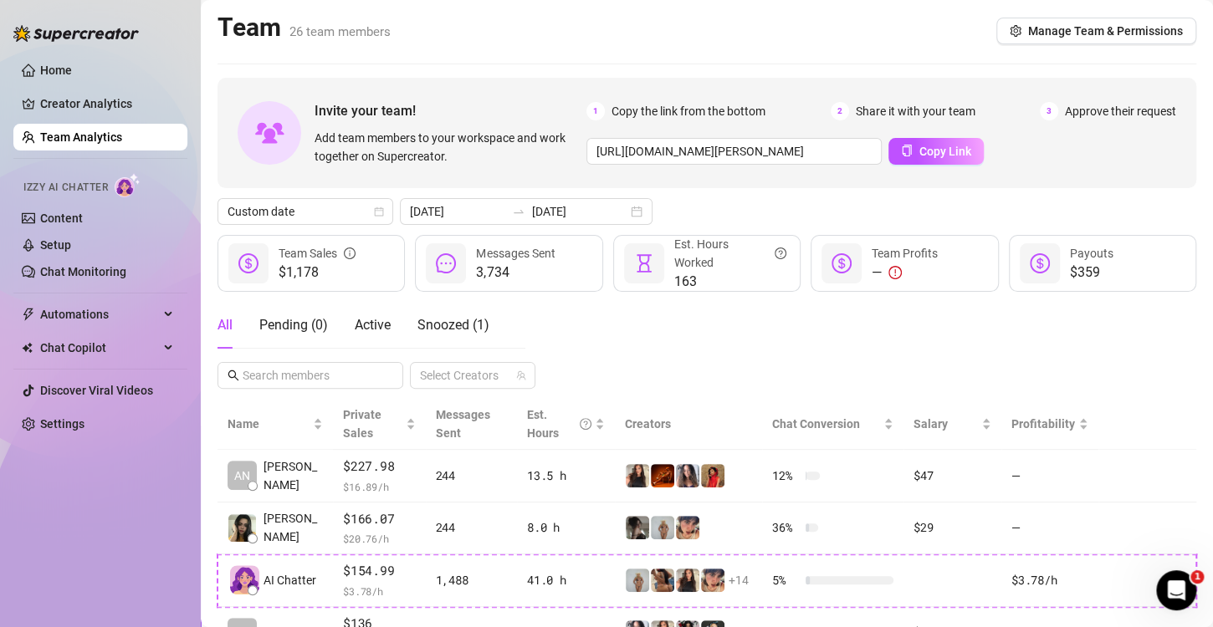
scroll to position [84, 0]
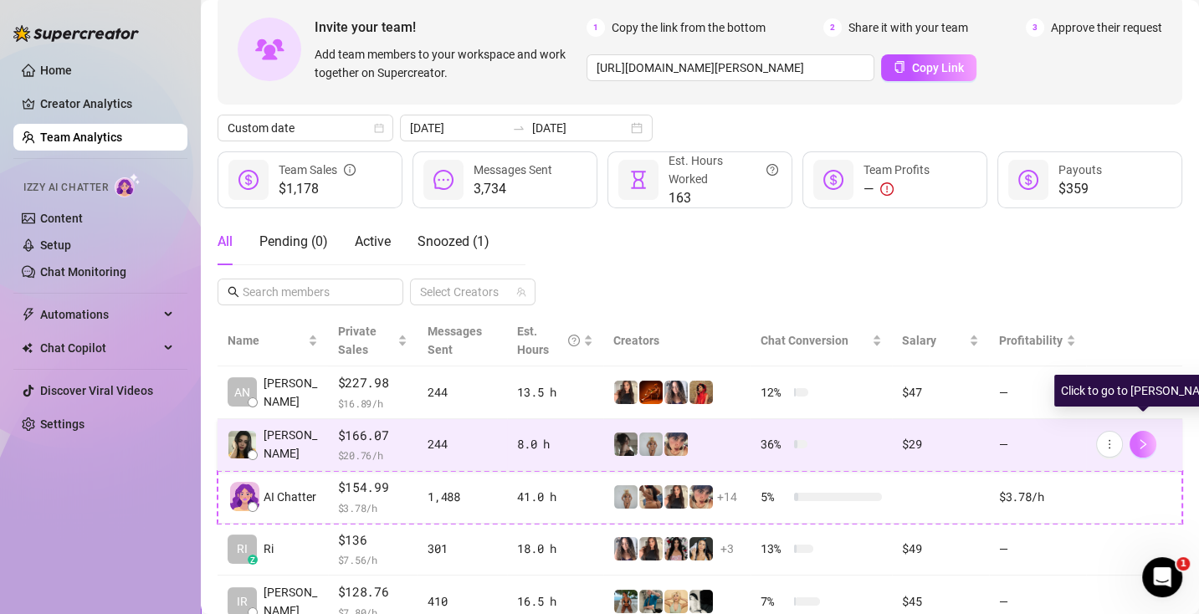
click at [1137, 452] on button "button" at bounding box center [1142, 444] width 27 height 27
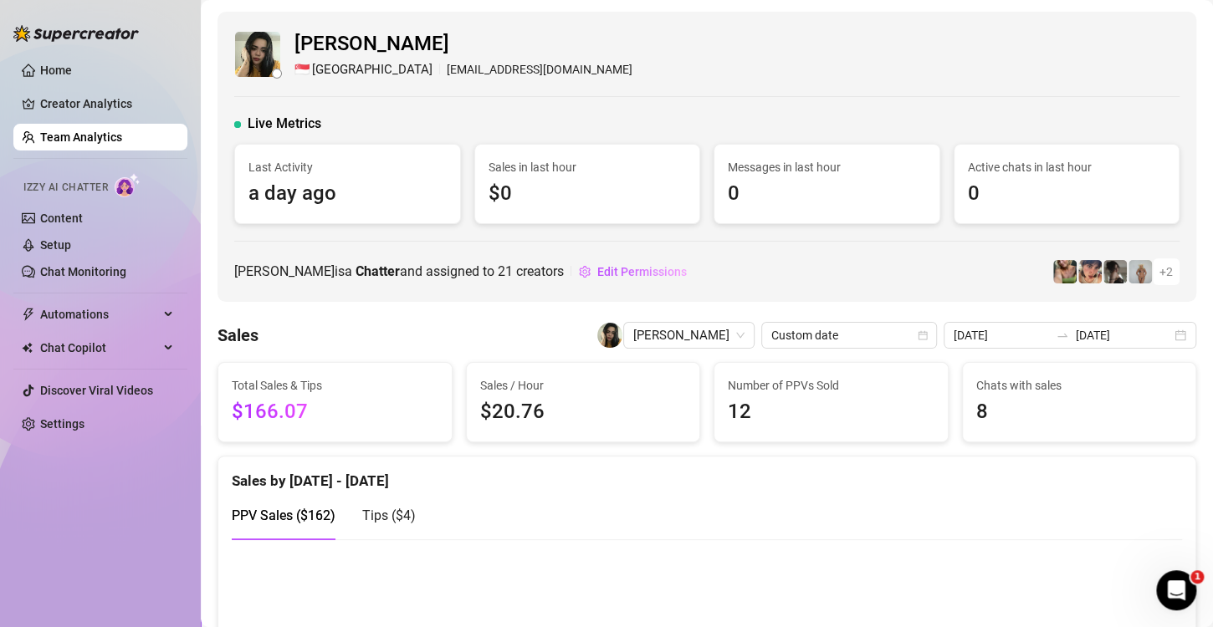
click at [115, 141] on link "Team Analytics" at bounding box center [81, 136] width 82 height 13
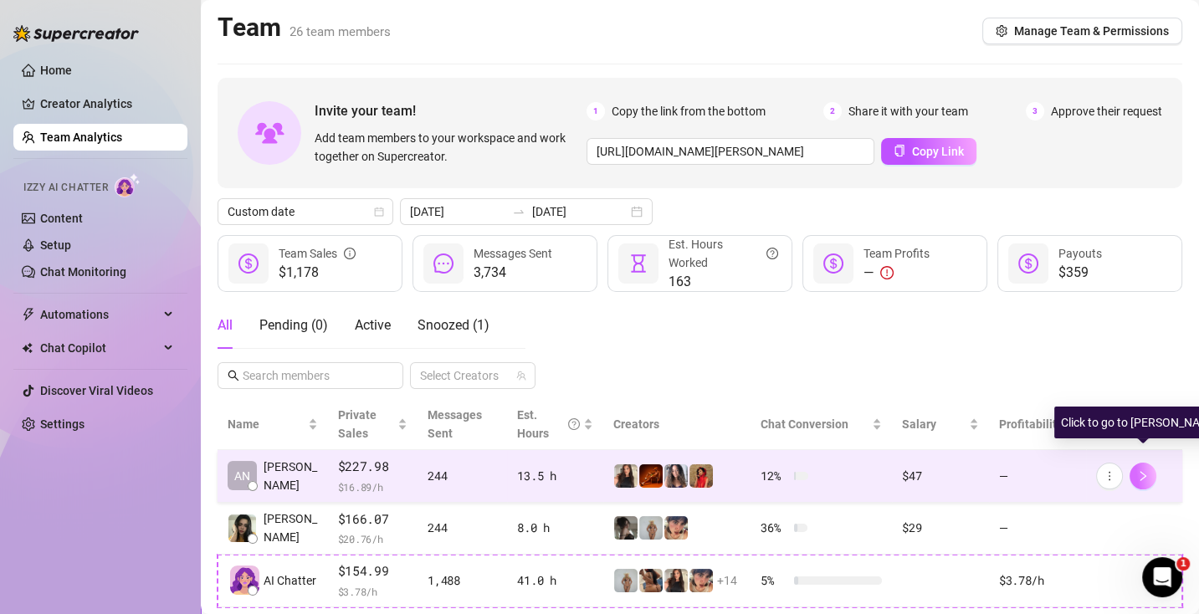
click at [1141, 478] on icon "right" at bounding box center [1143, 476] width 12 height 12
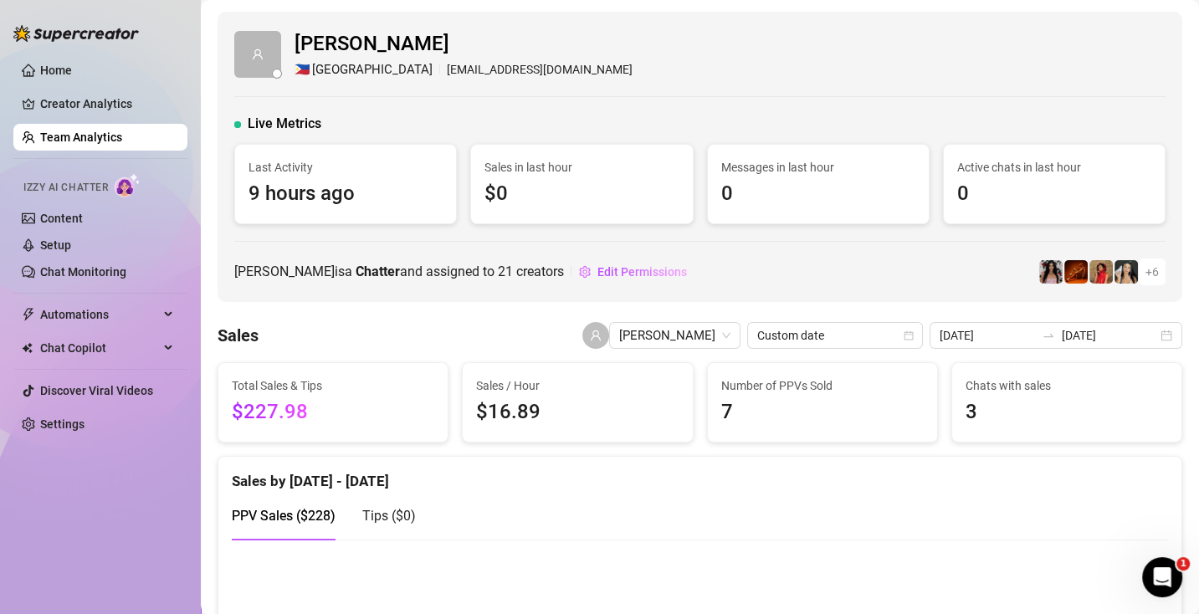
click at [314, 82] on div "Angelica Llorente 🇵🇭 Manila mtmlsllorenteam@gmail.com Live Metrics Last Activit…" at bounding box center [699, 157] width 965 height 290
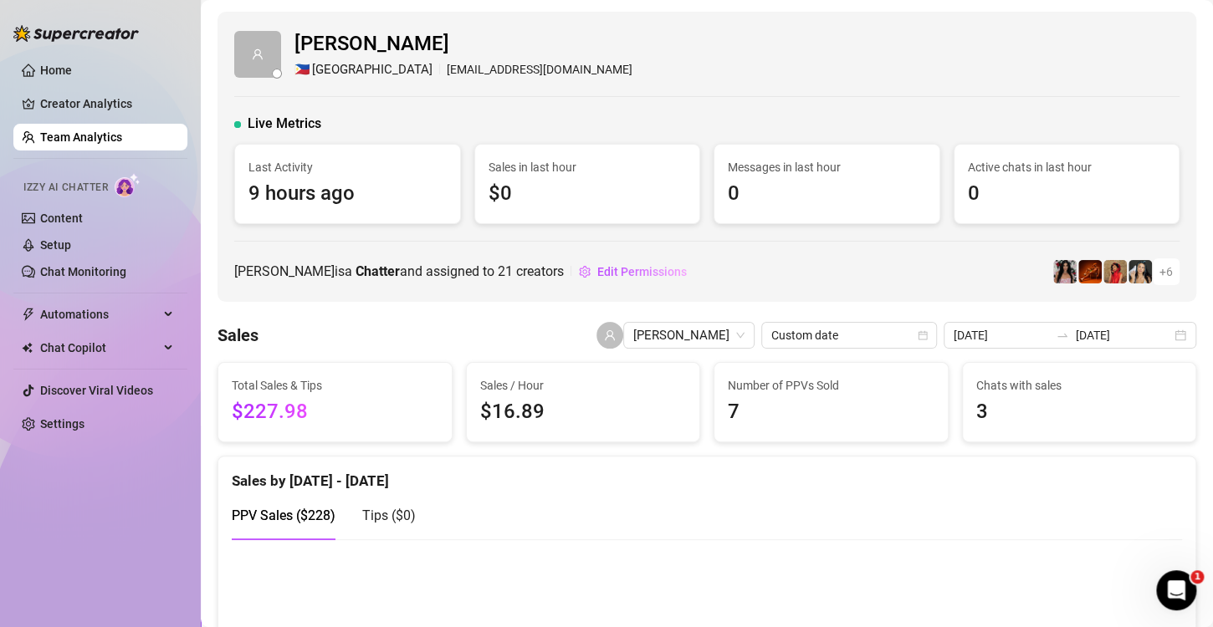
click at [315, 77] on span "Manila" at bounding box center [372, 70] width 120 height 20
click at [83, 136] on link "Team Analytics" at bounding box center [81, 136] width 82 height 13
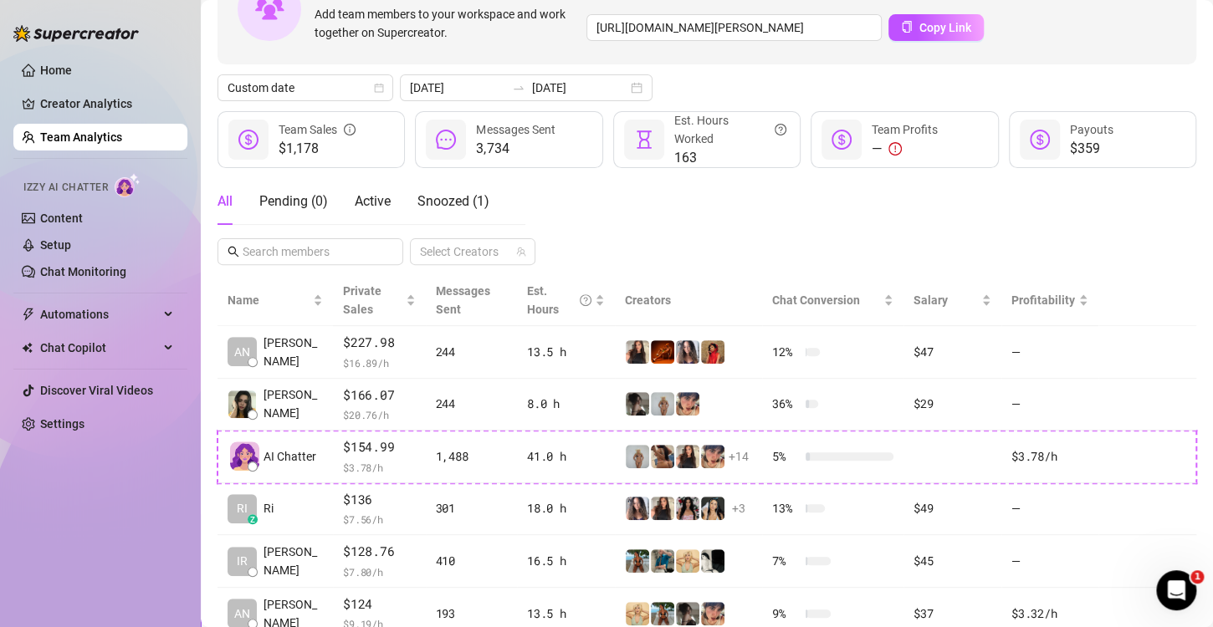
scroll to position [335, 0]
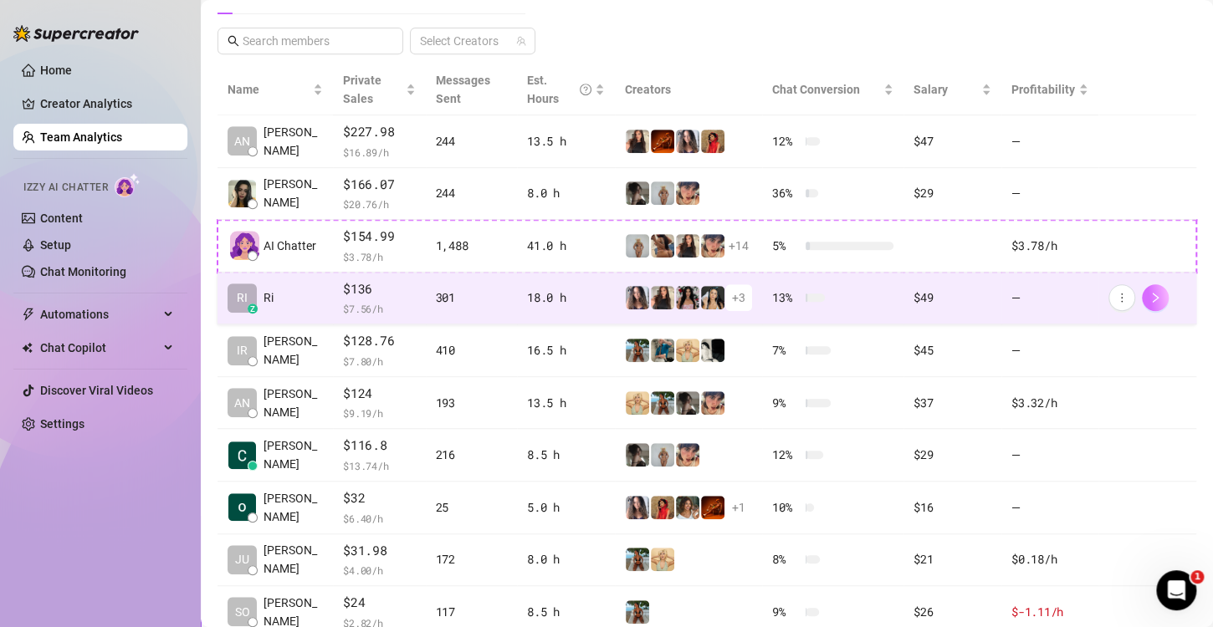
click at [1149, 291] on span "button" at bounding box center [1155, 297] width 12 height 13
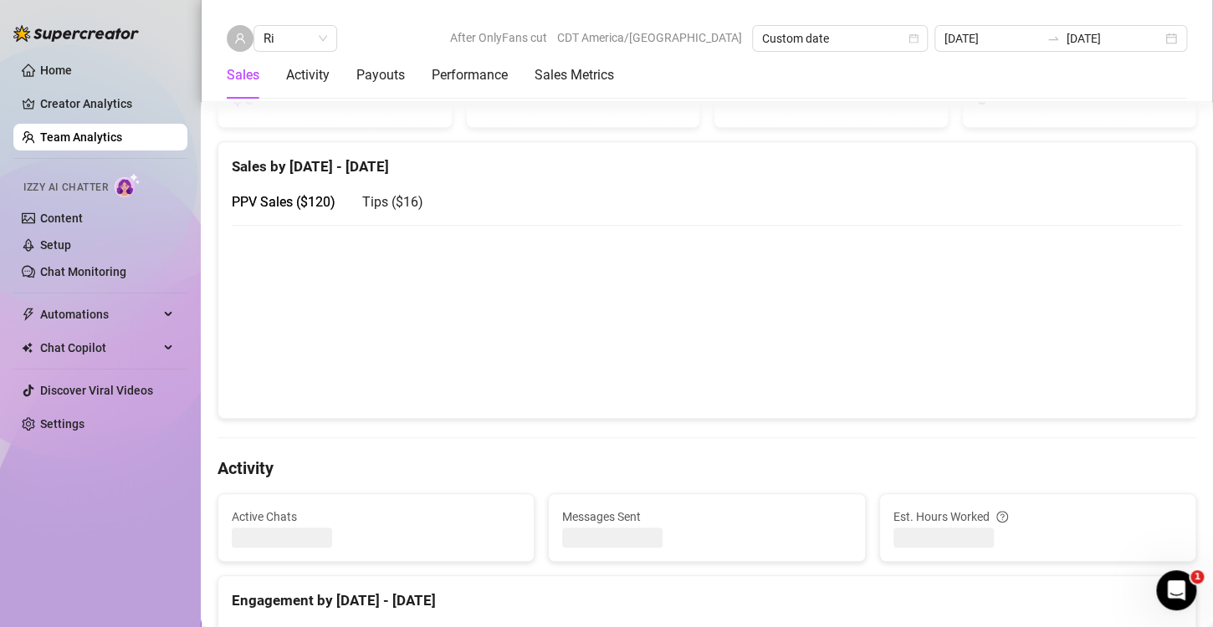
scroll to position [127, 0]
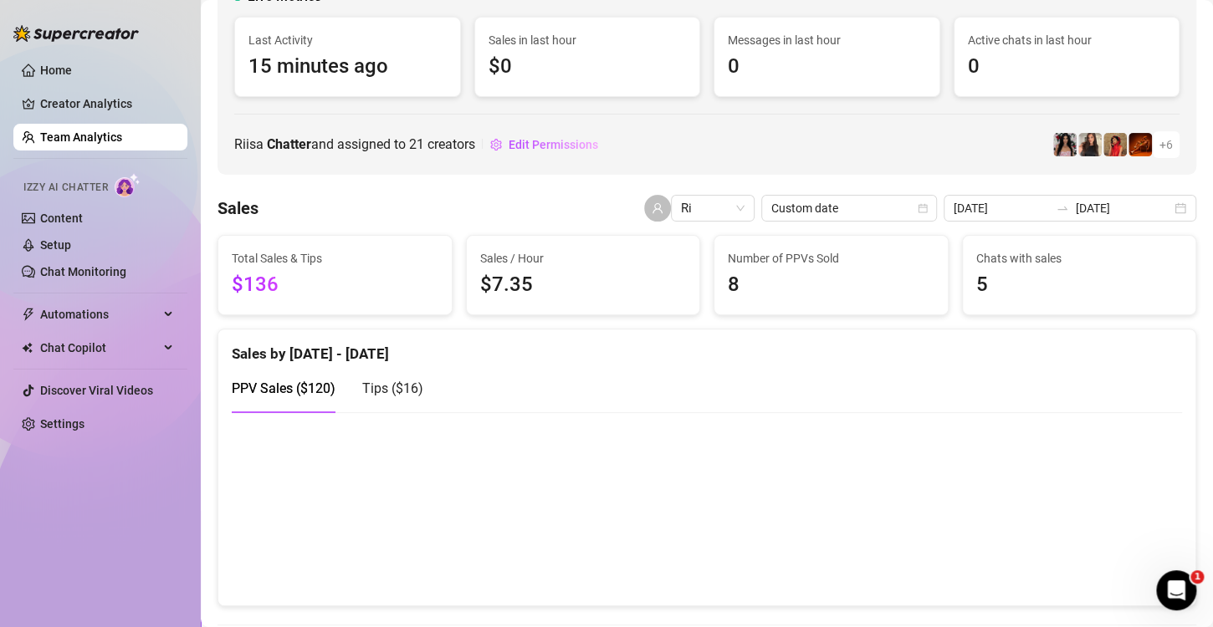
click at [117, 142] on link "Team Analytics" at bounding box center [81, 136] width 82 height 13
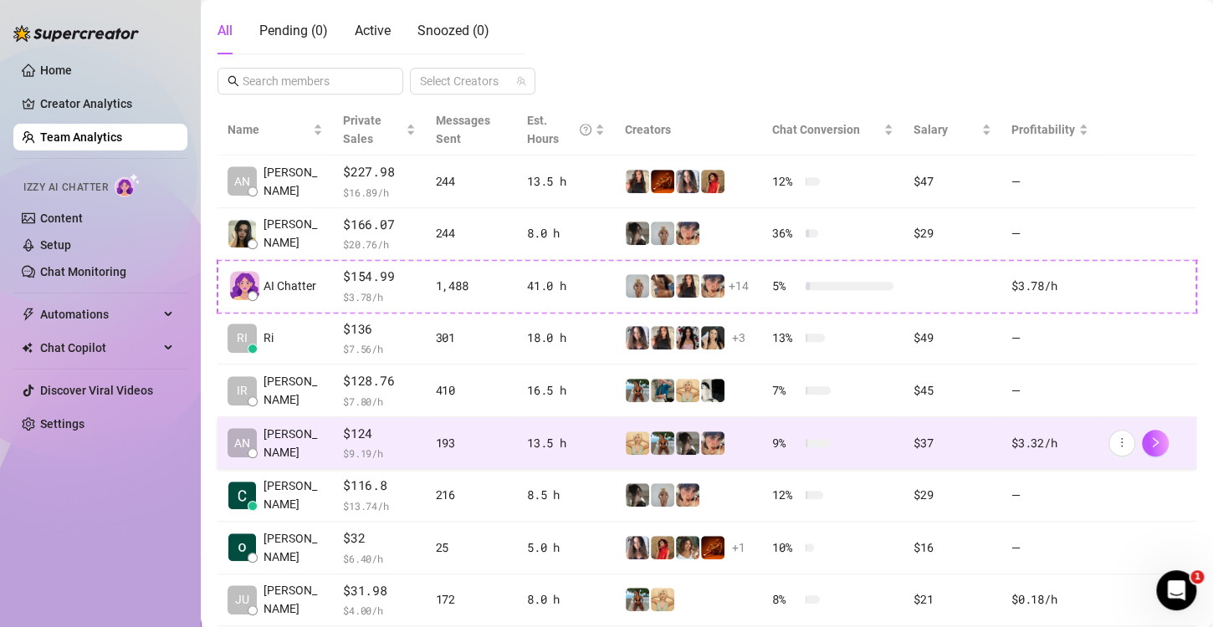
scroll to position [440, 0]
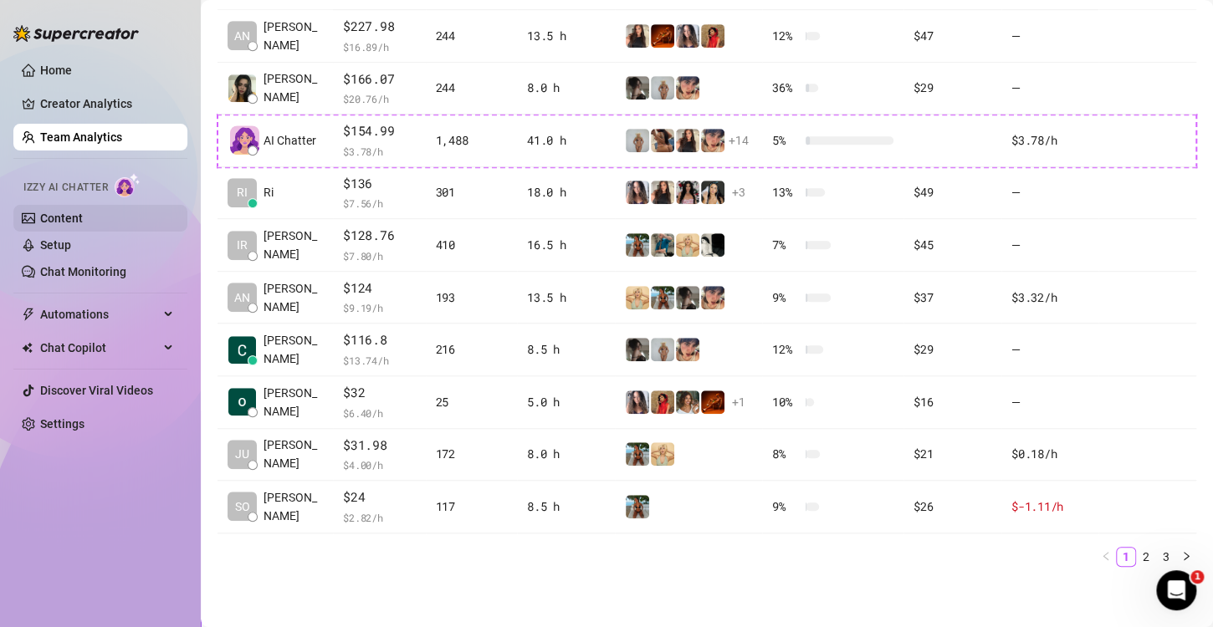
click at [77, 222] on link "Content" at bounding box center [61, 218] width 43 height 13
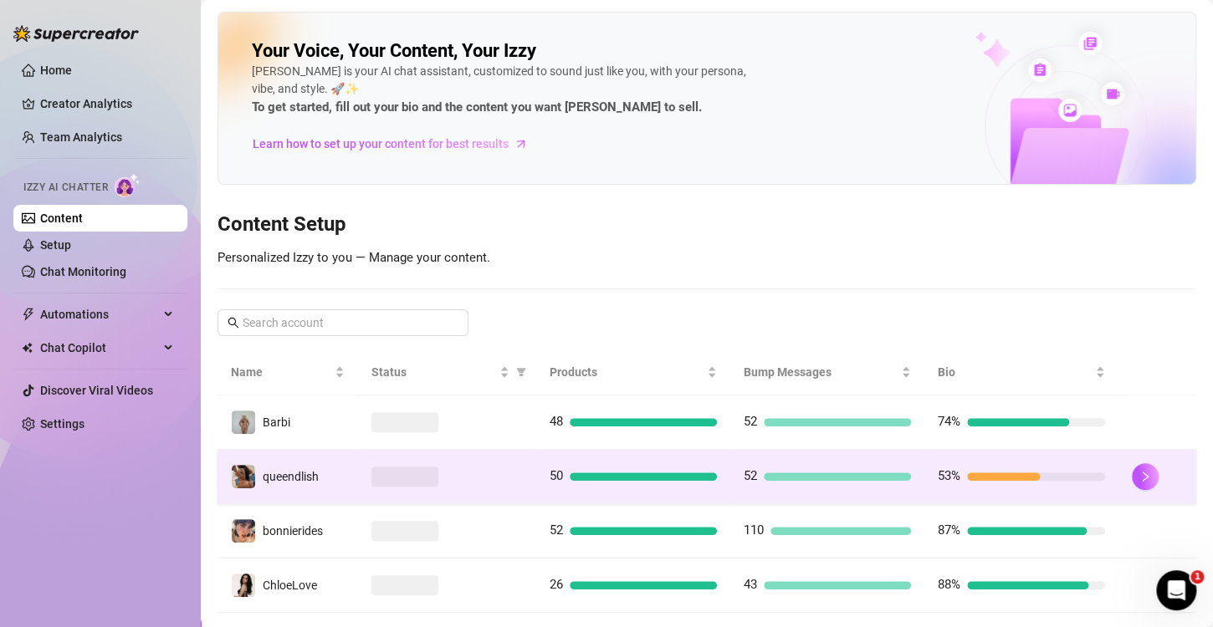
scroll to position [84, 0]
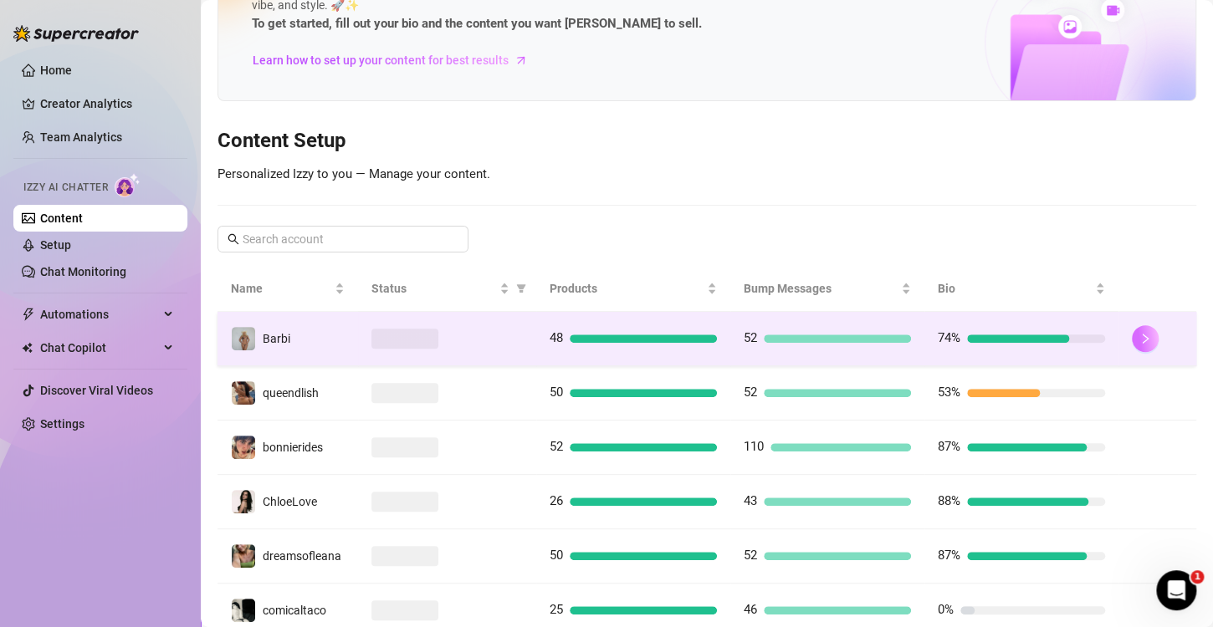
click at [1139, 333] on icon "right" at bounding box center [1145, 339] width 12 height 12
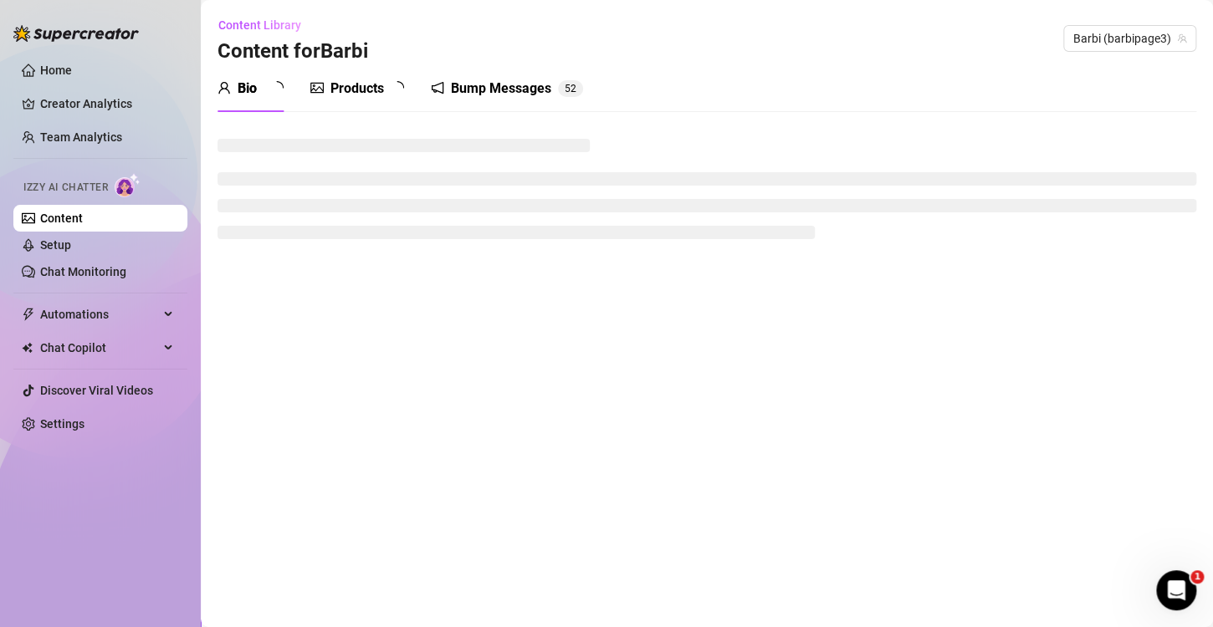
click at [364, 93] on div "Products" at bounding box center [357, 89] width 54 height 20
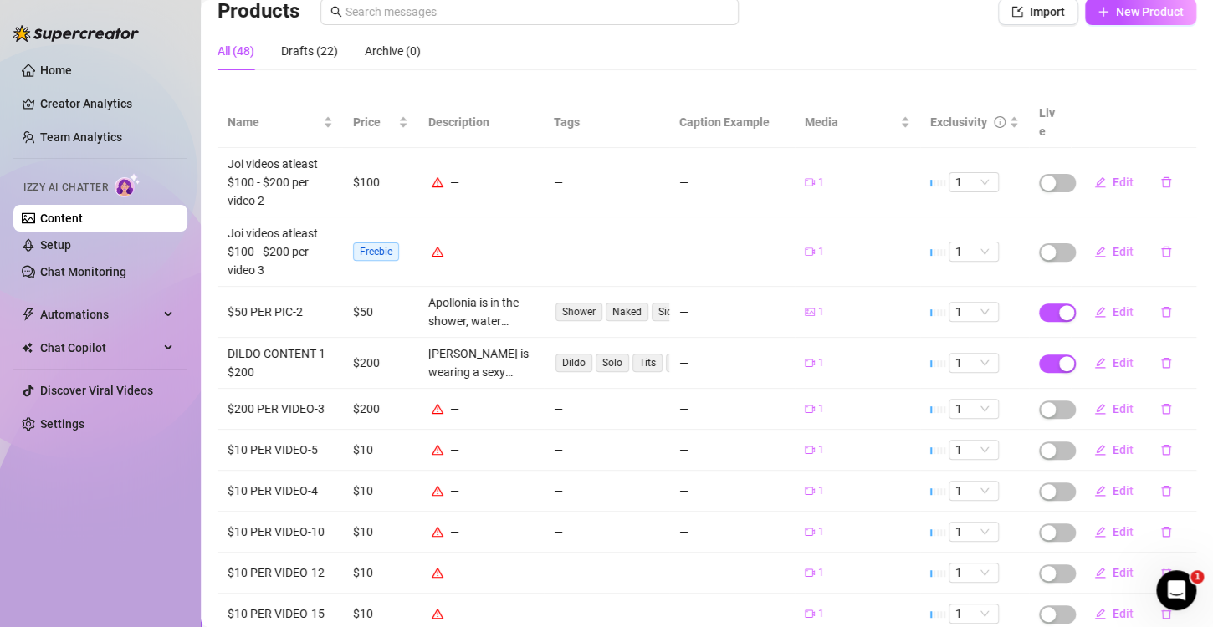
scroll to position [211, 0]
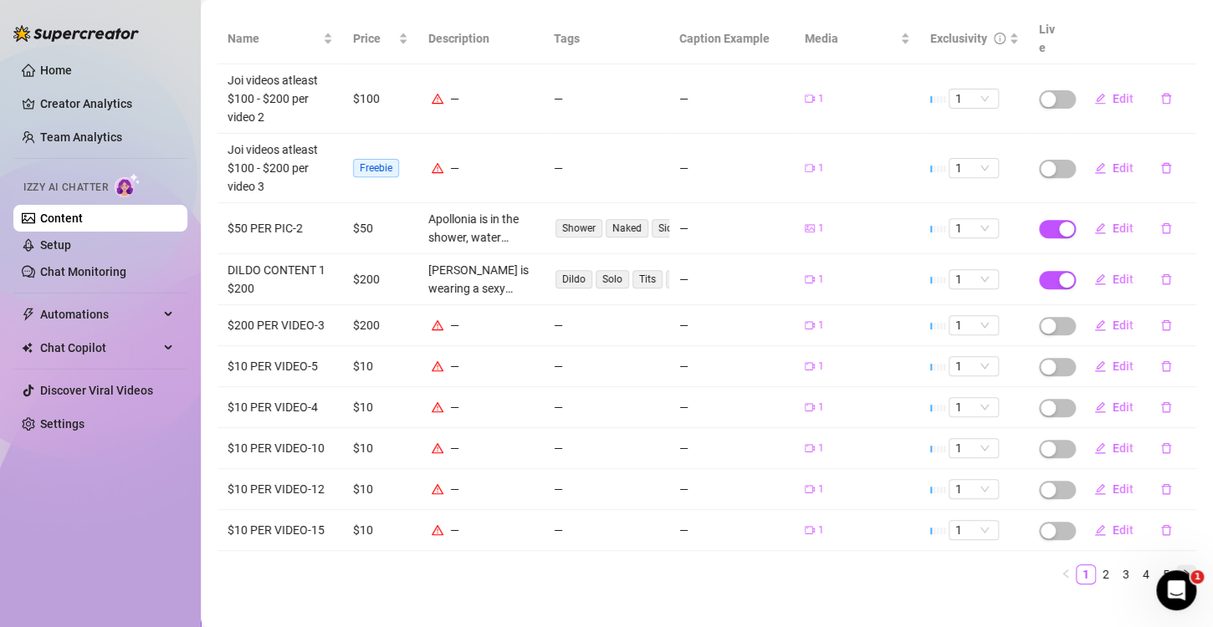
click at [1184, 570] on icon "right" at bounding box center [1186, 574] width 5 height 8
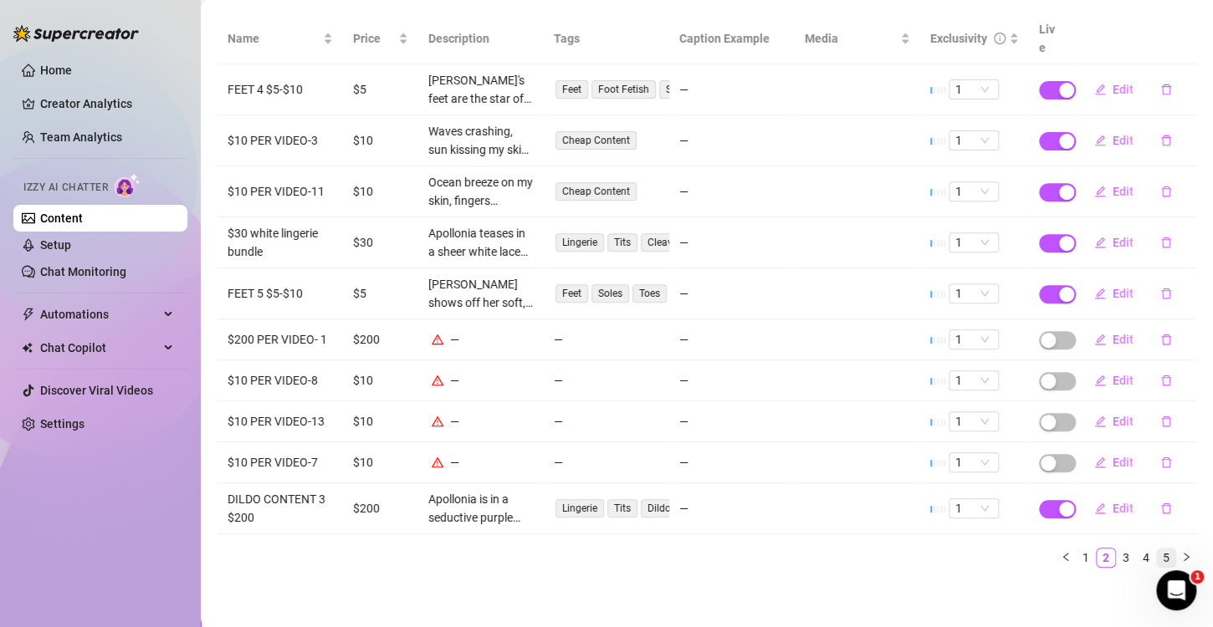
scroll to position [194, 0]
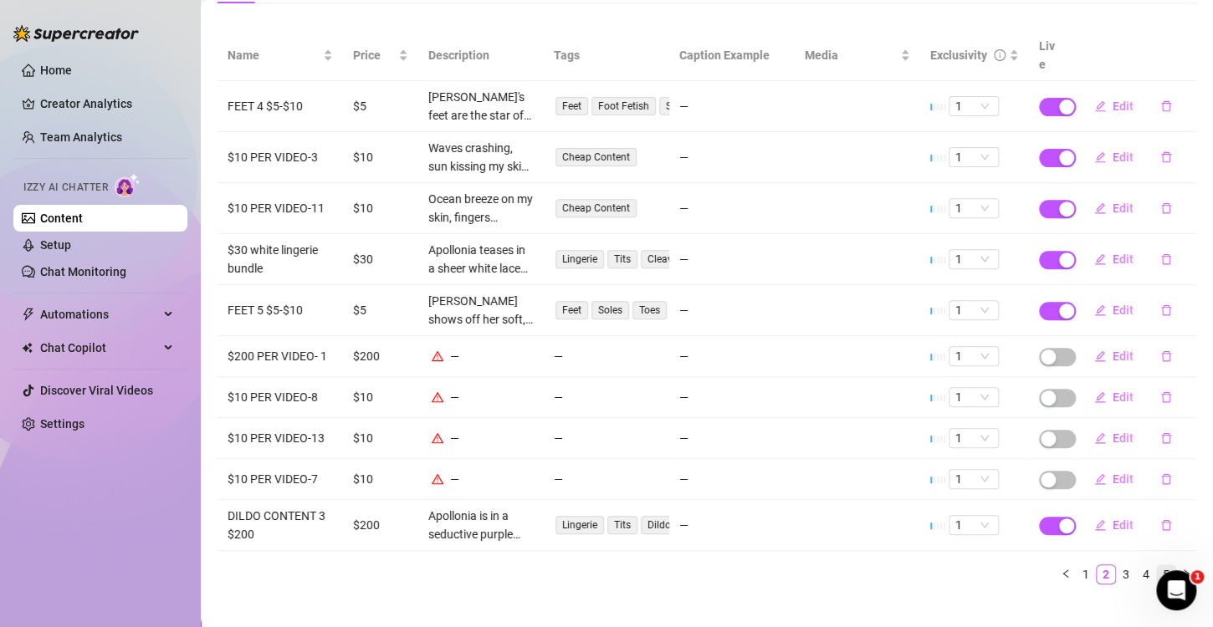
click at [1157, 565] on link "5" at bounding box center [1166, 574] width 18 height 18
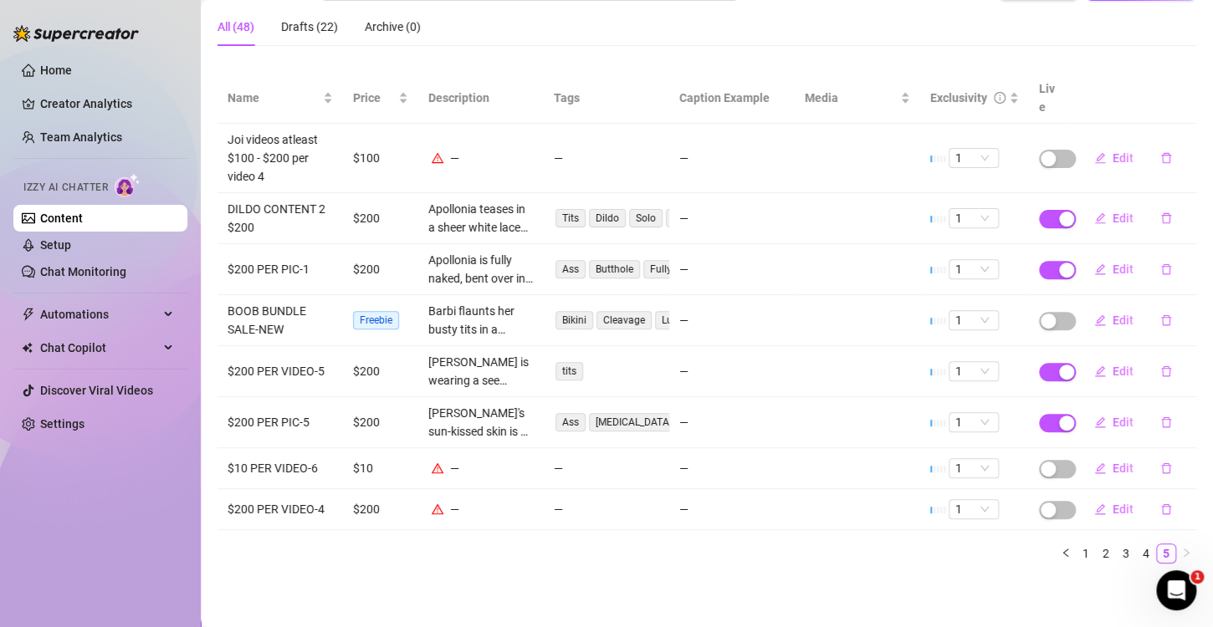
scroll to position [130, 0]
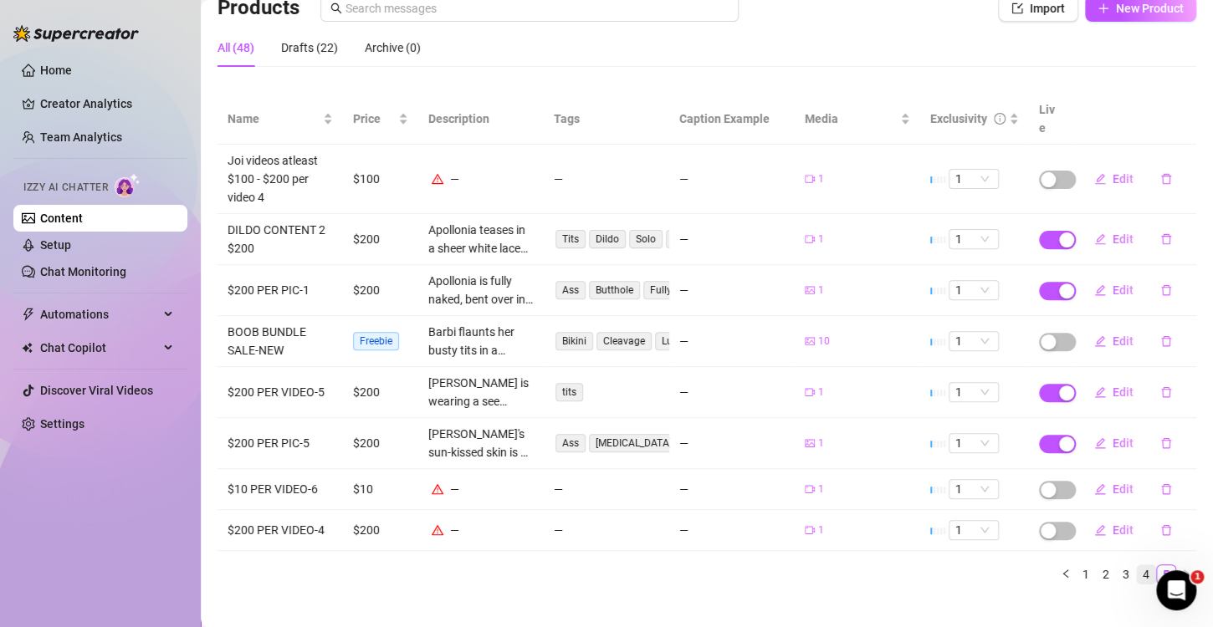
click at [1137, 565] on link "4" at bounding box center [1146, 574] width 18 height 18
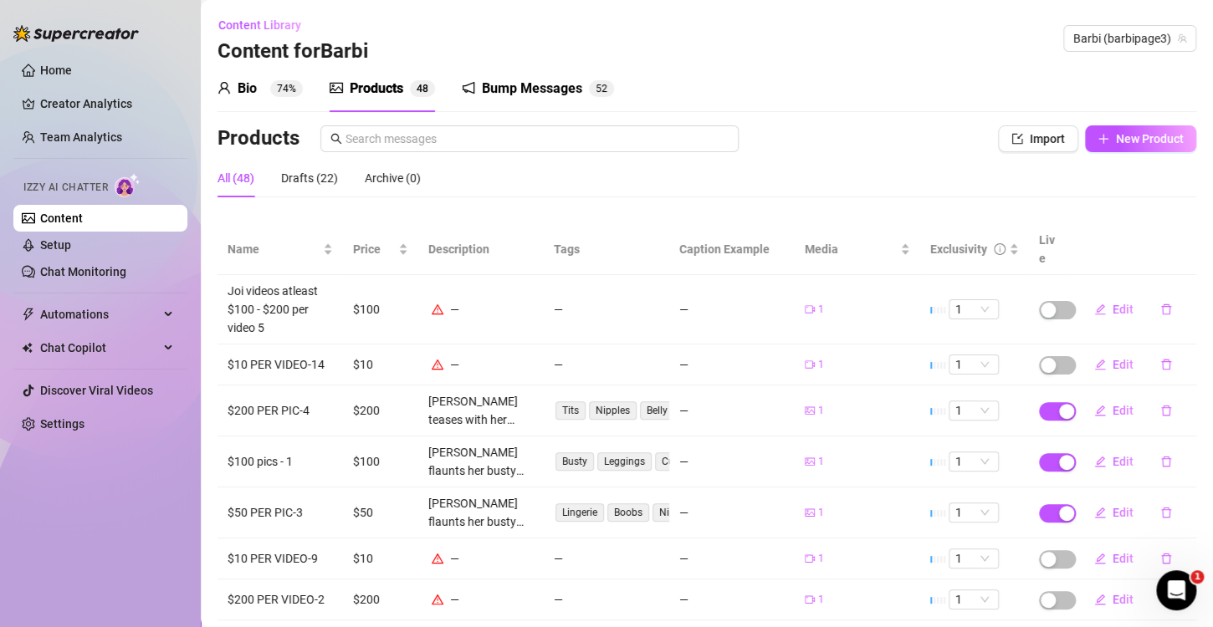
scroll to position [212, 0]
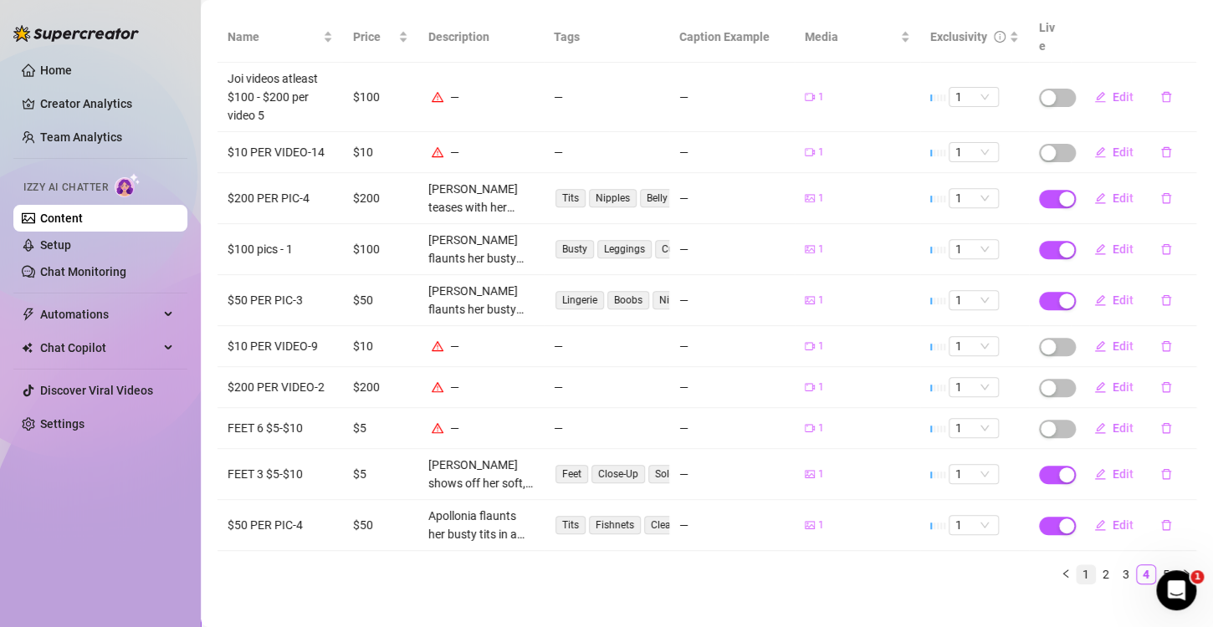
click at [1077, 565] on link "1" at bounding box center [1086, 574] width 18 height 18
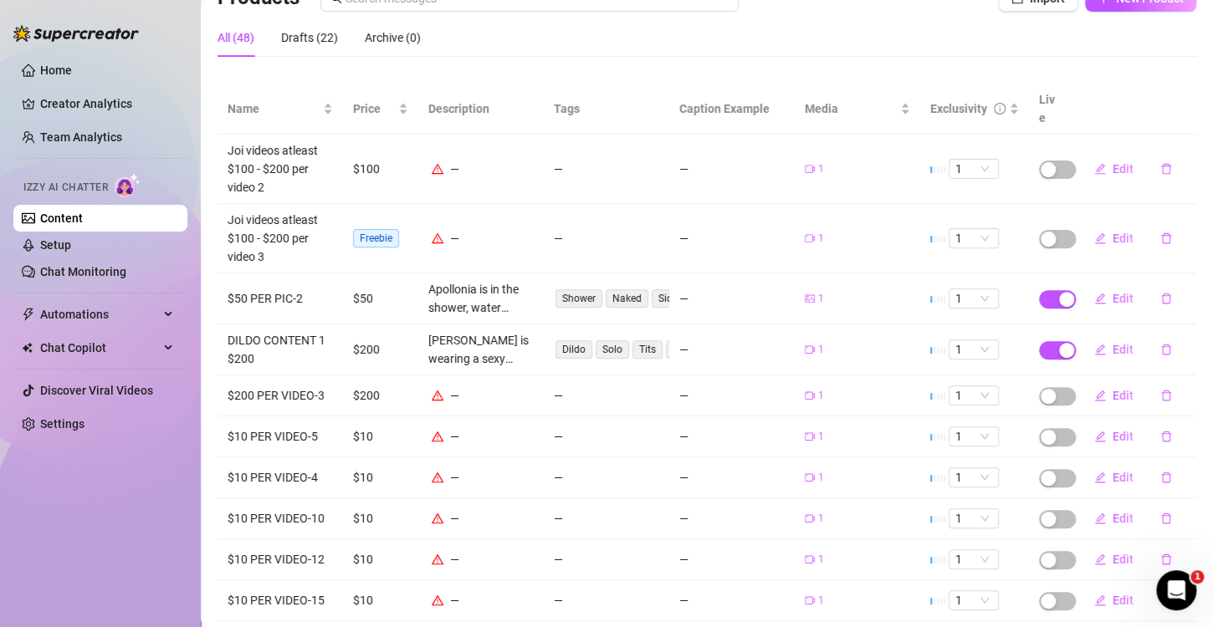
scroll to position [211, 0]
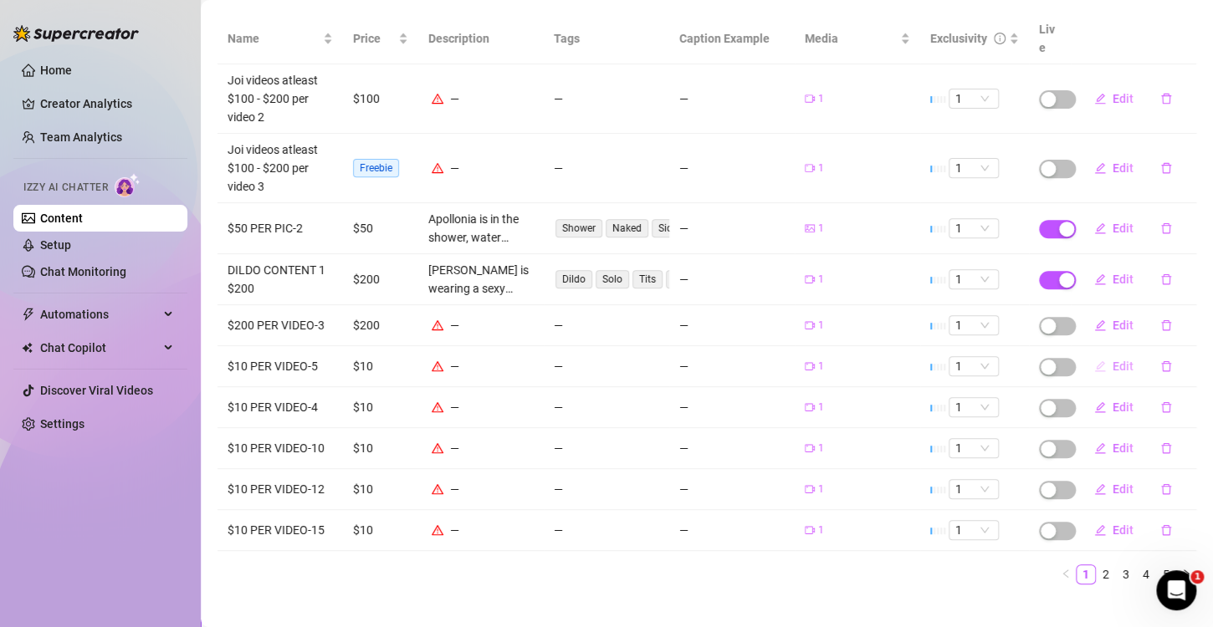
click at [1113, 360] on span "Edit" at bounding box center [1123, 366] width 21 height 13
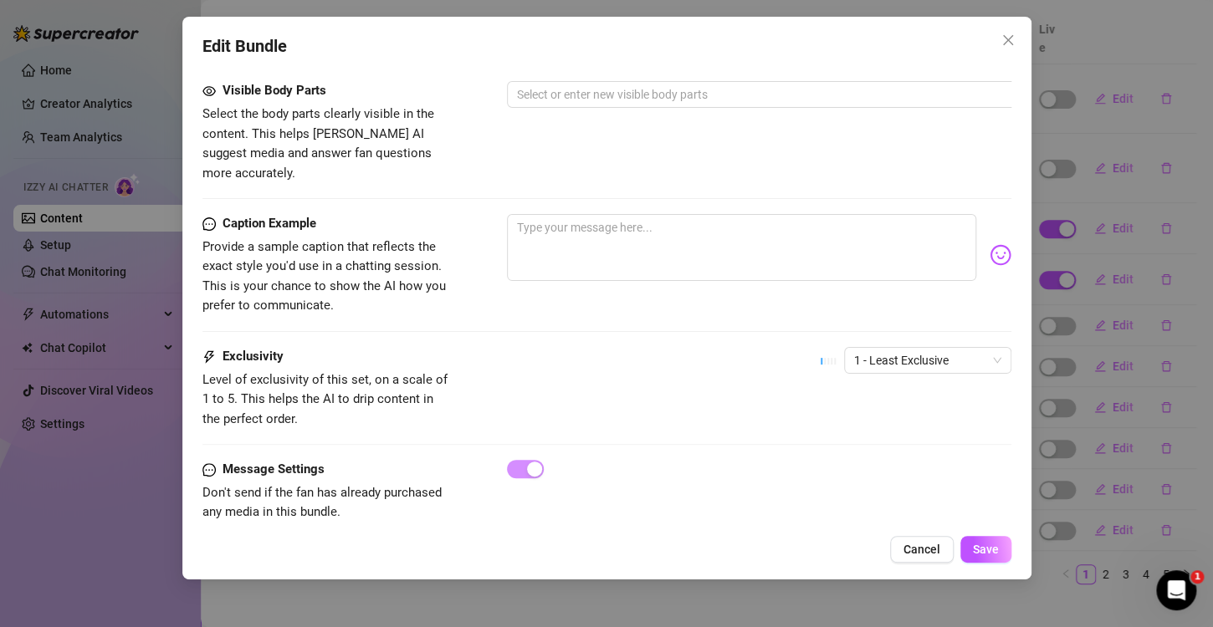
scroll to position [956, 0]
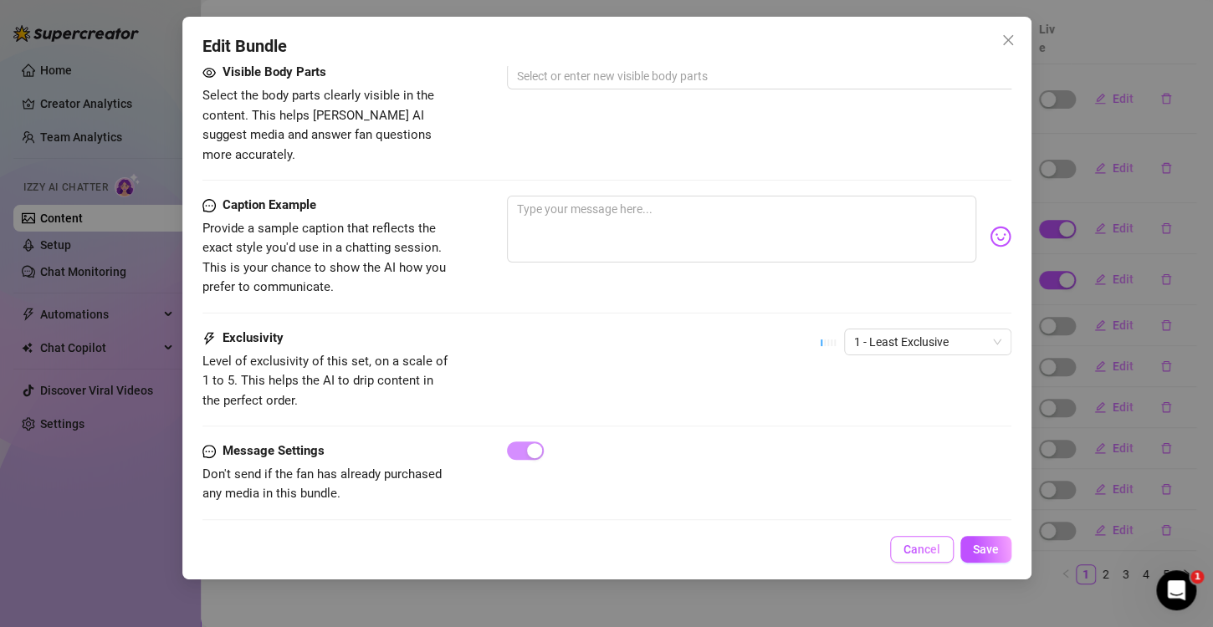
click at [911, 554] on span "Cancel" at bounding box center [921, 549] width 37 height 13
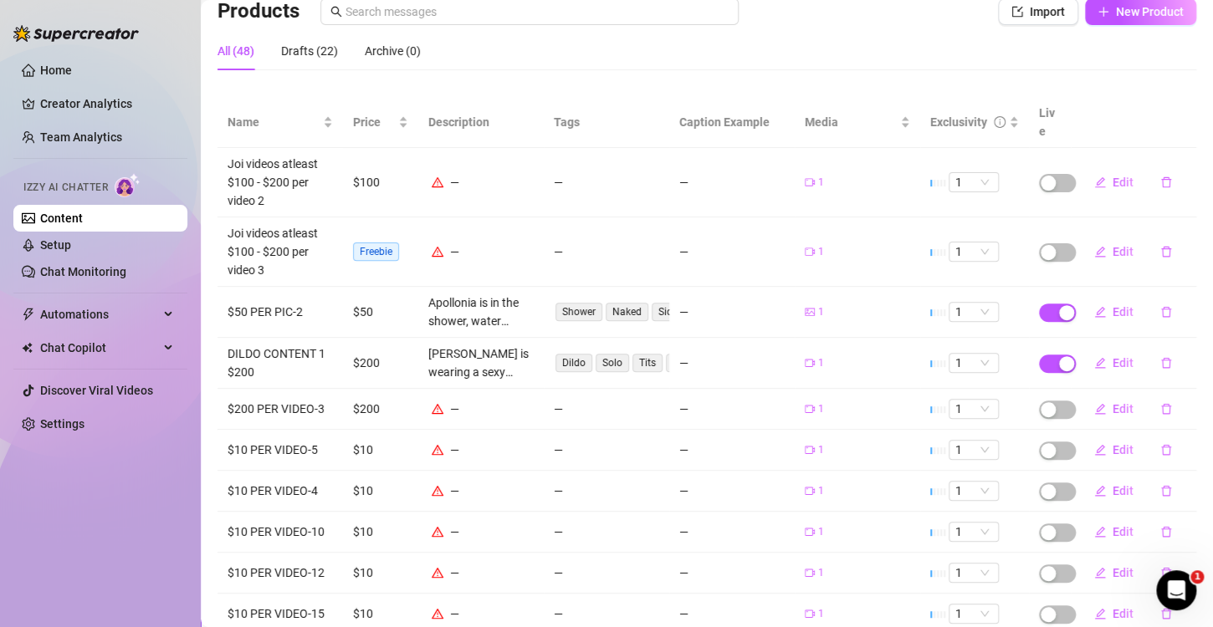
scroll to position [211, 0]
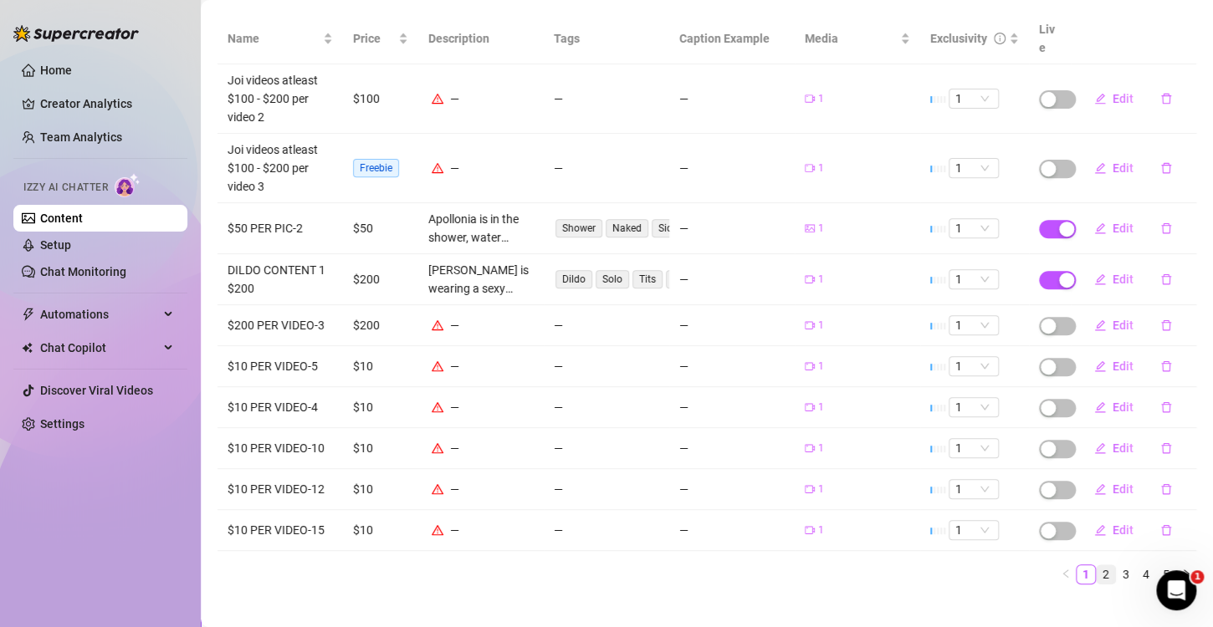
click at [1097, 565] on link "2" at bounding box center [1106, 574] width 18 height 18
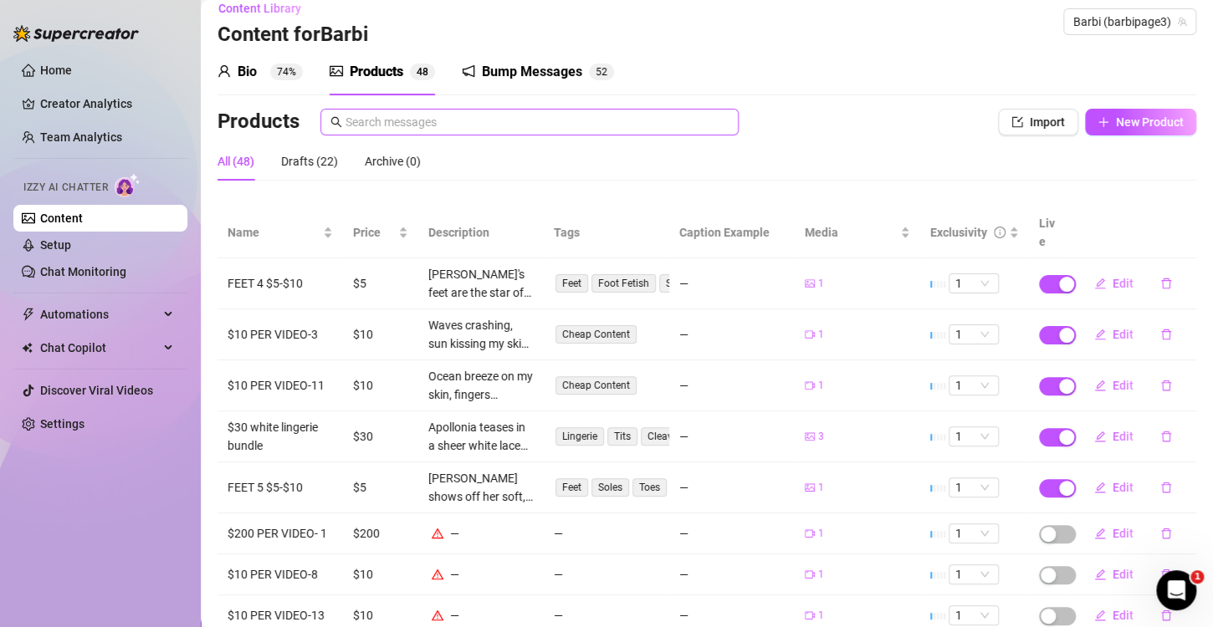
scroll to position [0, 0]
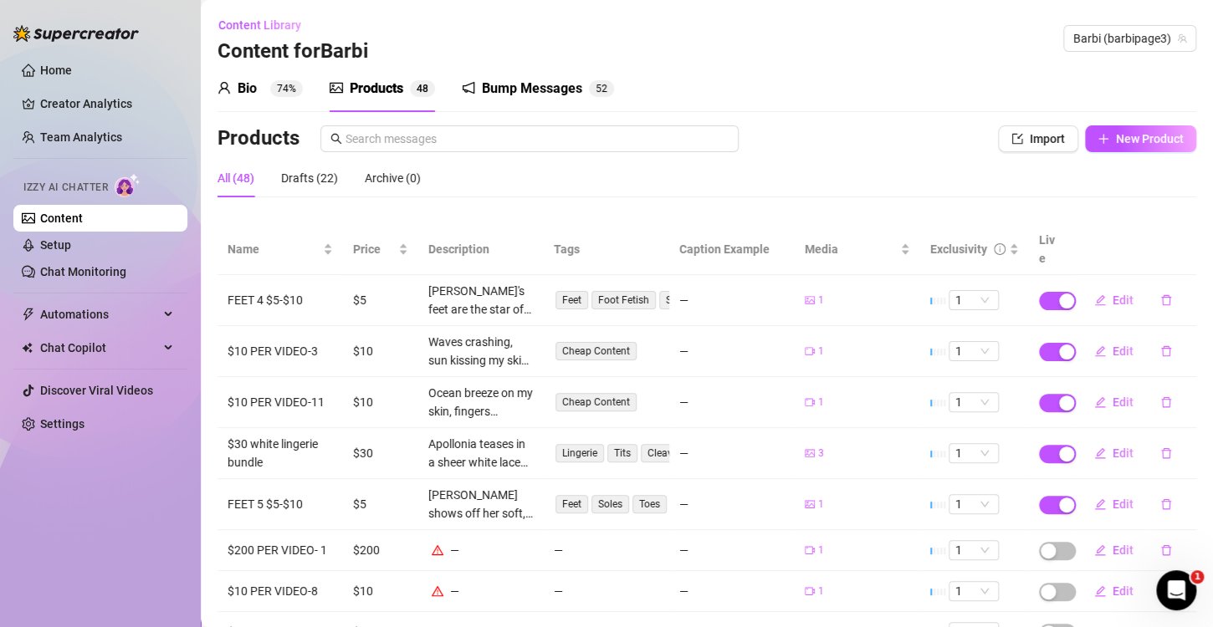
click at [545, 80] on div "Bump Messages" at bounding box center [532, 89] width 100 height 20
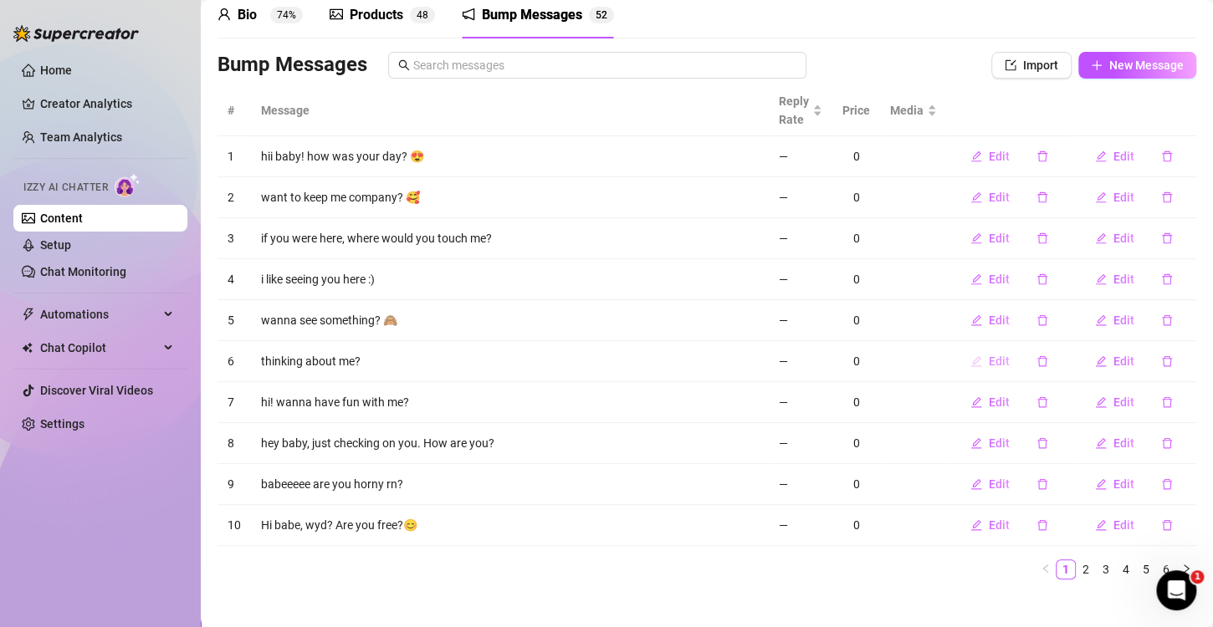
scroll to position [87, 0]
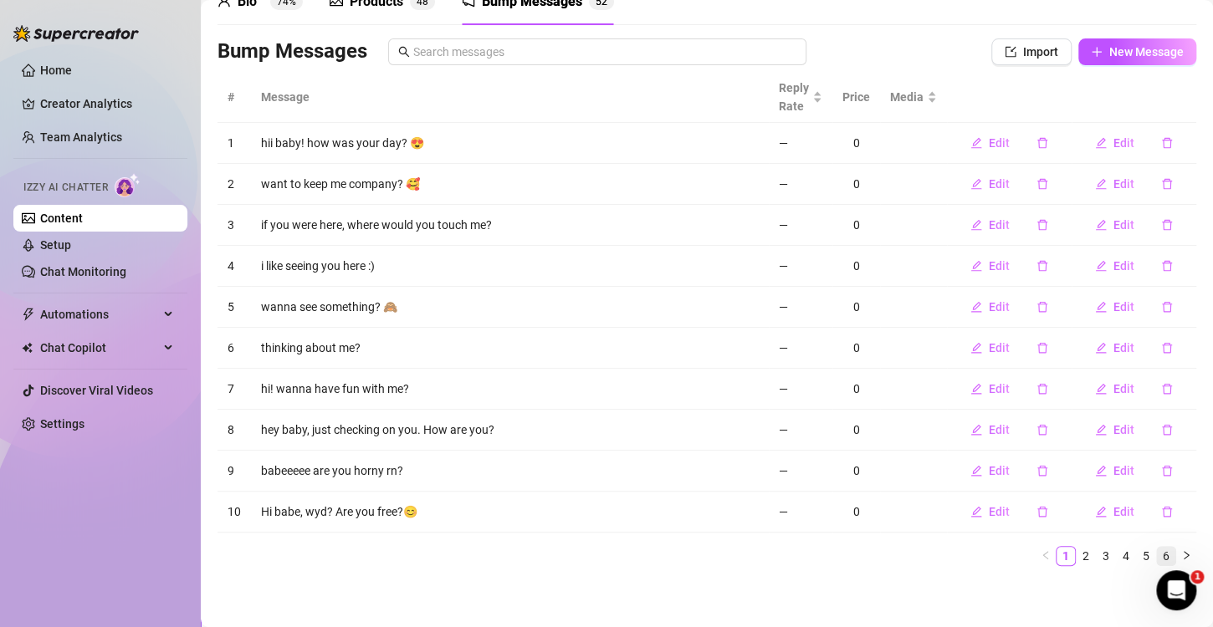
click at [1157, 552] on link "6" at bounding box center [1166, 556] width 18 height 18
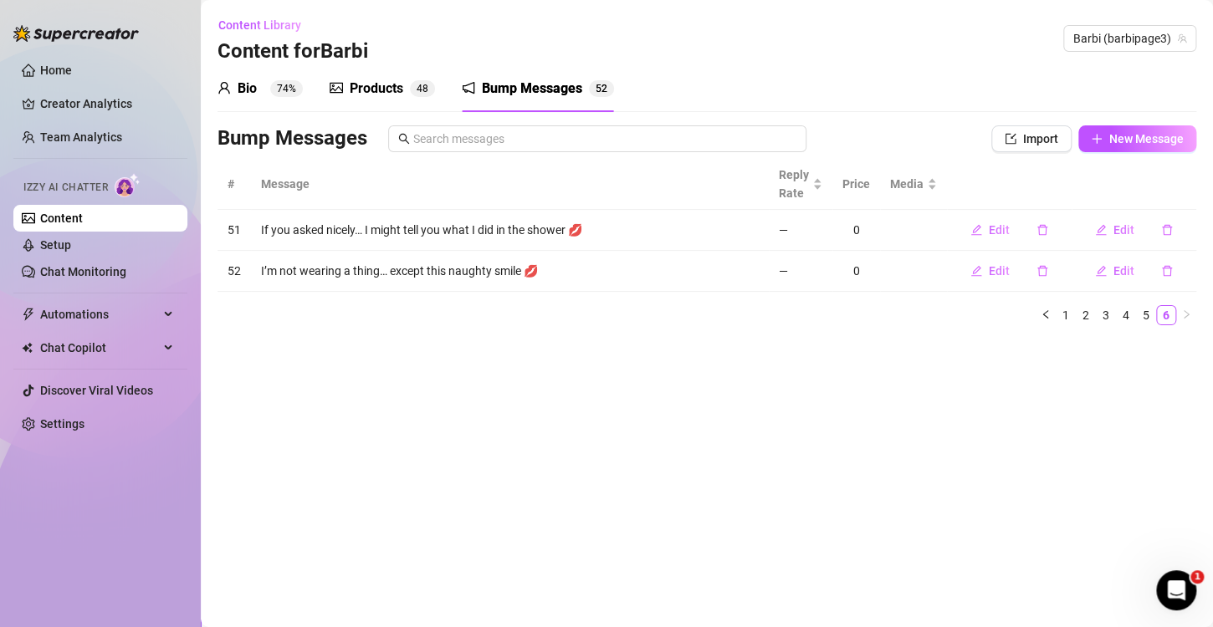
scroll to position [0, 0]
click at [1144, 315] on link "5" at bounding box center [1146, 315] width 18 height 18
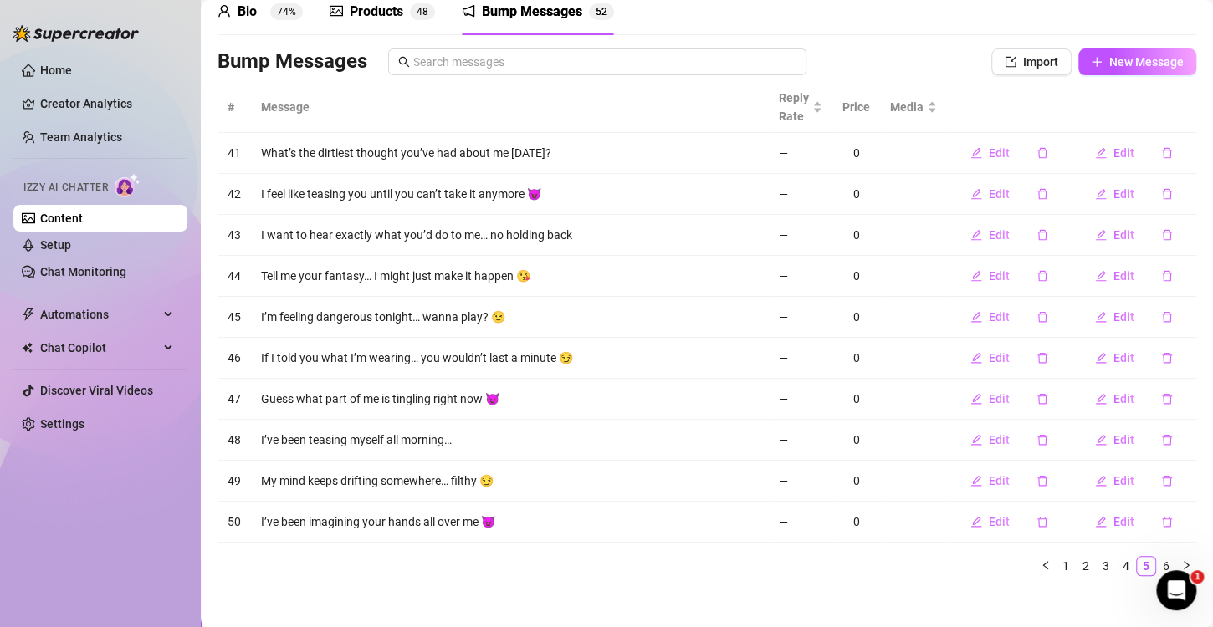
scroll to position [84, 0]
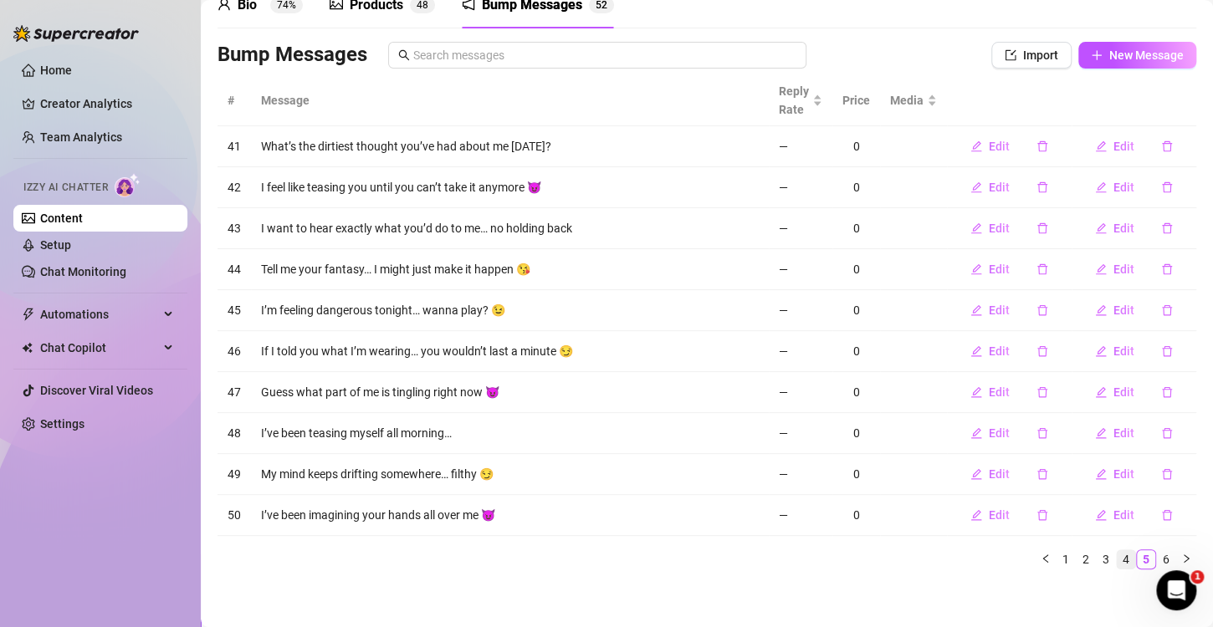
click at [1117, 561] on link "4" at bounding box center [1126, 559] width 18 height 18
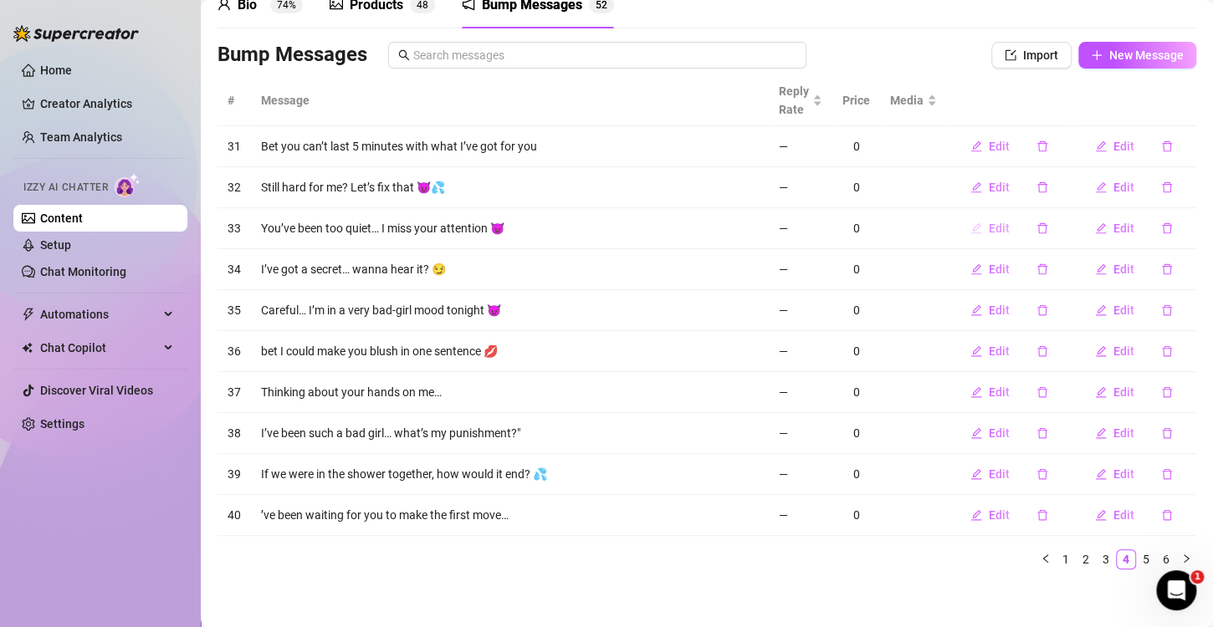
click at [989, 229] on span "Edit" at bounding box center [999, 228] width 21 height 13
type textarea "You’ve been too quiet… I miss your attention 😈"
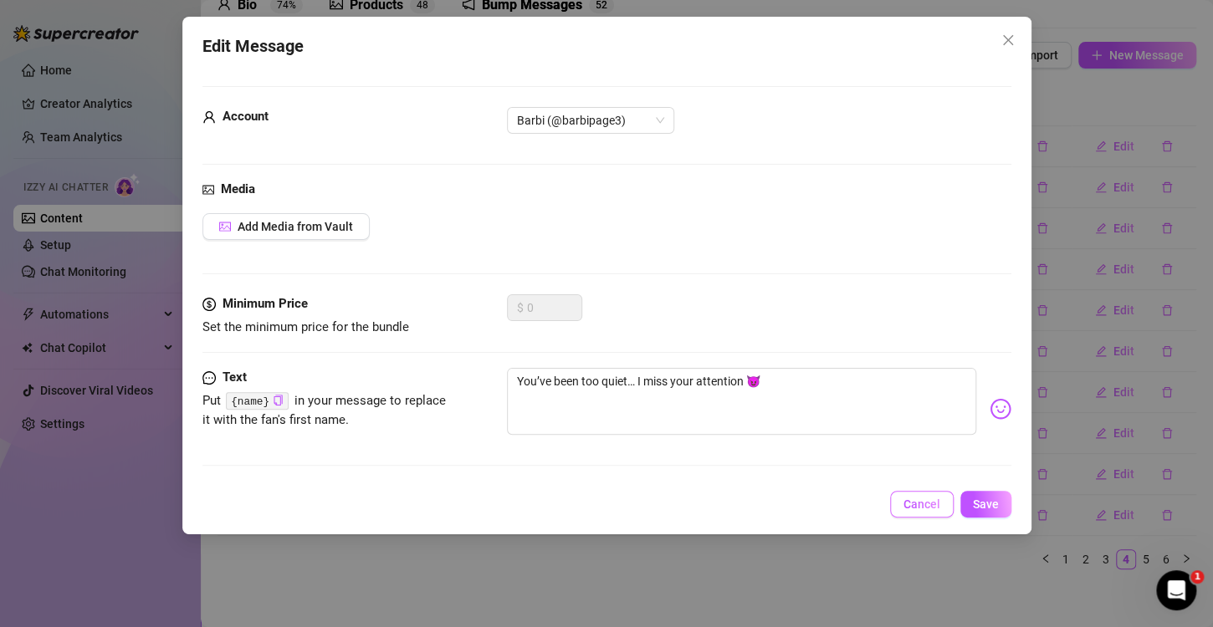
click at [929, 501] on span "Cancel" at bounding box center [921, 504] width 37 height 13
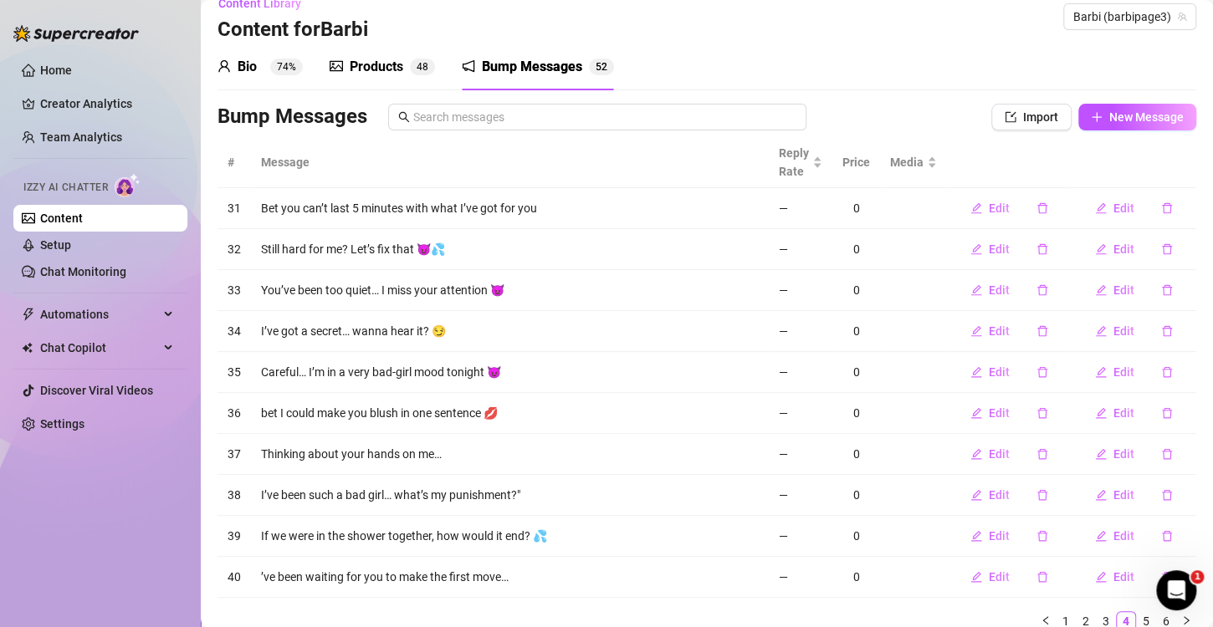
scroll to position [0, 0]
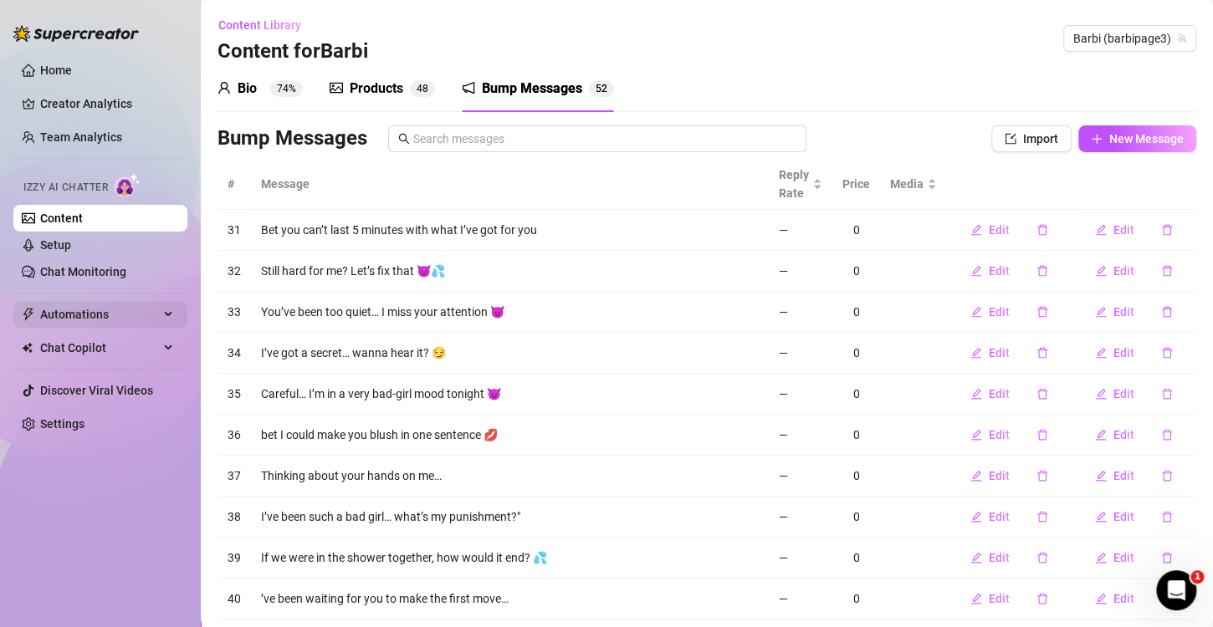
click at [170, 310] on div "Automations" at bounding box center [100, 314] width 174 height 27
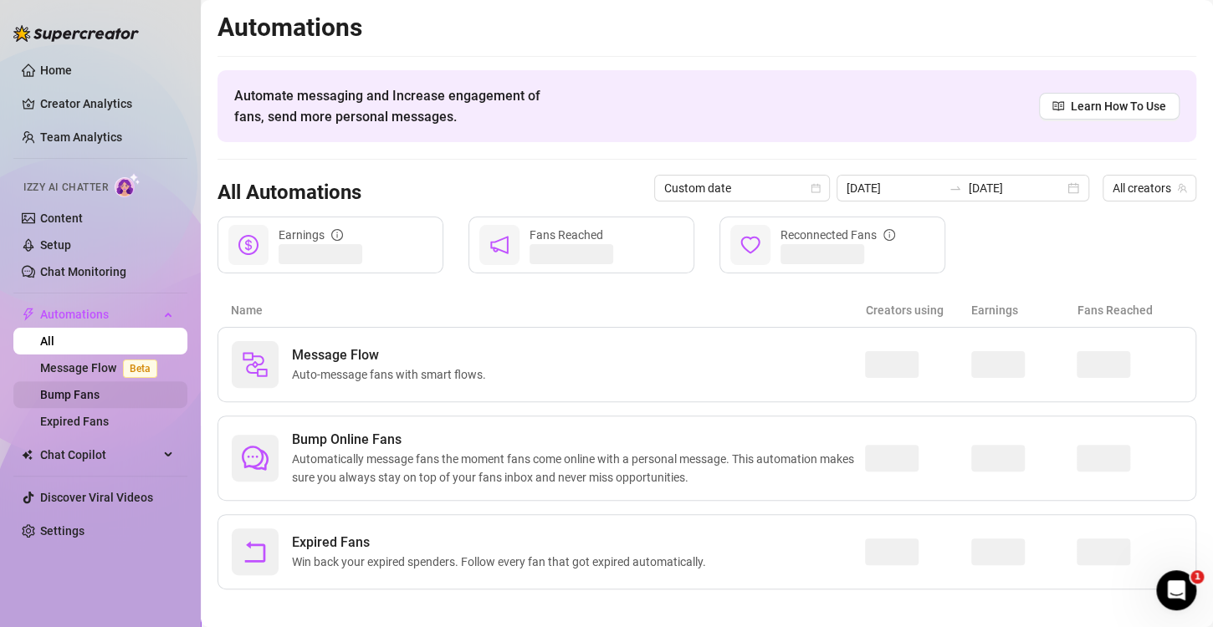
click at [69, 394] on link "Bump Fans" at bounding box center [69, 394] width 59 height 13
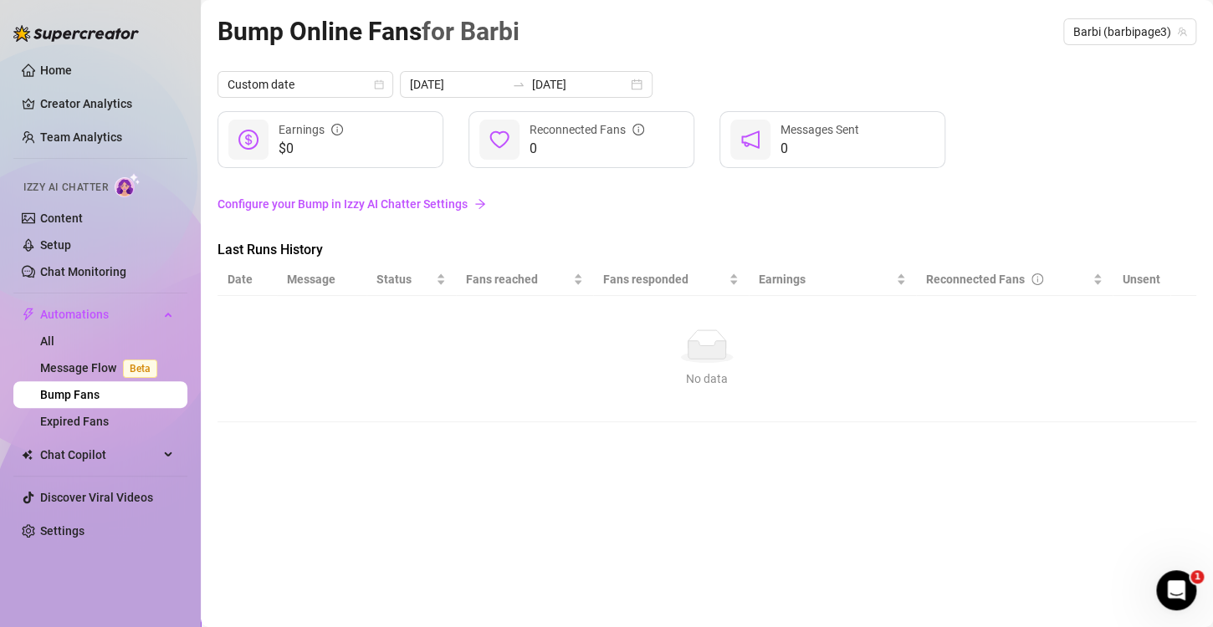
click at [396, 205] on link "Configure your Bump in Izzy AI Chatter Settings" at bounding box center [706, 204] width 979 height 18
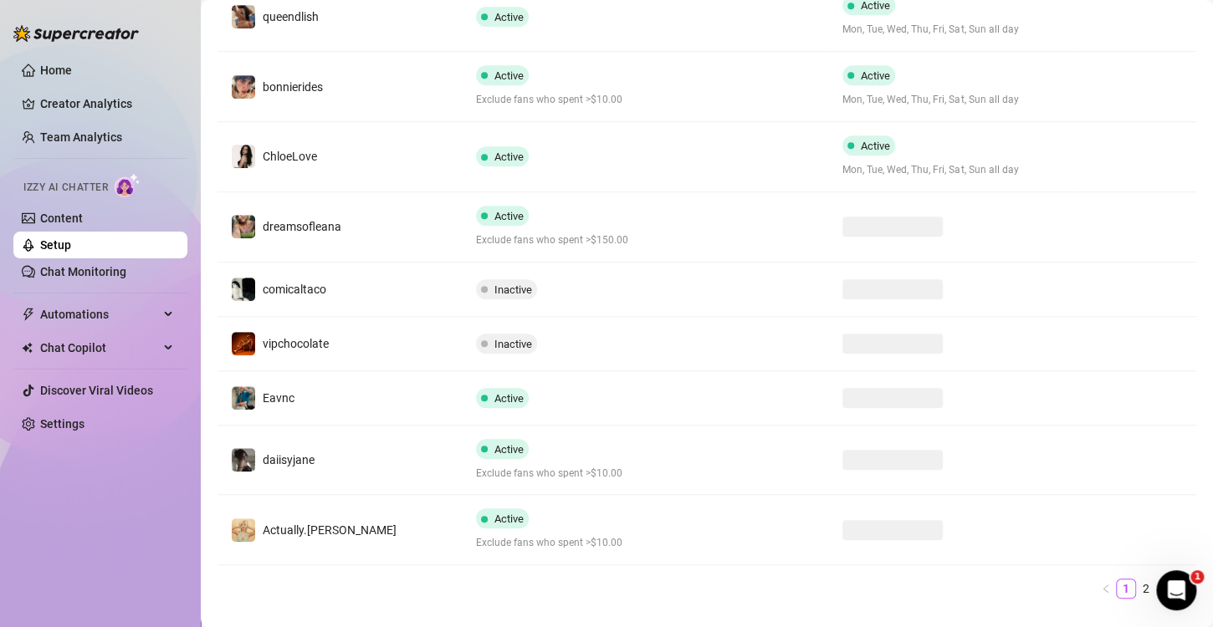
scroll to position [204, 0]
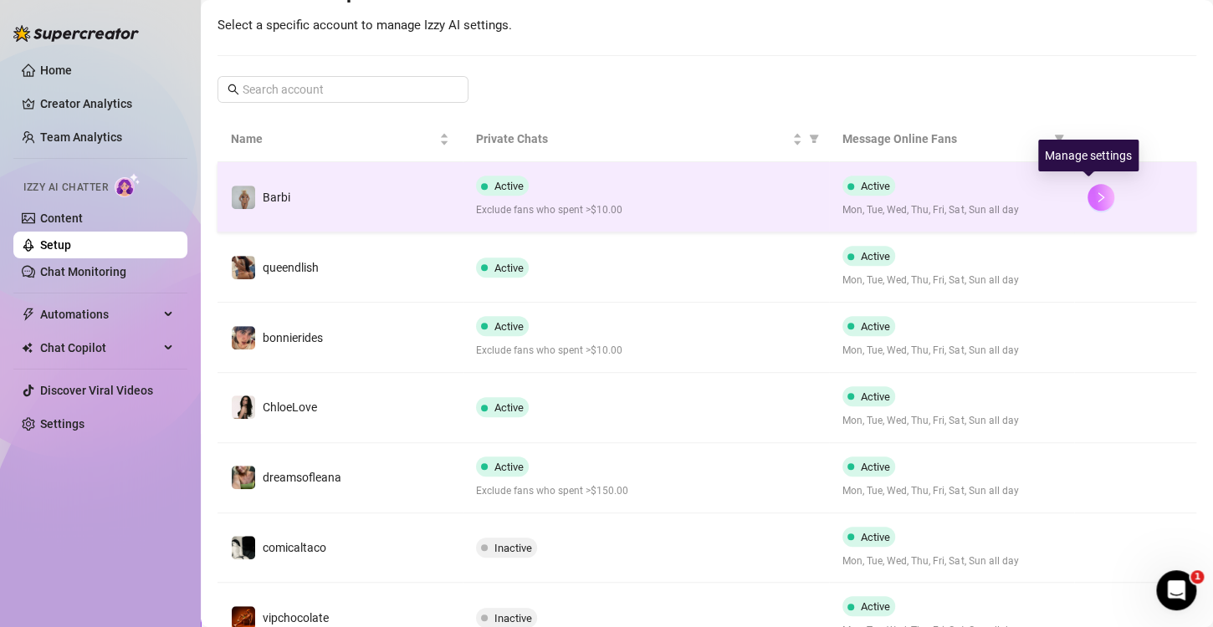
click at [1095, 194] on icon "right" at bounding box center [1101, 198] width 12 height 12
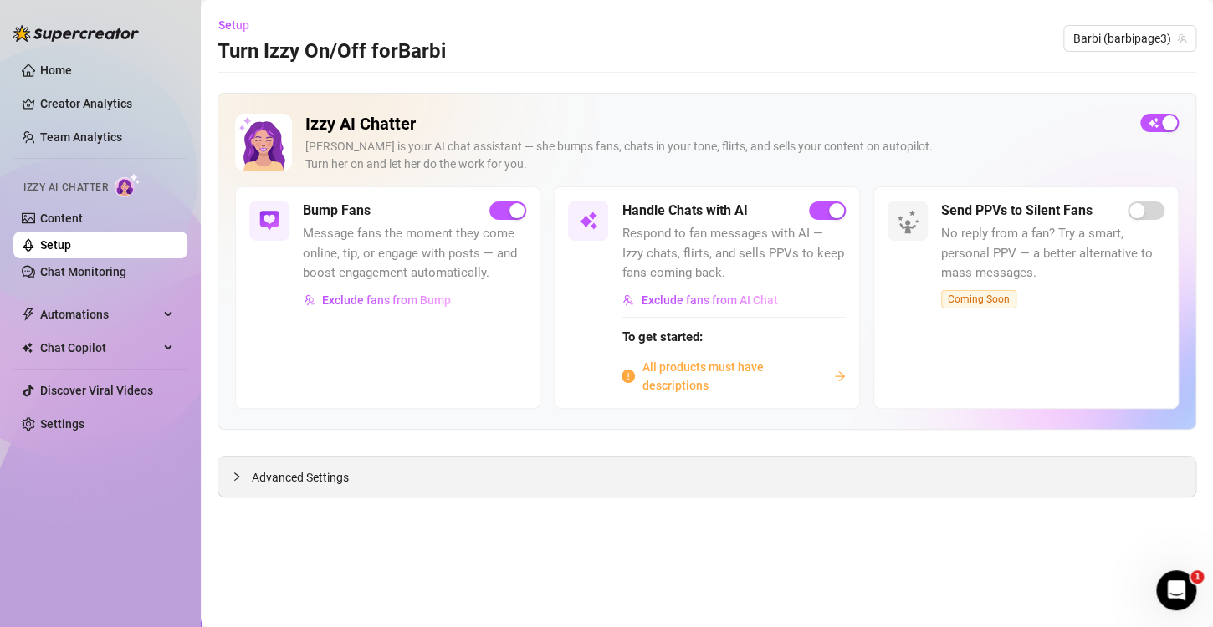
click at [240, 472] on icon "collapsed" at bounding box center [237, 477] width 10 height 10
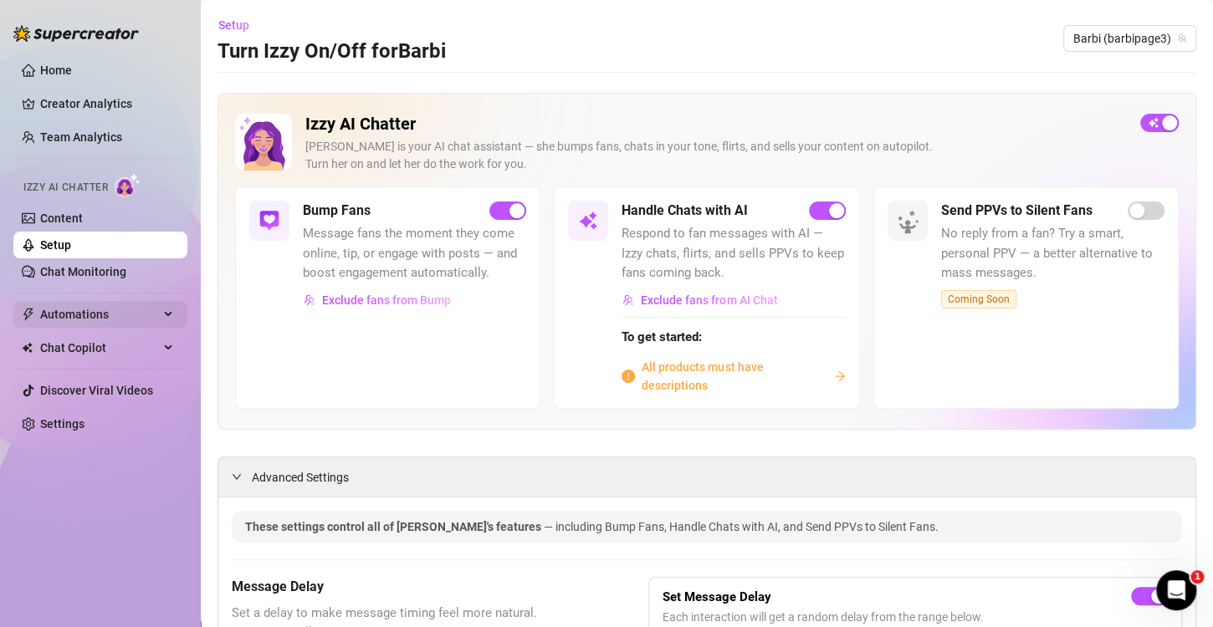
click at [166, 320] on div "Automations" at bounding box center [100, 314] width 174 height 27
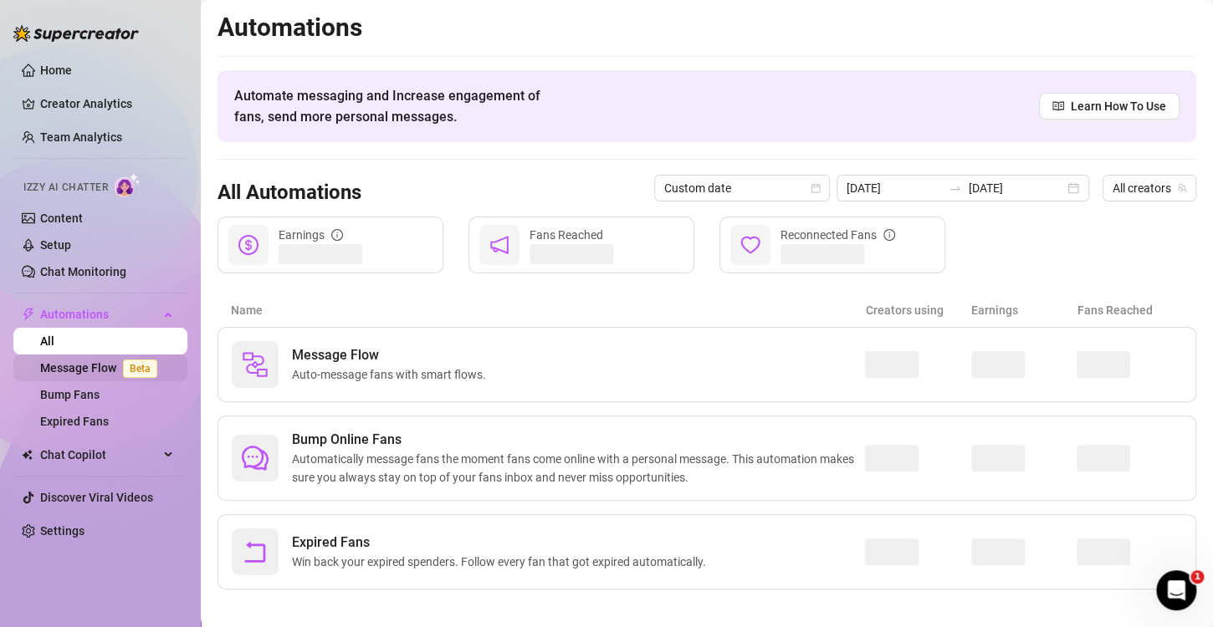
click at [82, 375] on link "Message Flow Beta" at bounding box center [102, 367] width 124 height 13
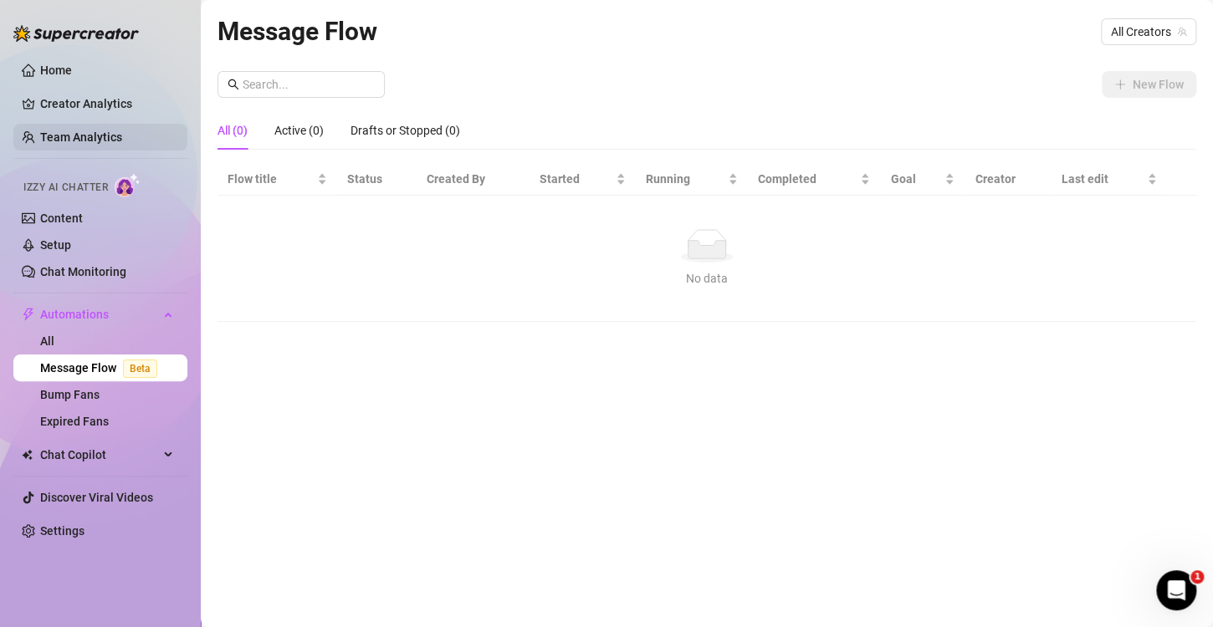
click at [64, 139] on link "Team Analytics" at bounding box center [81, 136] width 82 height 13
click at [86, 131] on link "Team Analytics" at bounding box center [81, 136] width 82 height 13
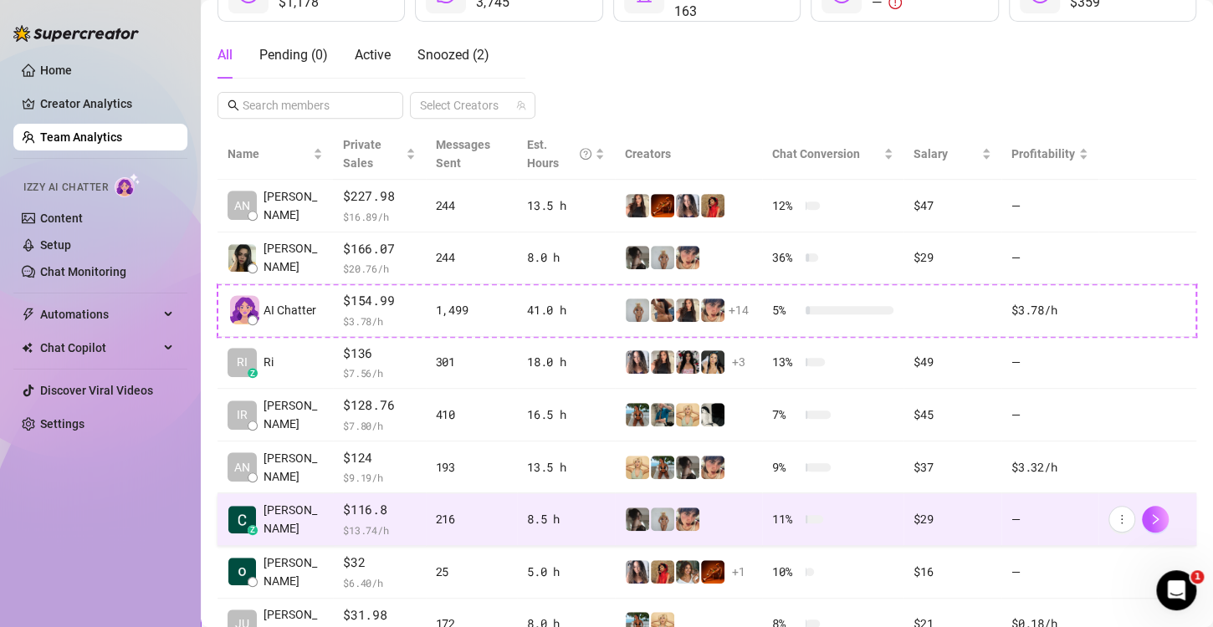
scroll to position [335, 0]
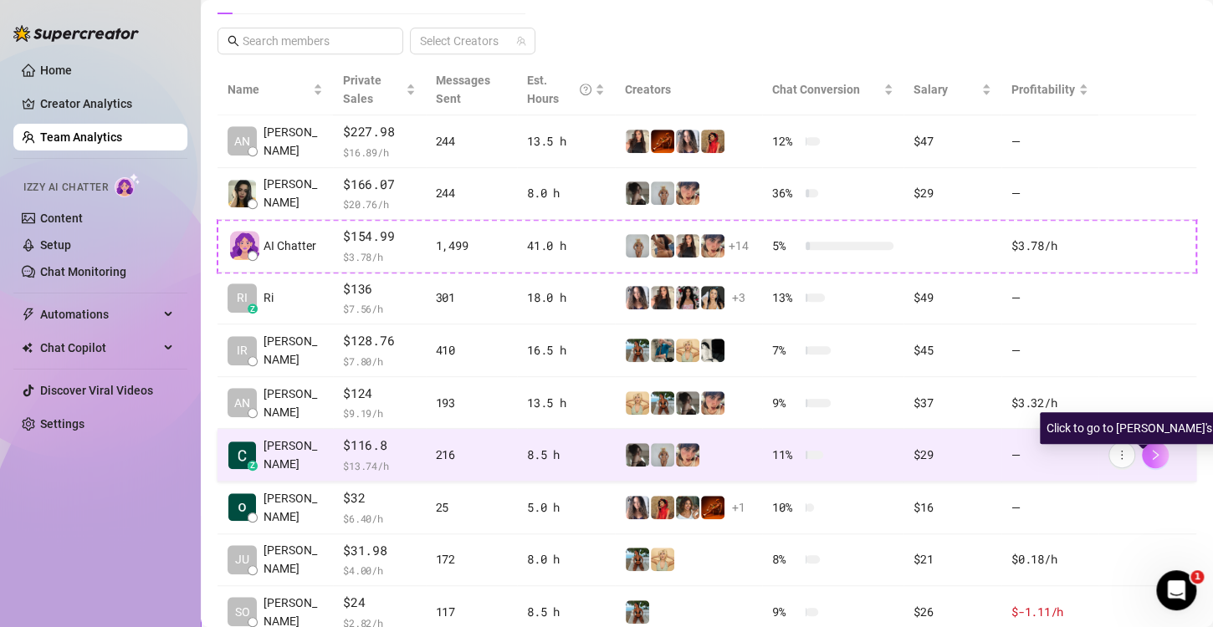
click at [1153, 457] on icon "right" at bounding box center [1156, 455] width 6 height 10
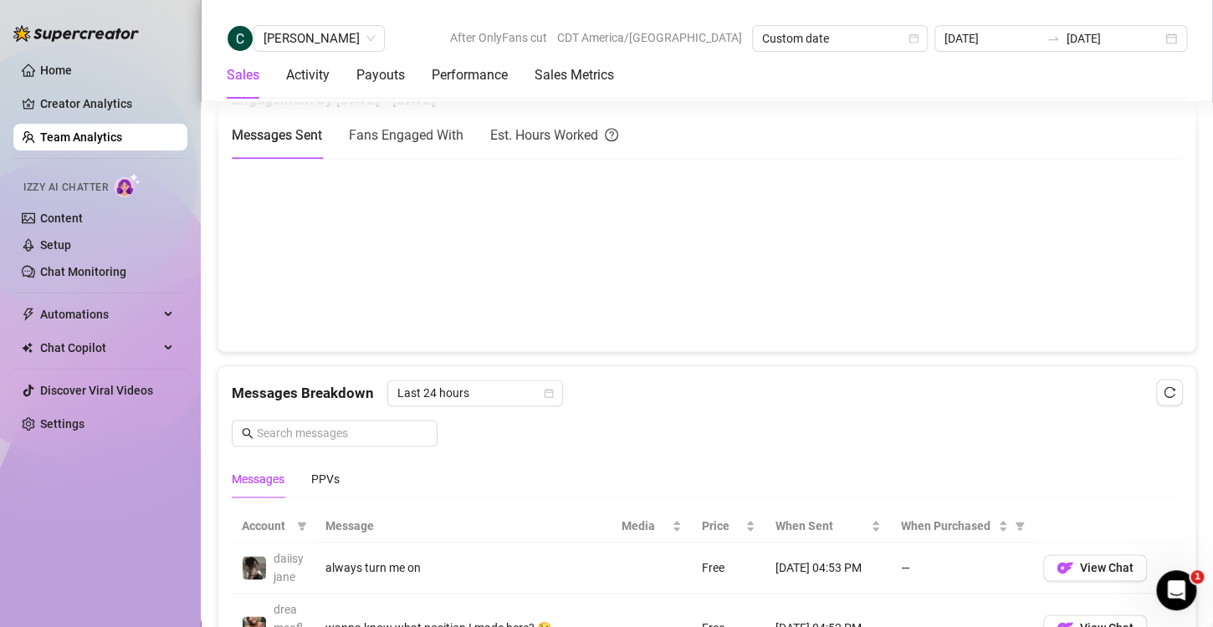
scroll to position [408, 0]
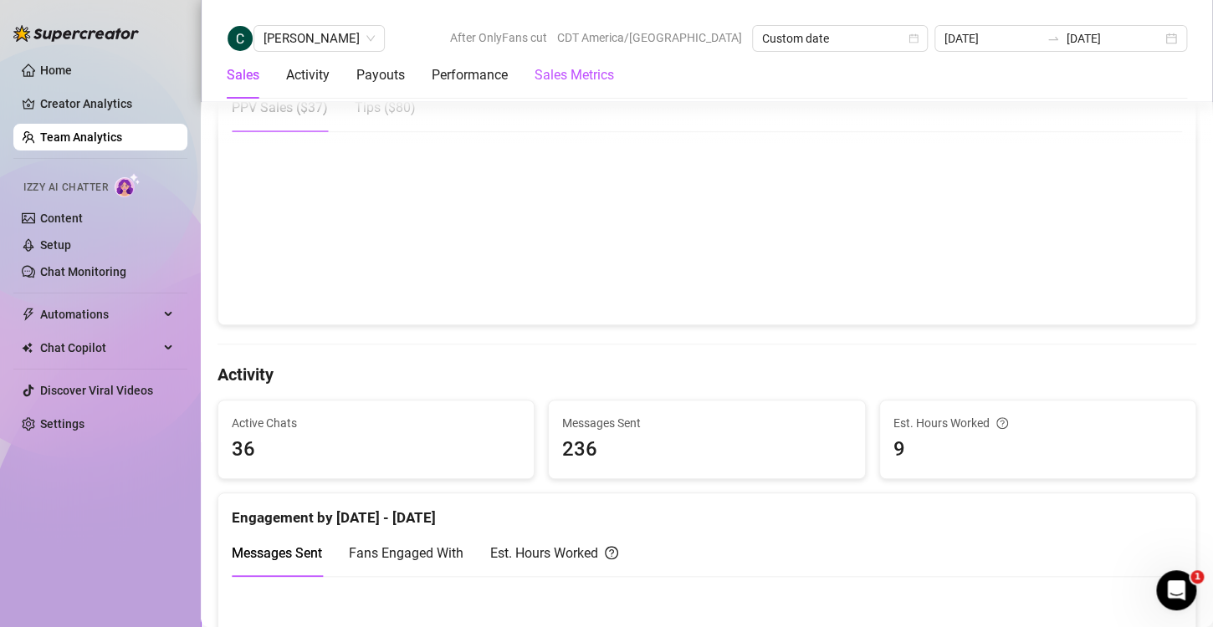
click at [570, 74] on Metrics "Sales Metrics" at bounding box center [574, 75] width 79 height 20
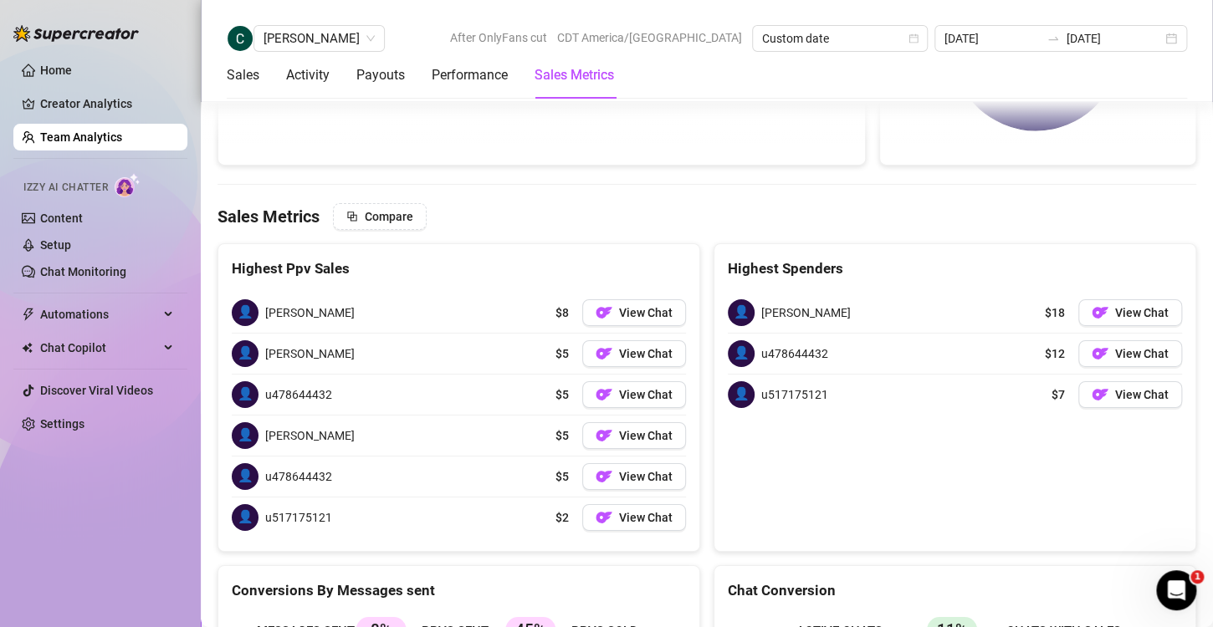
scroll to position [2481, 0]
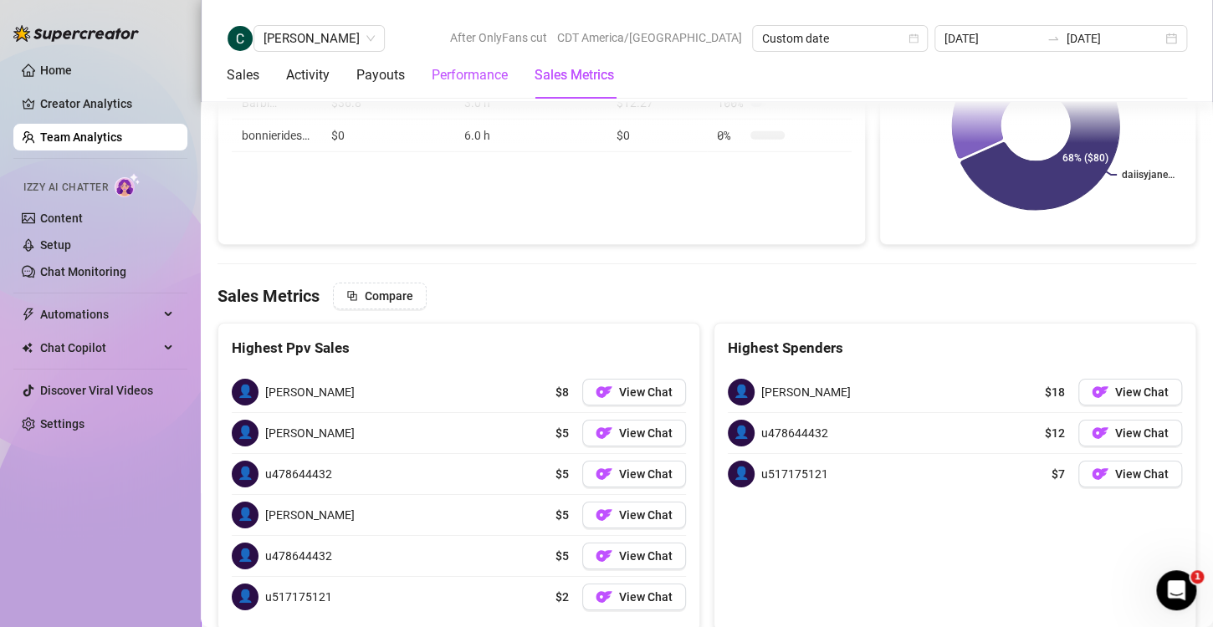
click at [478, 74] on div "Performance" at bounding box center [470, 75] width 76 height 20
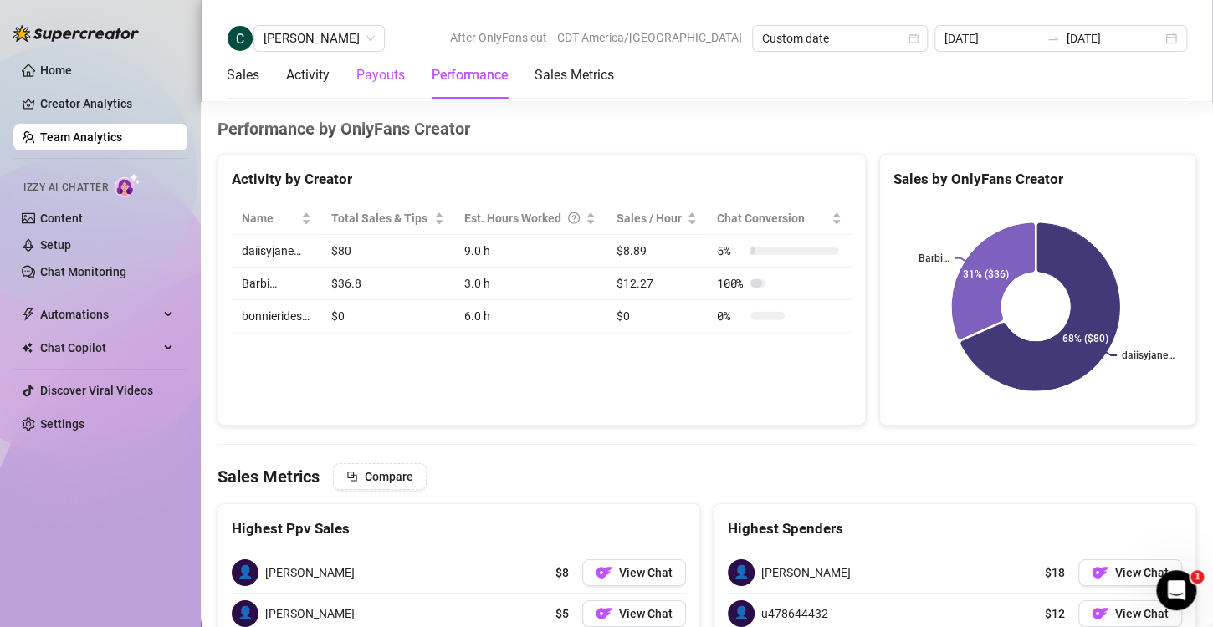
click at [375, 71] on div "Payouts" at bounding box center [380, 75] width 49 height 20
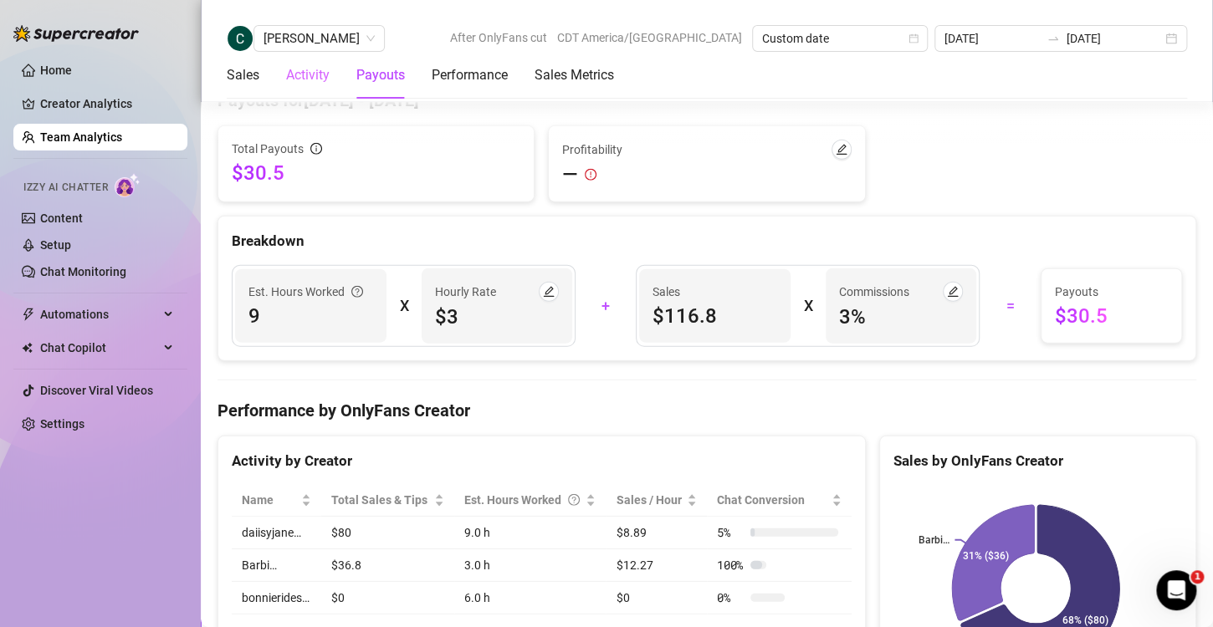
scroll to position [1991, 0]
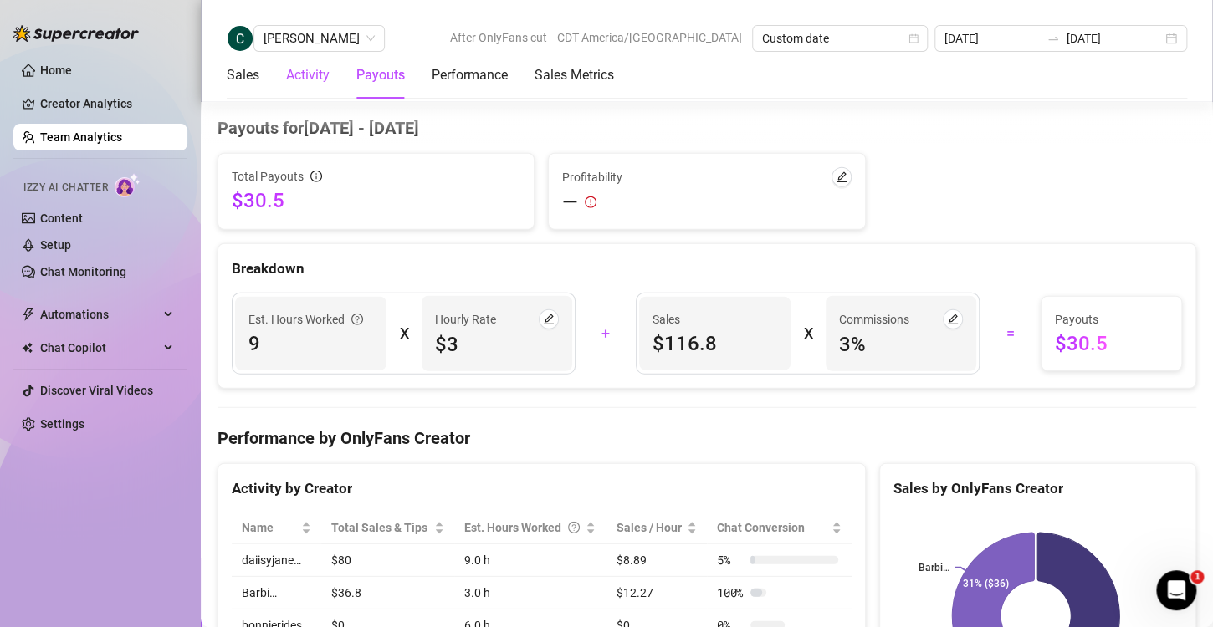
click at [306, 74] on div "Activity" at bounding box center [307, 75] width 43 height 20
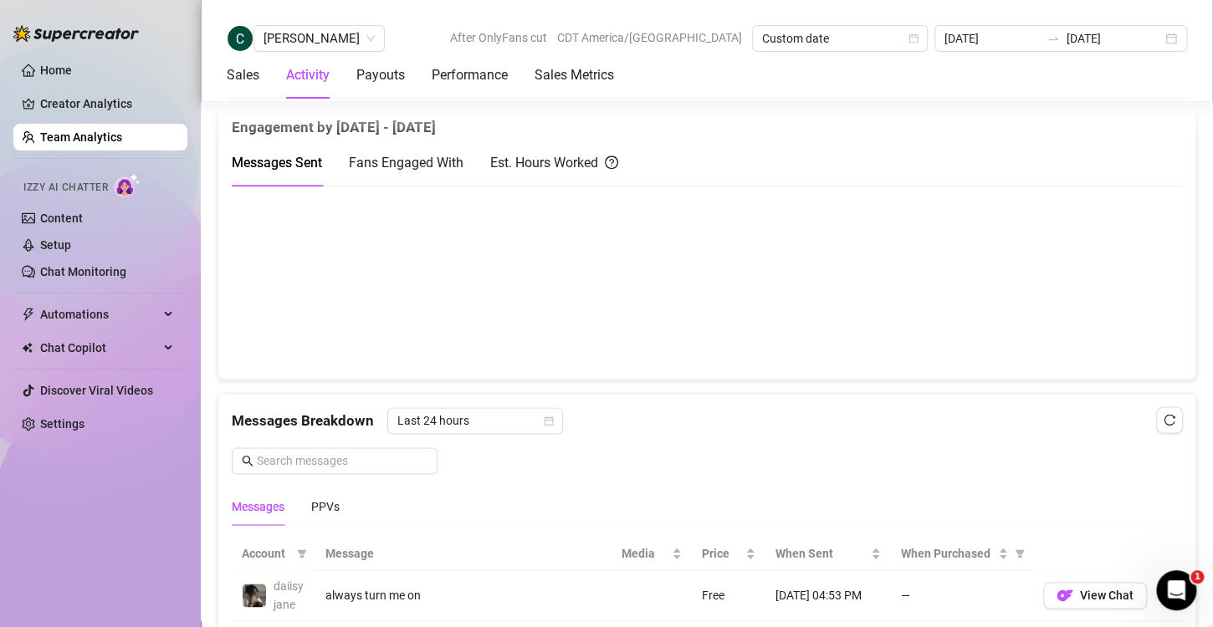
scroll to position [659, 0]
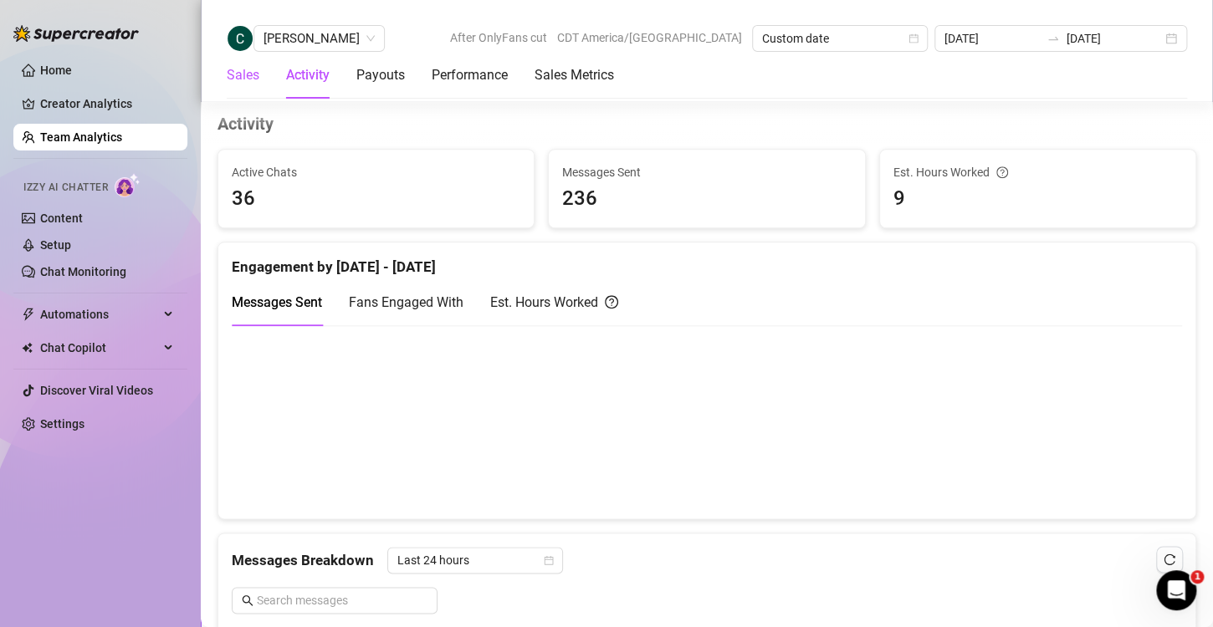
click at [241, 74] on div "Sales" at bounding box center [243, 75] width 33 height 20
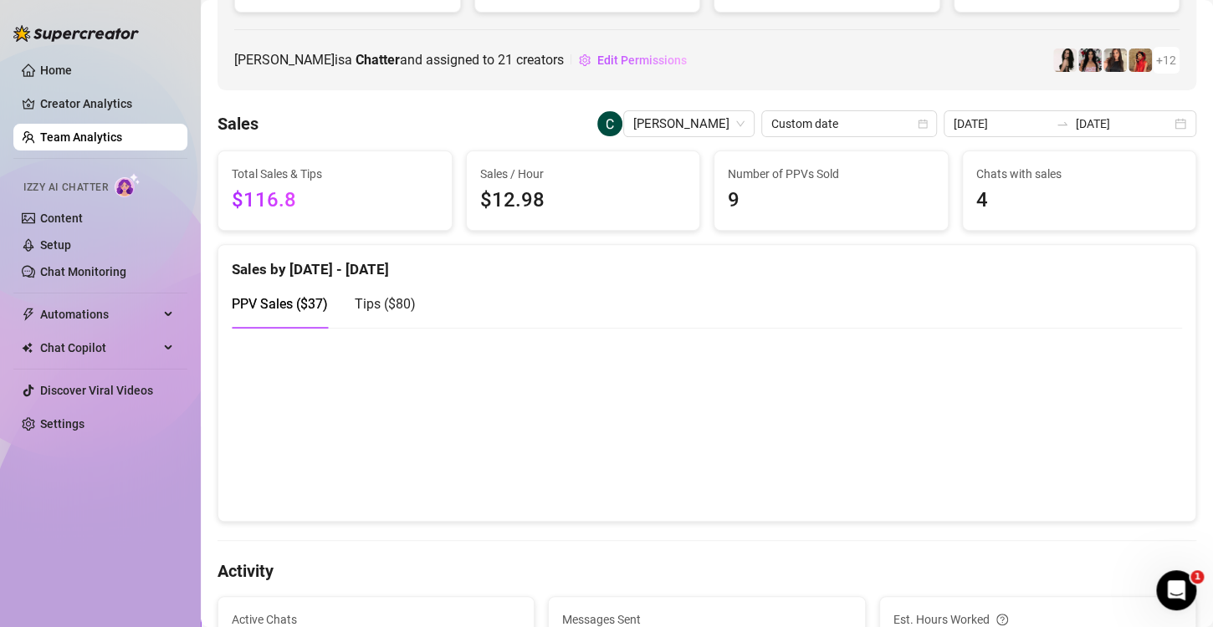
click at [371, 305] on span "Tips ( $80 )" at bounding box center [385, 304] width 61 height 16
click at [1152, 117] on input "[DATE]" at bounding box center [1123, 124] width 95 height 18
click at [1164, 117] on div "2025-08-15 2025-08-16" at bounding box center [1070, 123] width 253 height 27
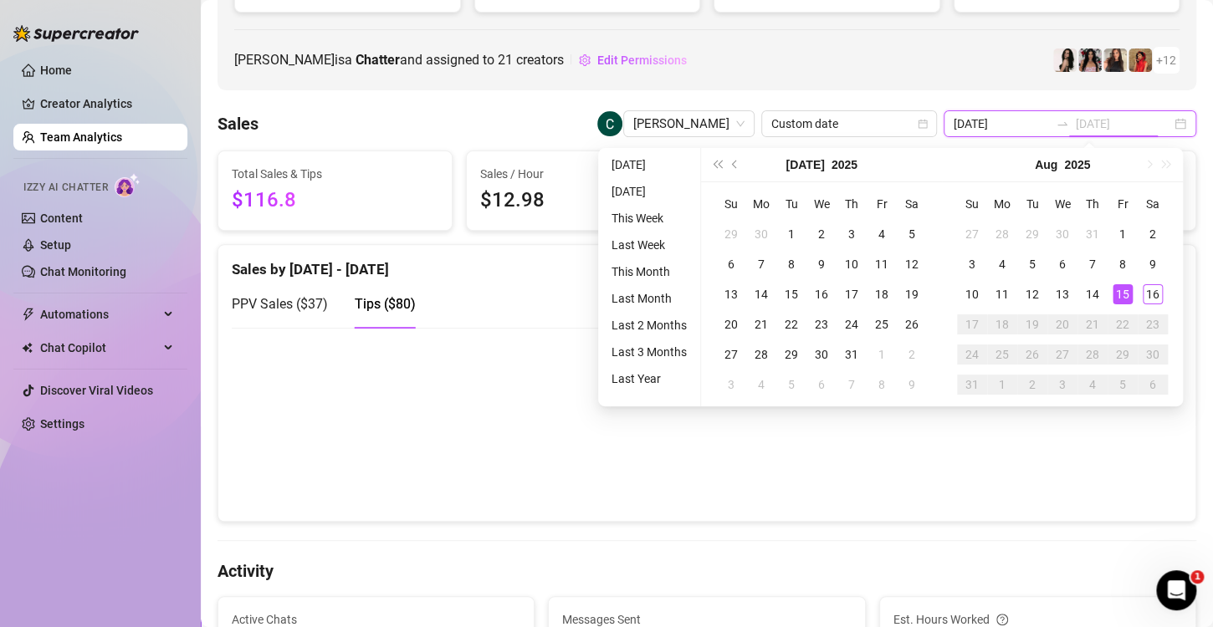
type input "[DATE]"
click at [1115, 294] on div "15" at bounding box center [1123, 294] width 20 height 20
click at [1117, 293] on div "15" at bounding box center [1123, 294] width 20 height 20
click at [936, 67] on div "Cecil Capuchino is a Chatter and assigned to 21 creators Edit Permissions + 12" at bounding box center [706, 60] width 945 height 27
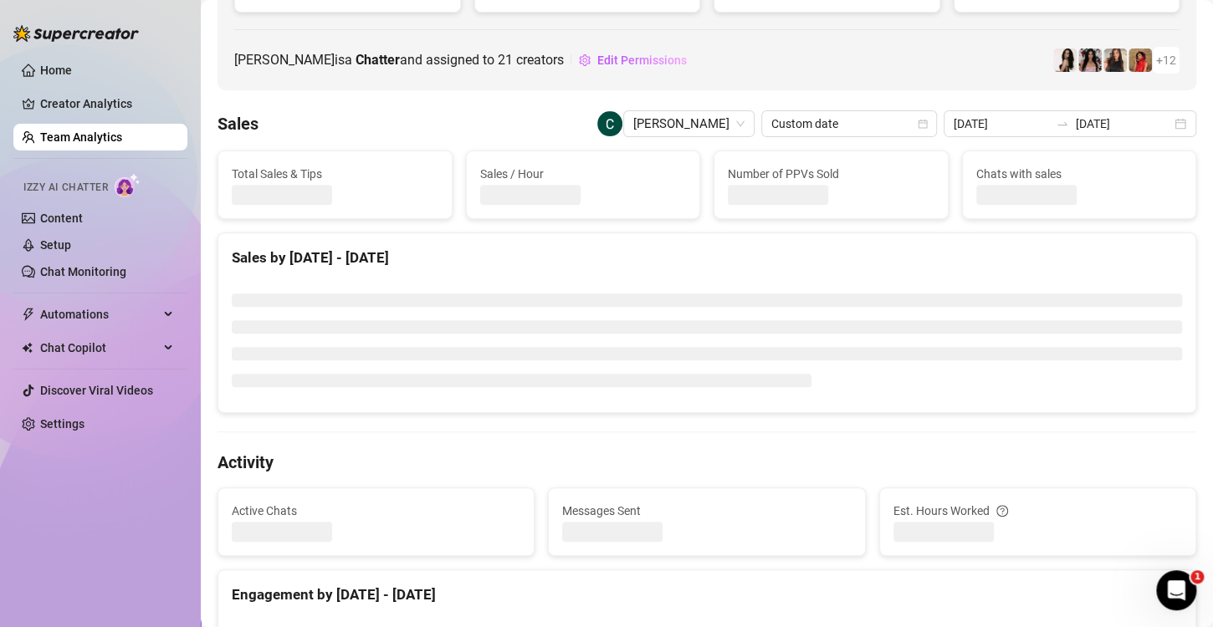
type input "[DATE]"
